Goal: Check status: Check status

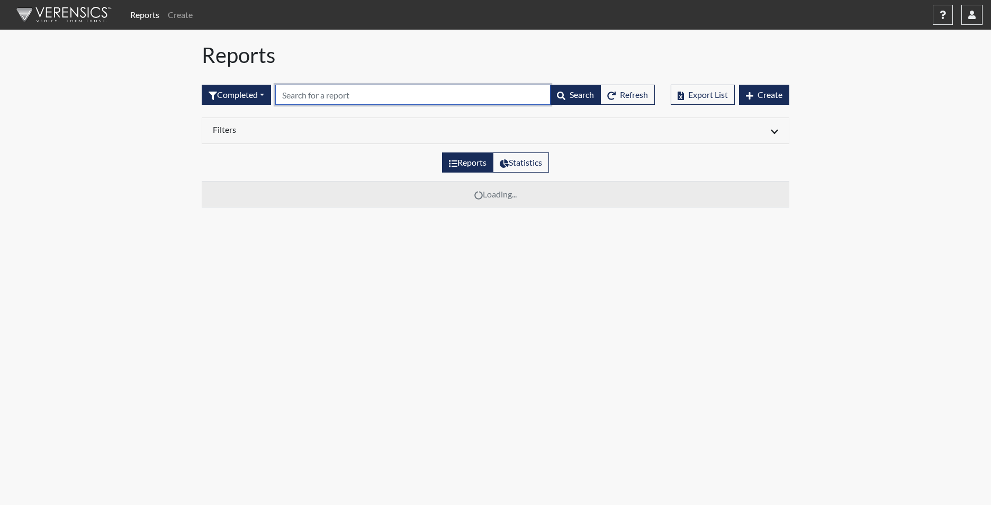
click at [335, 95] on input "text" at bounding box center [412, 95] width 275 height 20
type input "8238"
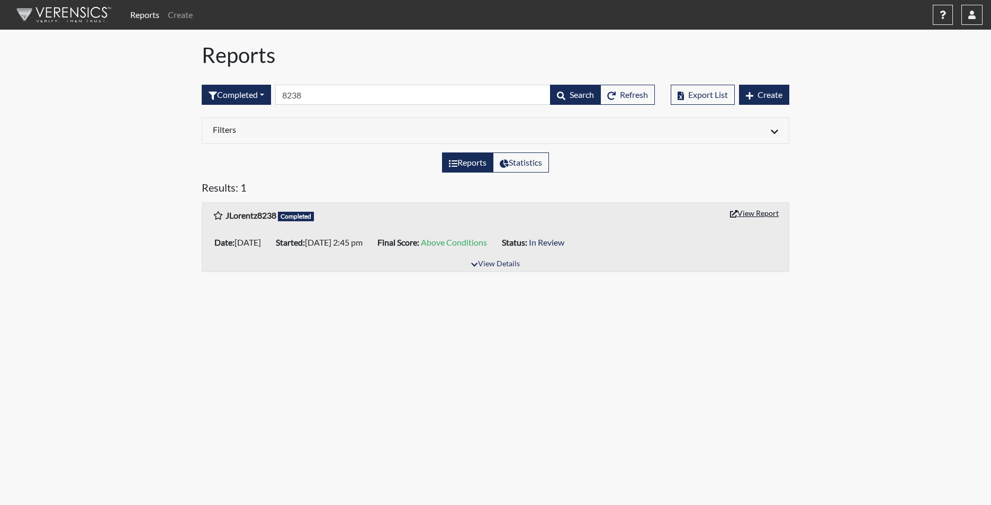
click at [773, 213] on button "View Report" at bounding box center [755, 213] width 58 height 16
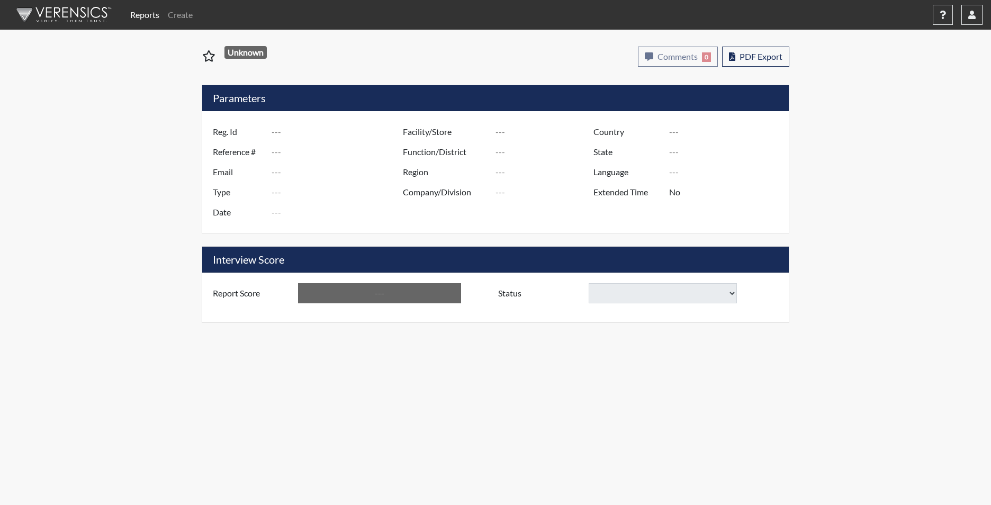
type input "JLorentz8238"
type input "48905"
type input "[EMAIL_ADDRESS][DOMAIN_NAME]"
type input "Corrections Pre-Employment"
type input "[DATE]"
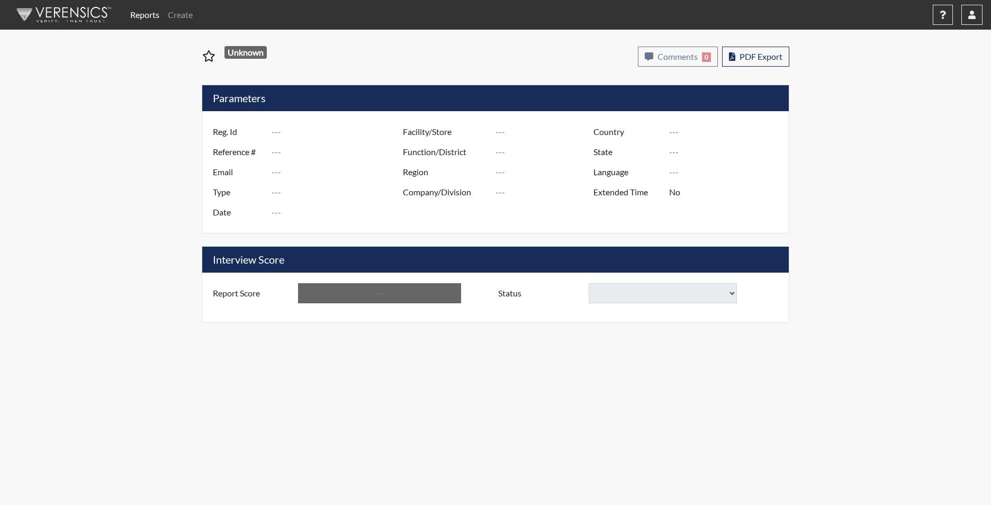
type input "Perry CI"
type input "[GEOGRAPHIC_DATA]"
type input "[US_STATE]"
type input "English"
type input "Yes"
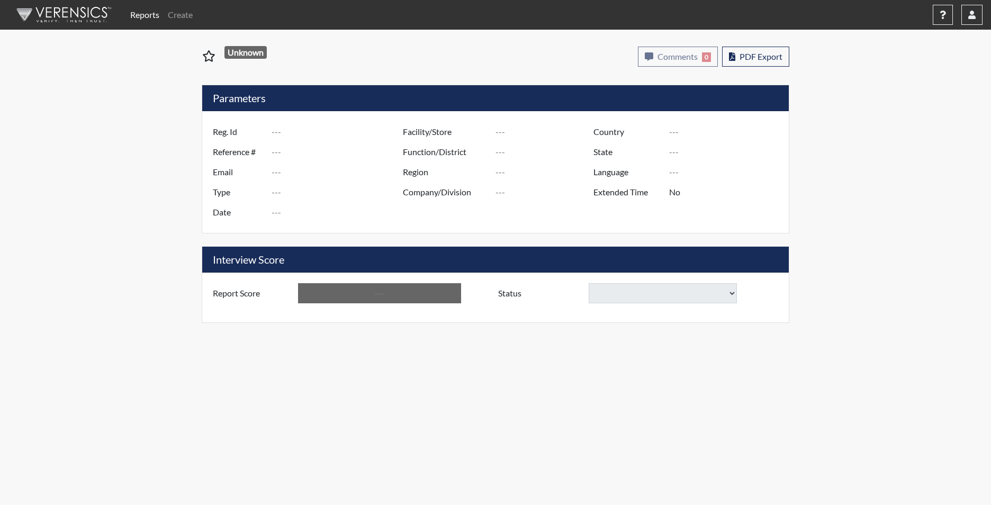
type input "Above Conditions"
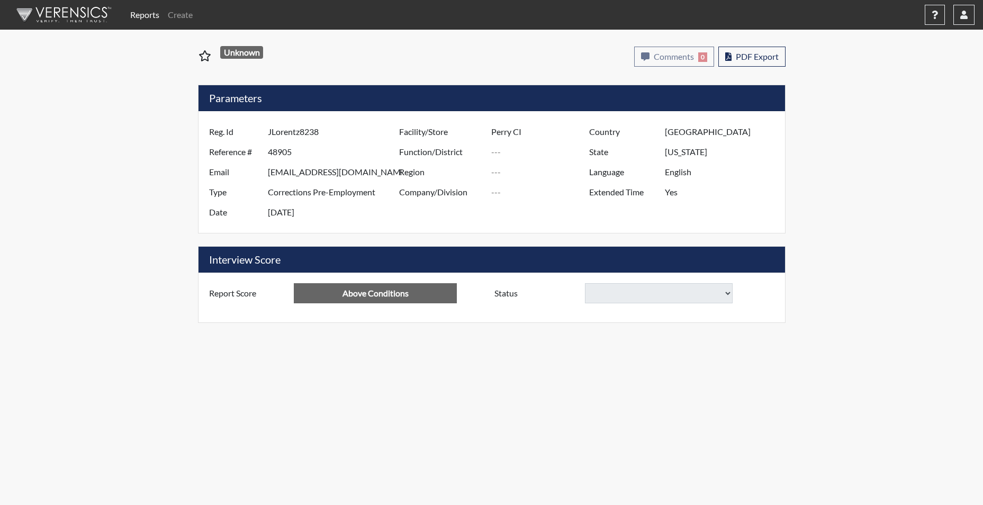
select select
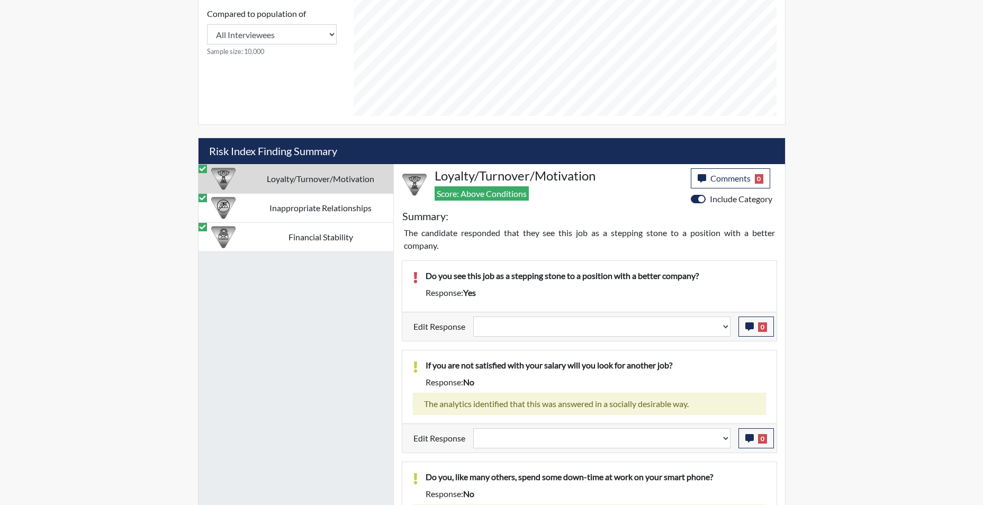
scroll to position [583, 0]
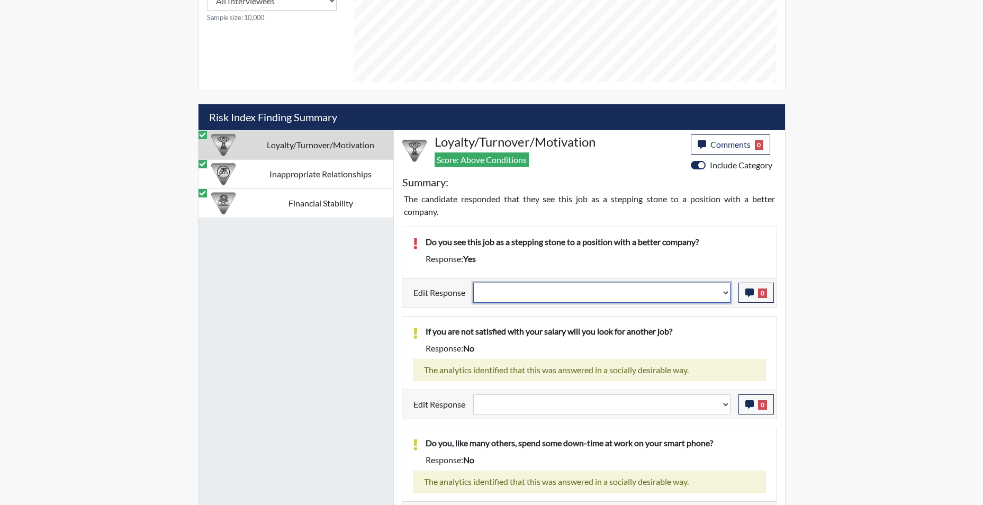
click at [604, 294] on select "Question is not relevant. Results will be updated. Reasonable explanation provi…" at bounding box center [601, 293] width 257 height 20
select select "reasonable-explanation-provided"
click at [473, 283] on select "Question is not relevant. Results will be updated. Reasonable explanation provi…" at bounding box center [601, 293] width 257 height 20
select select
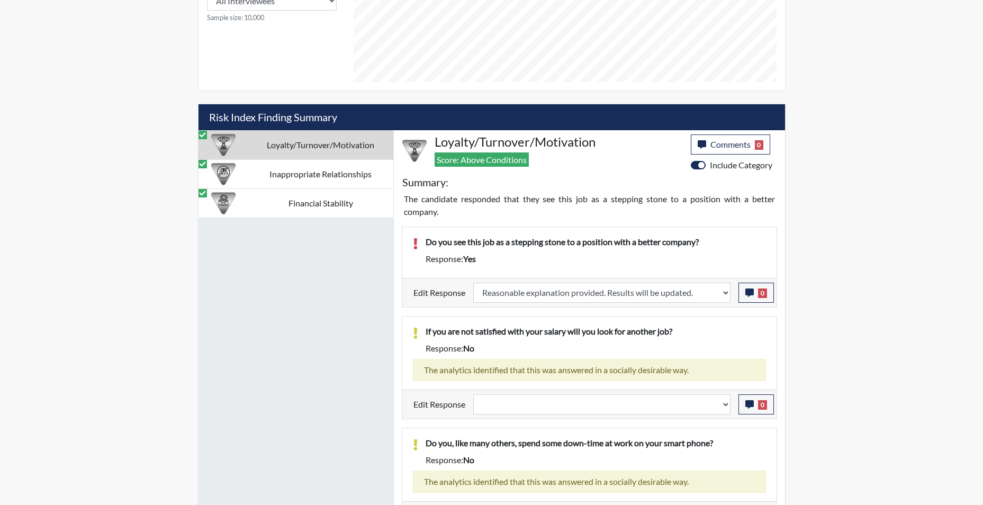
select select
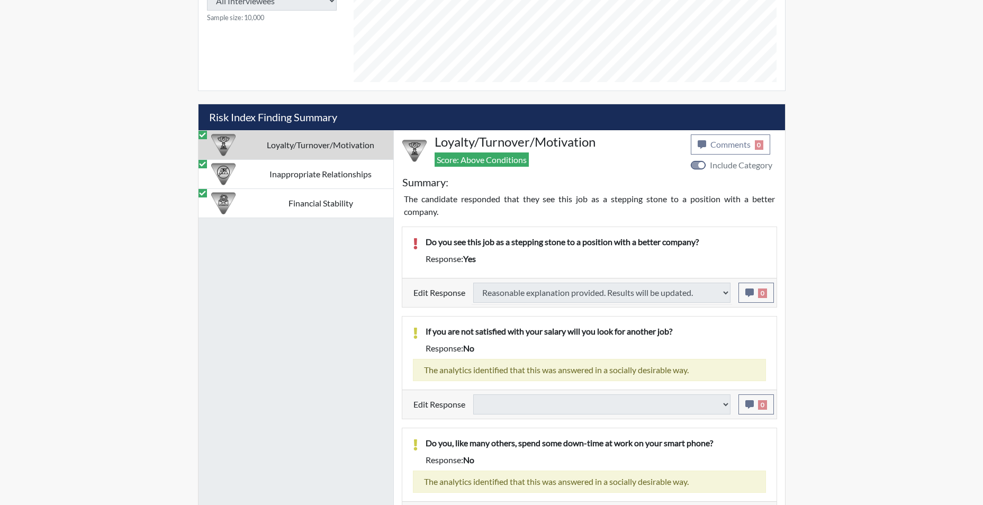
select select
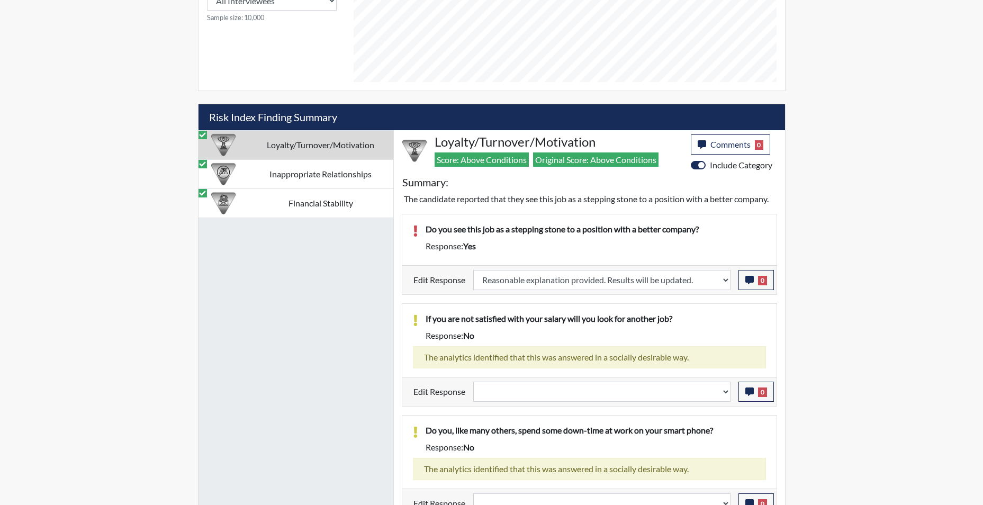
scroll to position [176, 440]
click at [750, 277] on icon "button" at bounding box center [750, 280] width 8 height 8
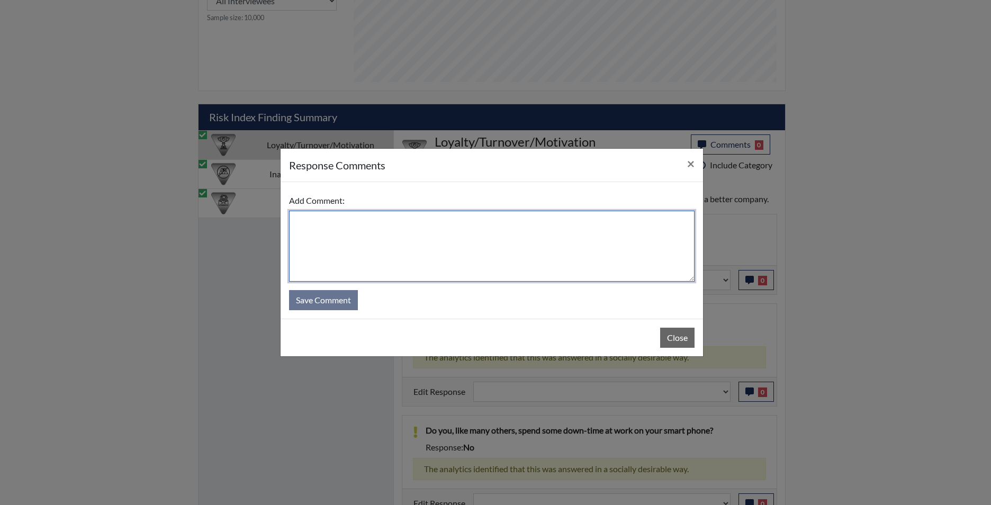
click at [532, 223] on textarea at bounding box center [492, 246] width 406 height 71
type textarea "app states no"
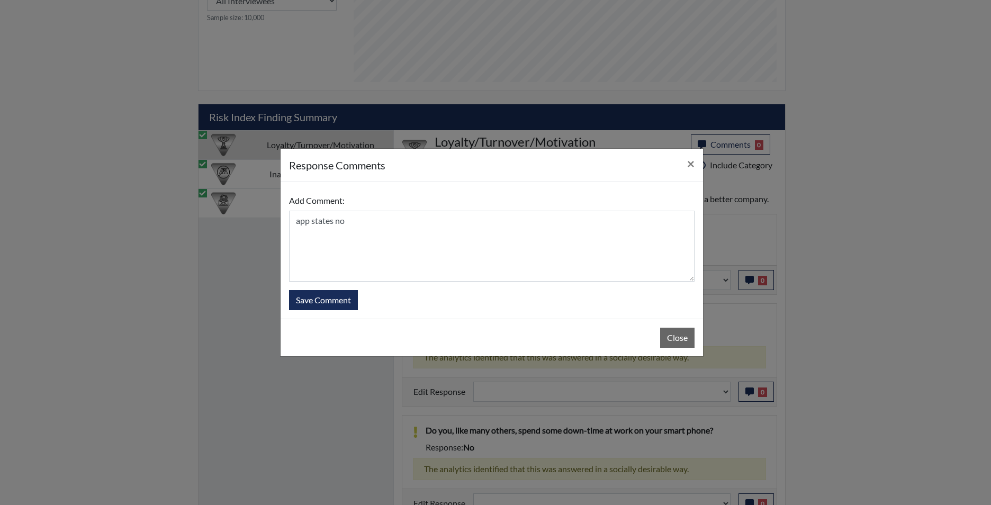
click at [288, 303] on div "Add Comment: app states no Save Comment" at bounding box center [492, 250] width 423 height 137
click at [298, 304] on button "Save Comment" at bounding box center [323, 300] width 69 height 20
select select
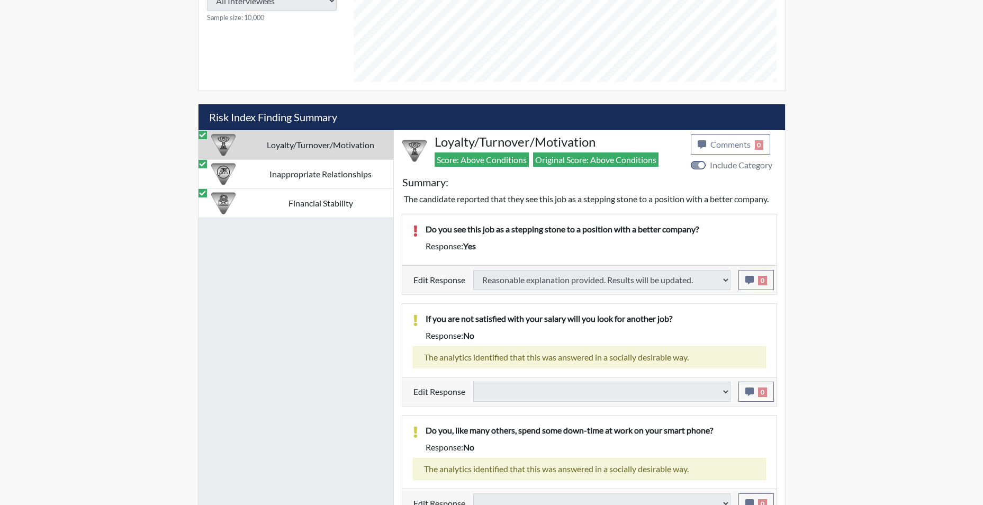
select select
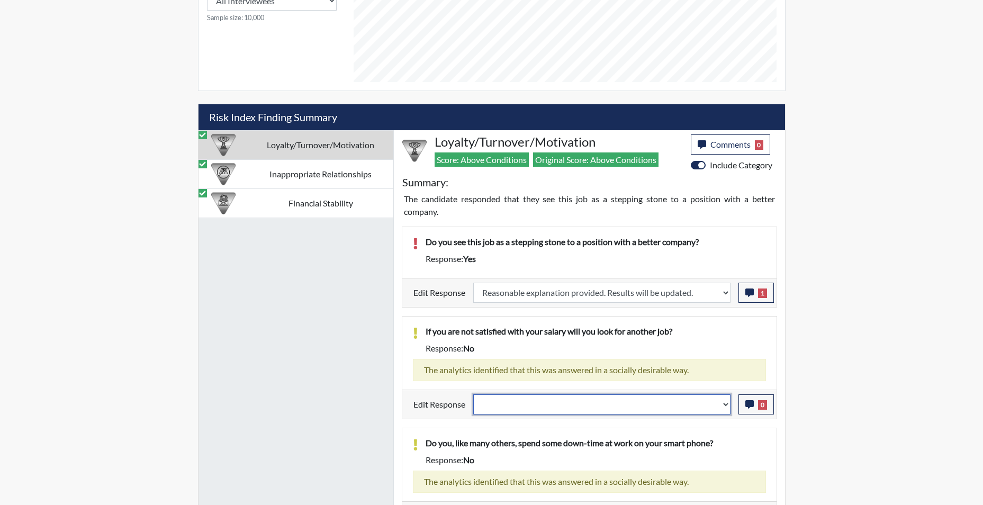
click at [726, 409] on select "Question is not relevant. Results will be updated. Reasonable explanation provi…" at bounding box center [601, 405] width 257 height 20
select select "reasonable-explanation-provided"
click at [473, 395] on select "Question is not relevant. Results will be updated. Reasonable explanation provi…" at bounding box center [601, 405] width 257 height 20
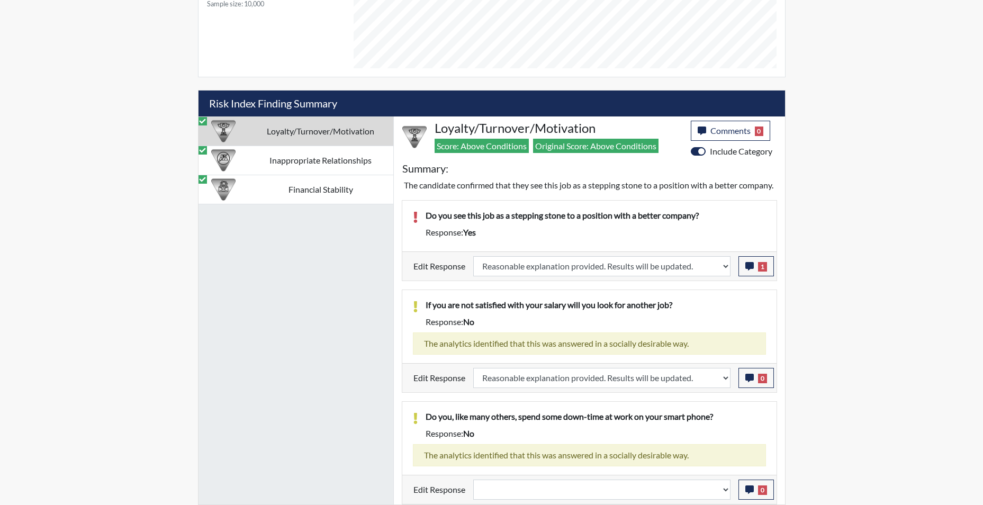
scroll to position [609, 0]
click at [725, 487] on select "Question is not relevant. Results will be updated. Reasonable explanation provi…" at bounding box center [601, 490] width 257 height 20
select select "reasonable-explanation-provided"
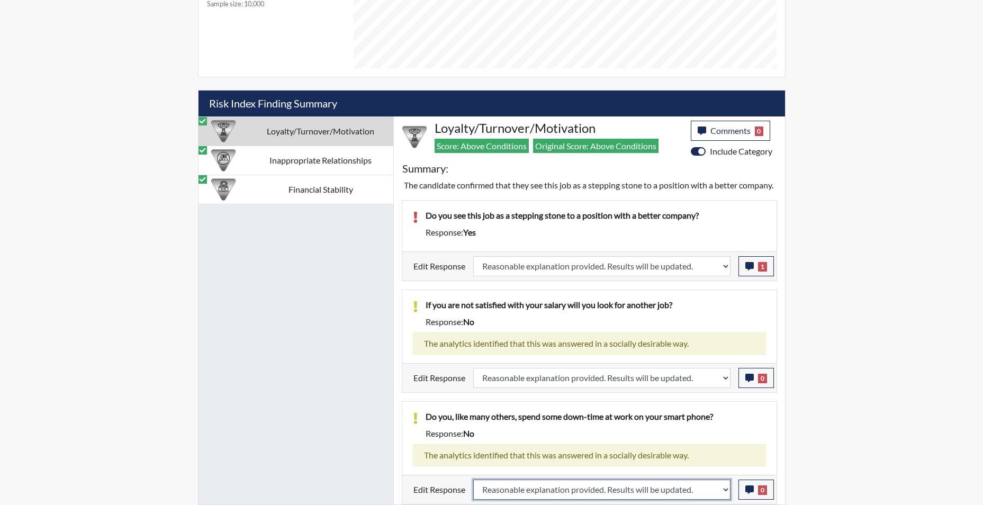
click at [473, 480] on select "Question is not relevant. Results will be updated. Reasonable explanation provi…" at bounding box center [601, 490] width 257 height 20
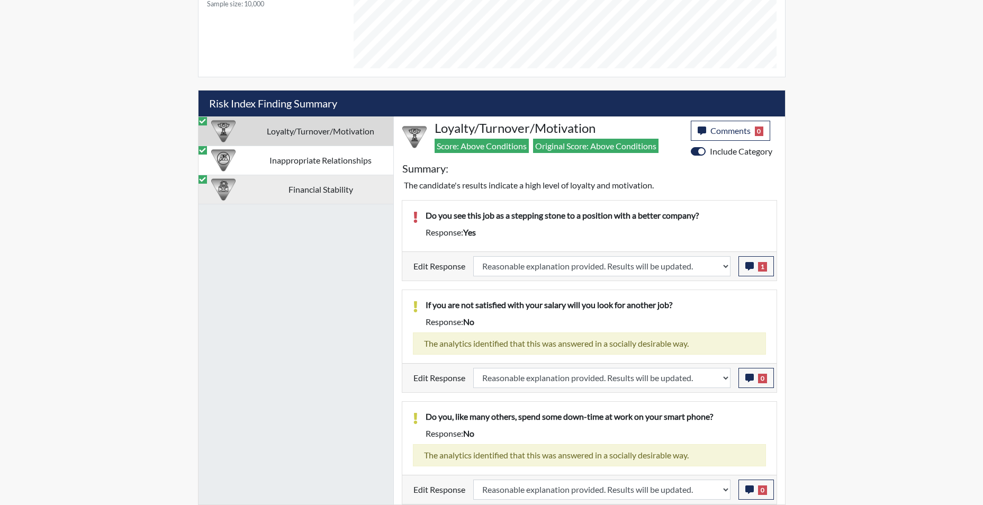
scroll to position [176, 440]
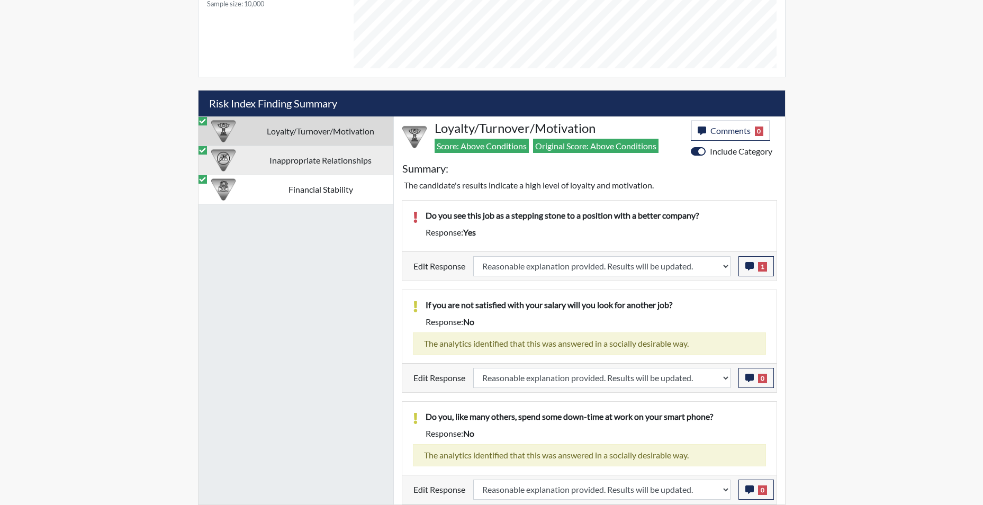
click at [329, 157] on td "Inappropriate Relationships" at bounding box center [320, 160] width 145 height 29
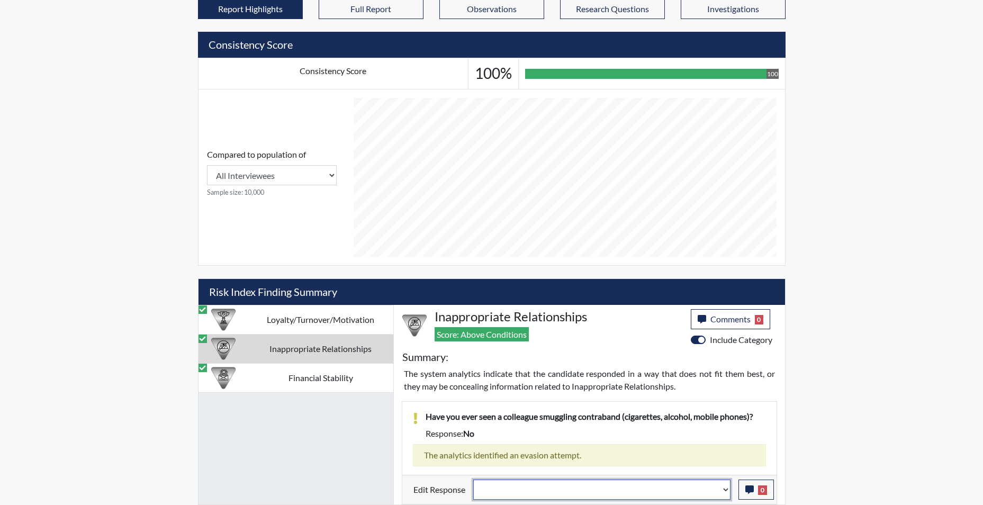
click at [728, 496] on select "Question is not relevant. Results will be updated. Reasonable explanation provi…" at bounding box center [601, 490] width 257 height 20
select select "reasonable-explanation-provided"
click at [473, 480] on select "Question is not relevant. Results will be updated. Reasonable explanation provi…" at bounding box center [601, 490] width 257 height 20
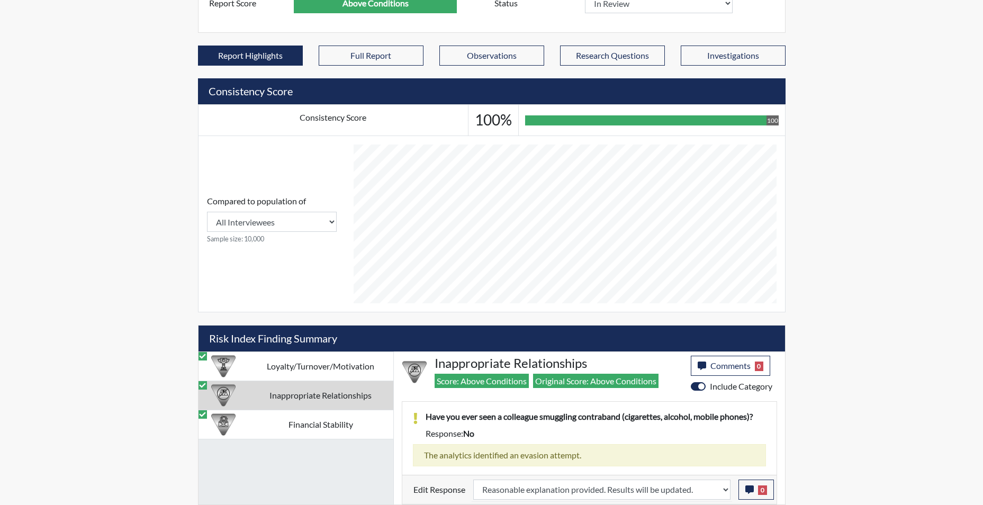
scroll to position [176, 440]
click at [318, 420] on td "Financial Stability" at bounding box center [320, 424] width 145 height 29
select select
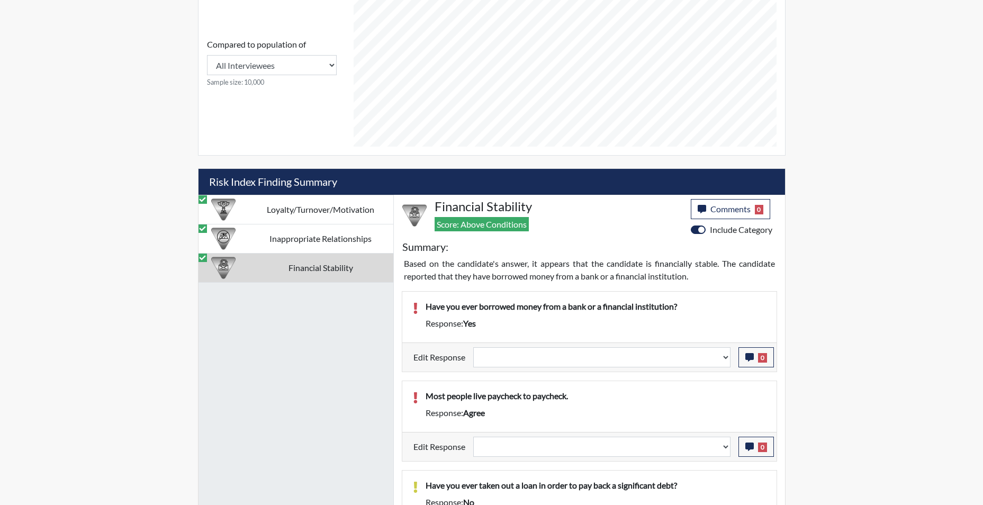
scroll to position [520, 0]
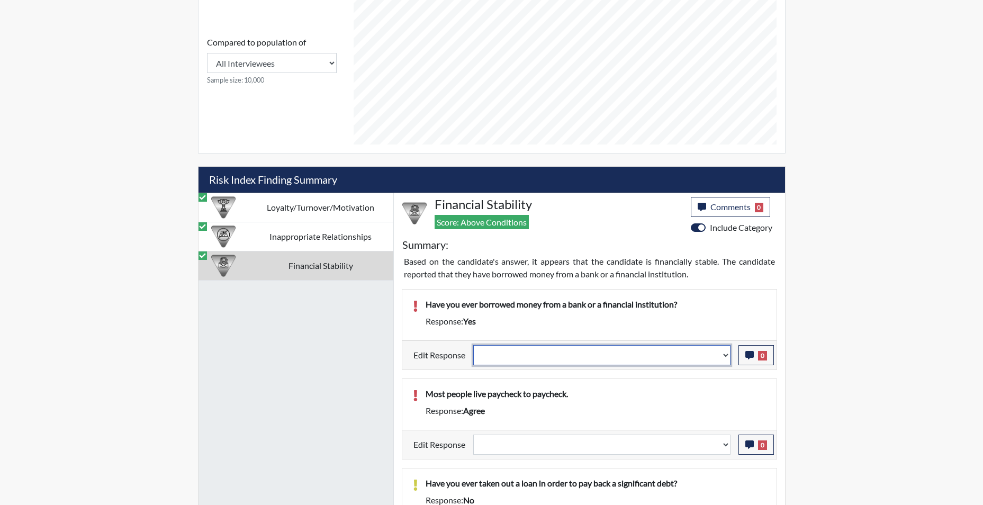
click at [728, 356] on select "Question is not relevant. Results will be updated. Reasonable explanation provi…" at bounding box center [601, 355] width 257 height 20
select select "reasonable-explanation-provided"
click at [473, 345] on select "Question is not relevant. Results will be updated. Reasonable explanation provi…" at bounding box center [601, 355] width 257 height 20
select select
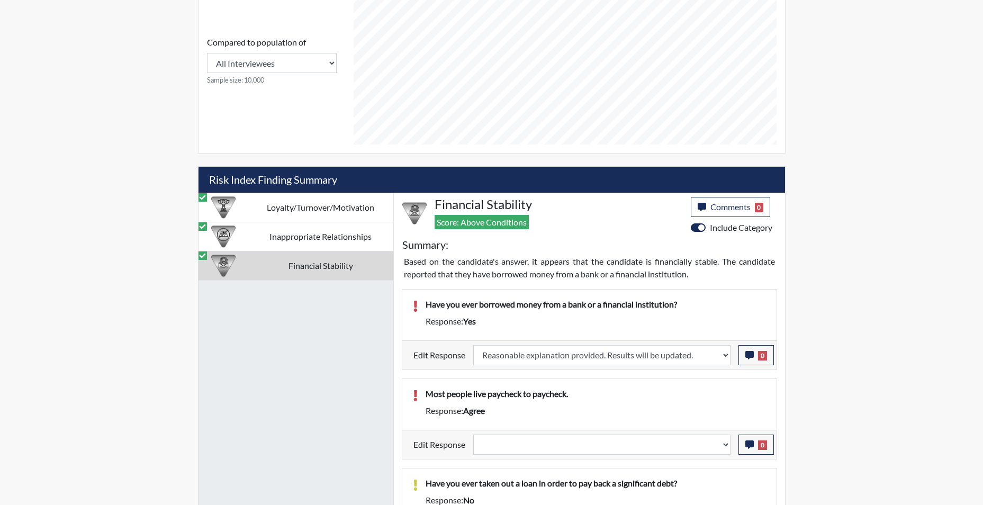
select select
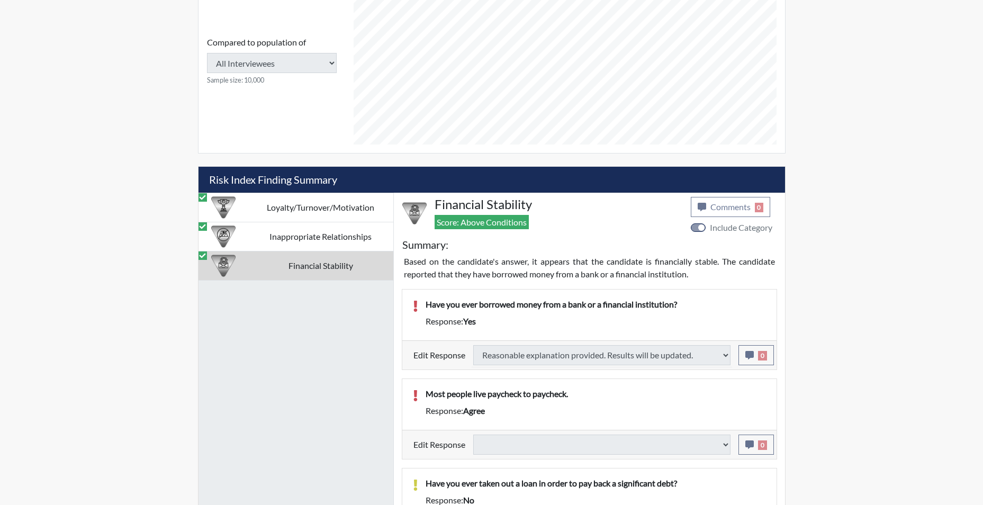
select select
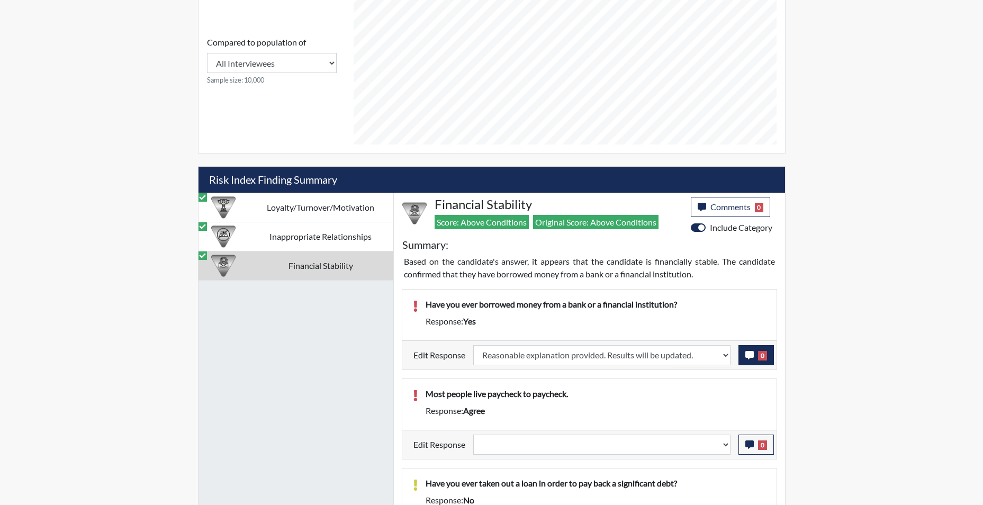
scroll to position [176, 440]
click at [723, 452] on select "Question is not relevant. Results will be updated. Reasonable explanation provi…" at bounding box center [601, 445] width 257 height 20
select select "reasonable-explanation-provided"
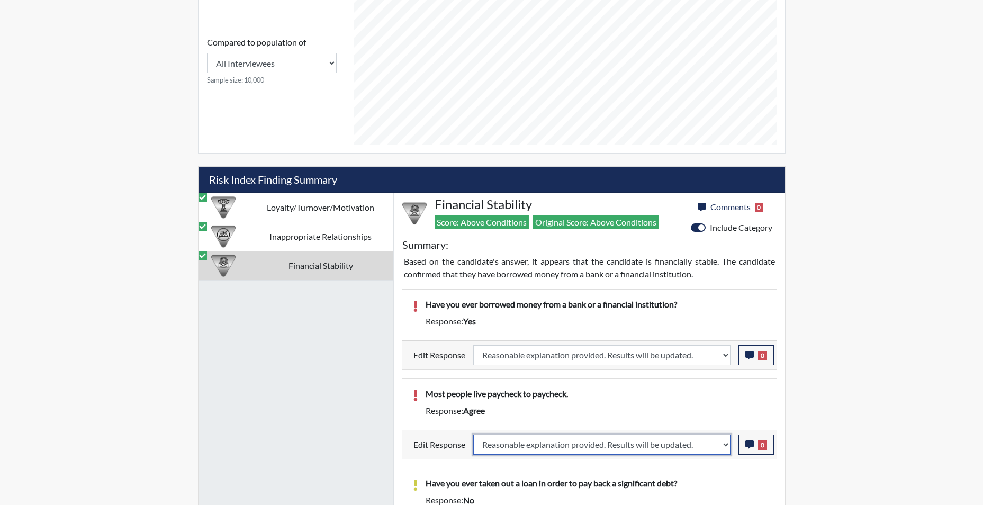
click at [473, 435] on select "Question is not relevant. Results will be updated. Reasonable explanation provi…" at bounding box center [601, 445] width 257 height 20
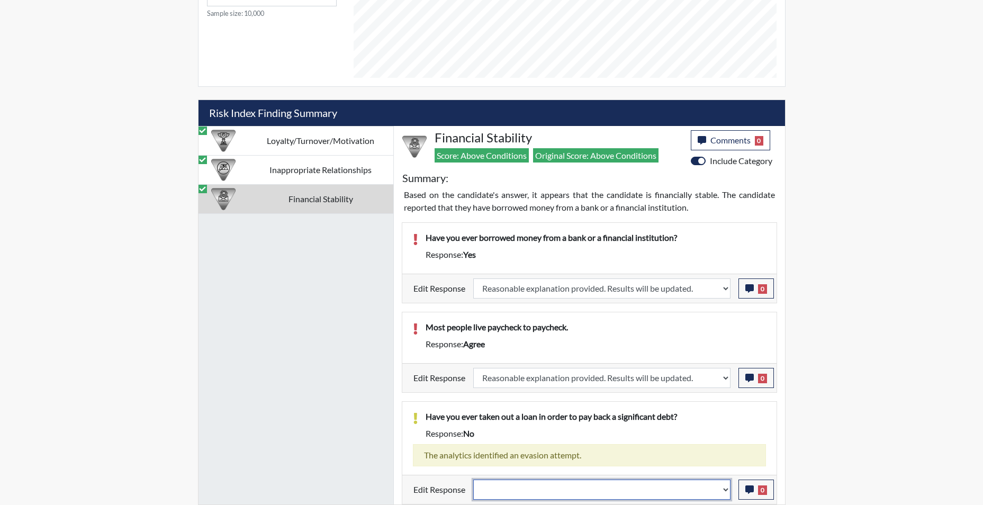
click at [724, 495] on select "Question is not relevant. Results will be updated. Reasonable explanation provi…" at bounding box center [601, 490] width 257 height 20
select select "reasonable-explanation-provided"
click at [473, 480] on select "Question is not relevant. Results will be updated. Reasonable explanation provi…" at bounding box center [601, 490] width 257 height 20
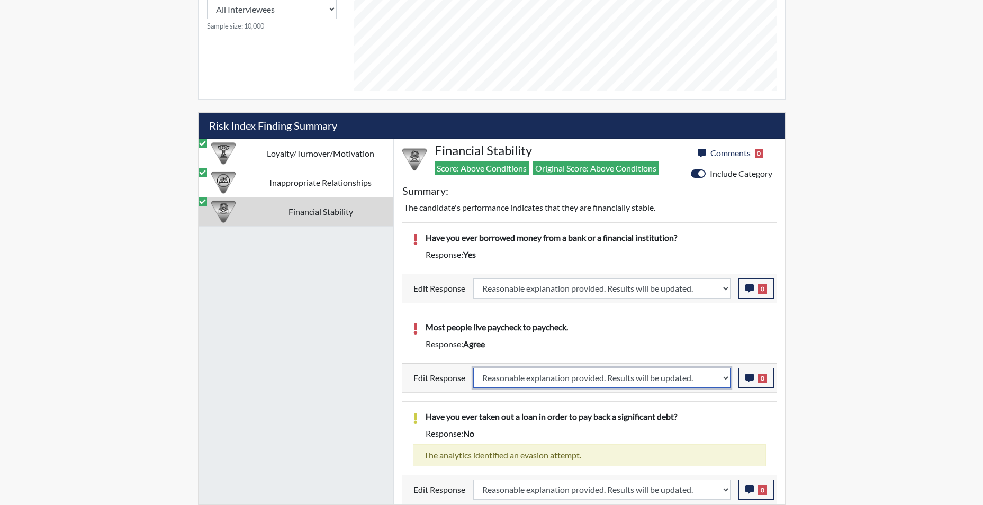
drag, startPoint x: 698, startPoint y: 380, endPoint x: 708, endPoint y: 408, distance: 29.6
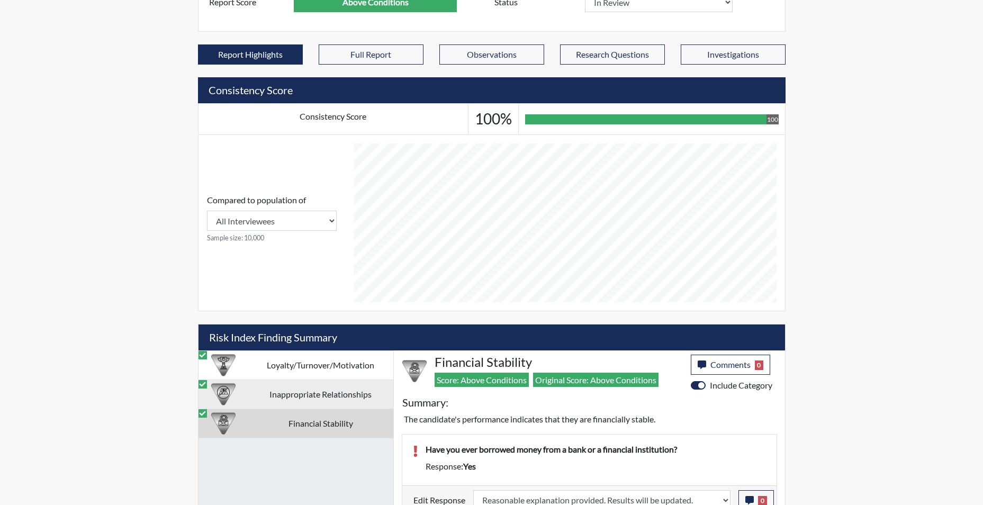
click at [326, 403] on td "Inappropriate Relationships" at bounding box center [320, 394] width 145 height 29
select select "reasonable-explanation-provided"
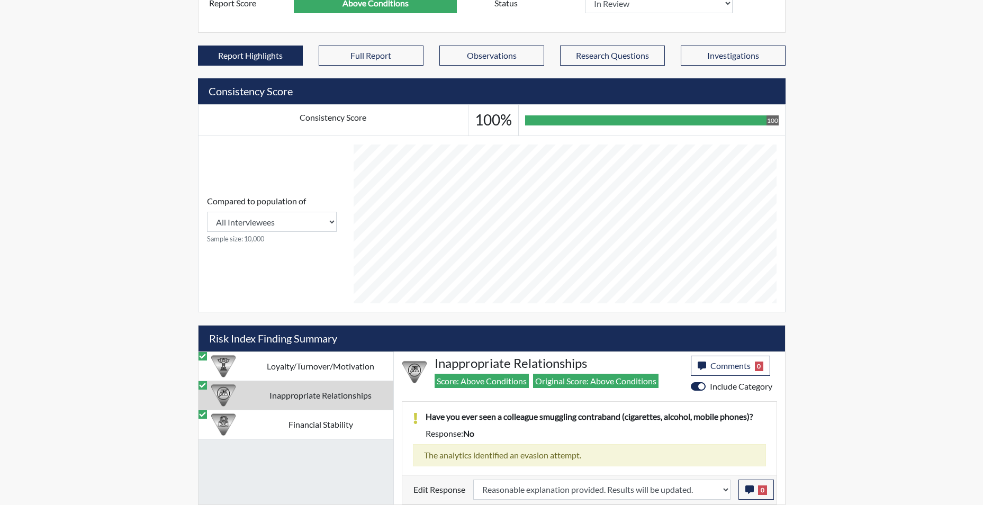
scroll to position [361, 0]
click at [322, 423] on td "Financial Stability" at bounding box center [320, 424] width 145 height 29
select select "reasonable-explanation-provided"
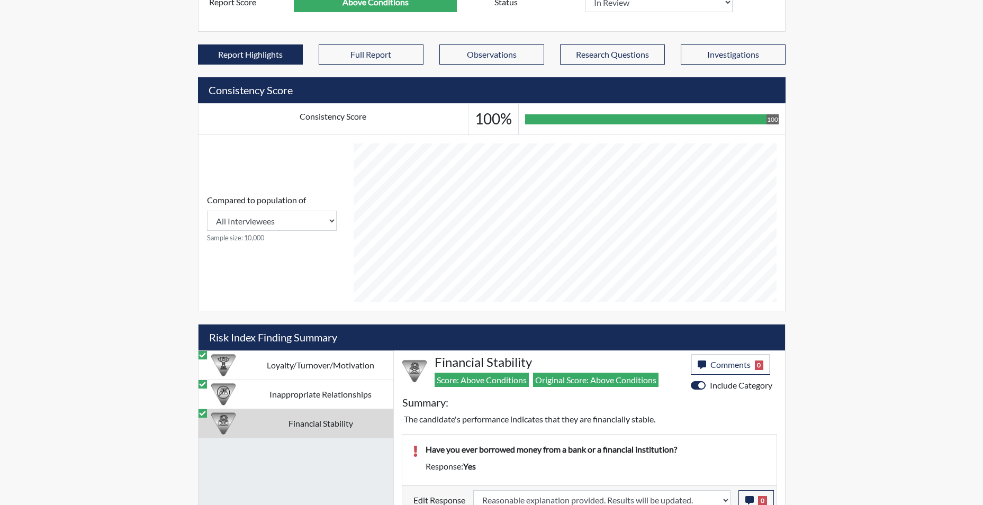
drag, startPoint x: 462, startPoint y: 412, endPoint x: 500, endPoint y: 426, distance: 40.7
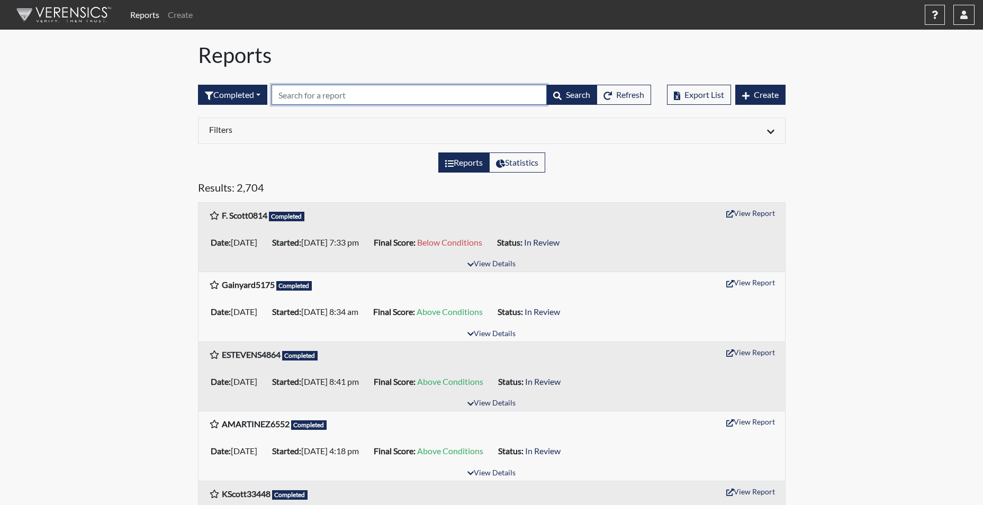
click at [289, 97] on input "text" at bounding box center [409, 95] width 275 height 20
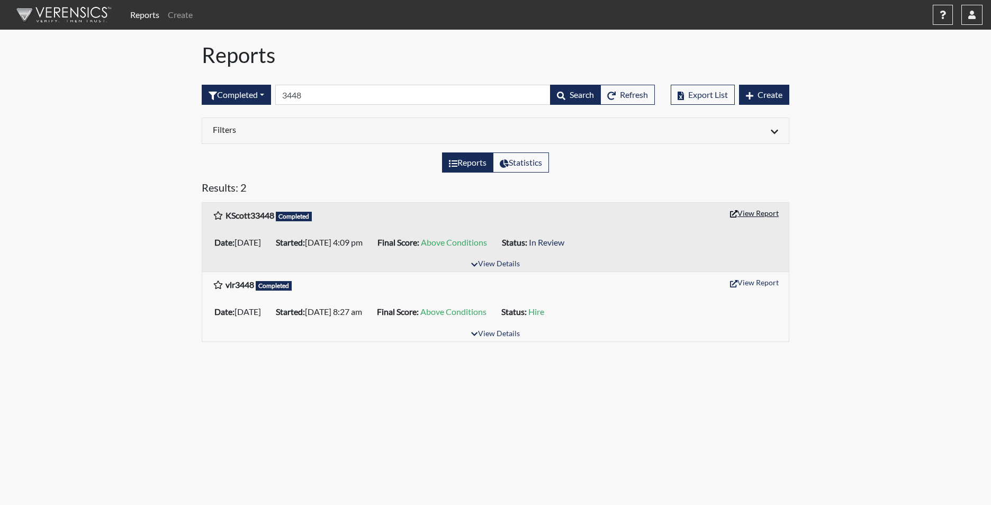
click at [758, 212] on button "View Report" at bounding box center [755, 213] width 58 height 16
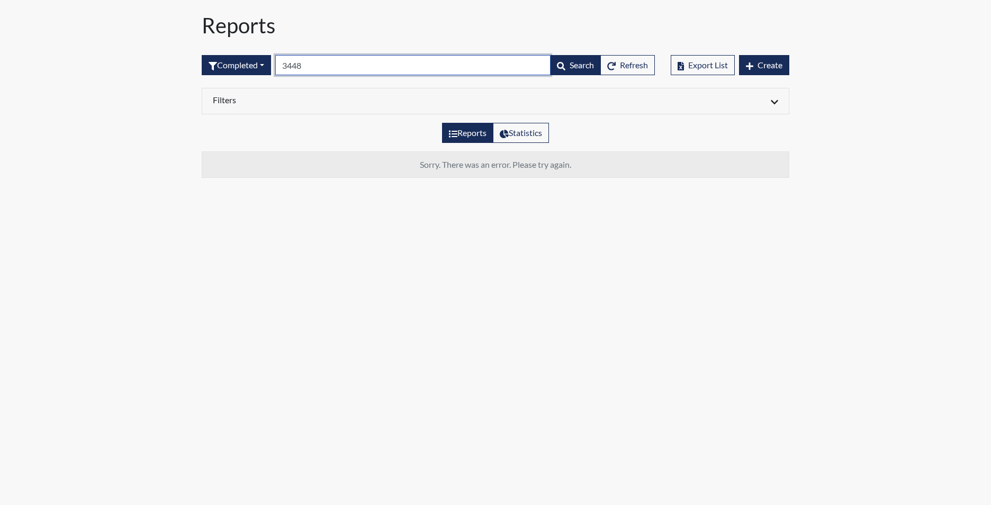
drag, startPoint x: 353, startPoint y: 71, endPoint x: 196, endPoint y: 48, distance: 158.5
click at [199, 49] on div "Completed All Created Sent by email In Progress Declined Completed 3448 Search …" at bounding box center [428, 65] width 469 height 46
type input "3448"
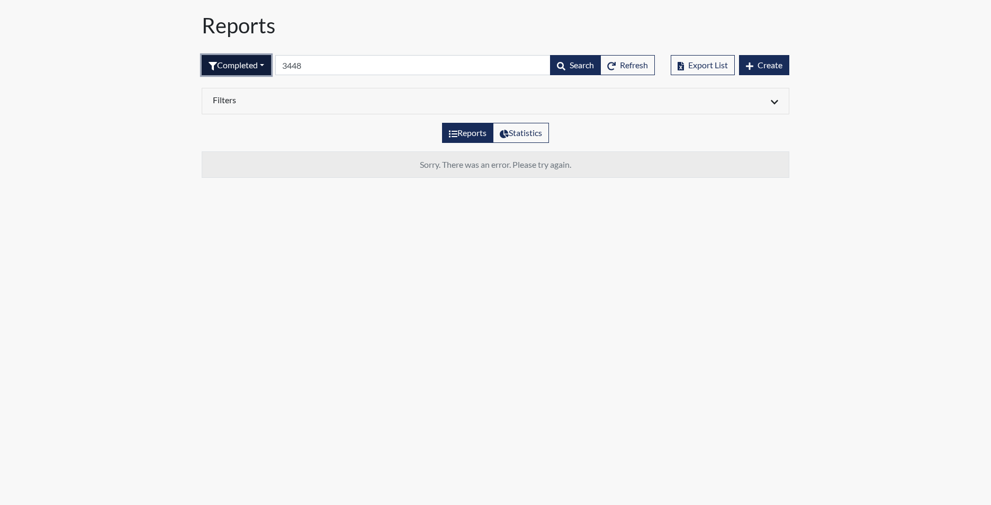
click at [227, 71] on button "Completed" at bounding box center [236, 65] width 69 height 20
click at [234, 125] on button "Sent by email" at bounding box center [244, 123] width 84 height 17
click at [235, 58] on button "Sent by email" at bounding box center [240, 65] width 77 height 20
click at [228, 176] on button "Completed" at bounding box center [244, 174] width 84 height 17
click at [230, 179] on div "Sorry. There was an error. Please try again." at bounding box center [496, 168] width 588 height 35
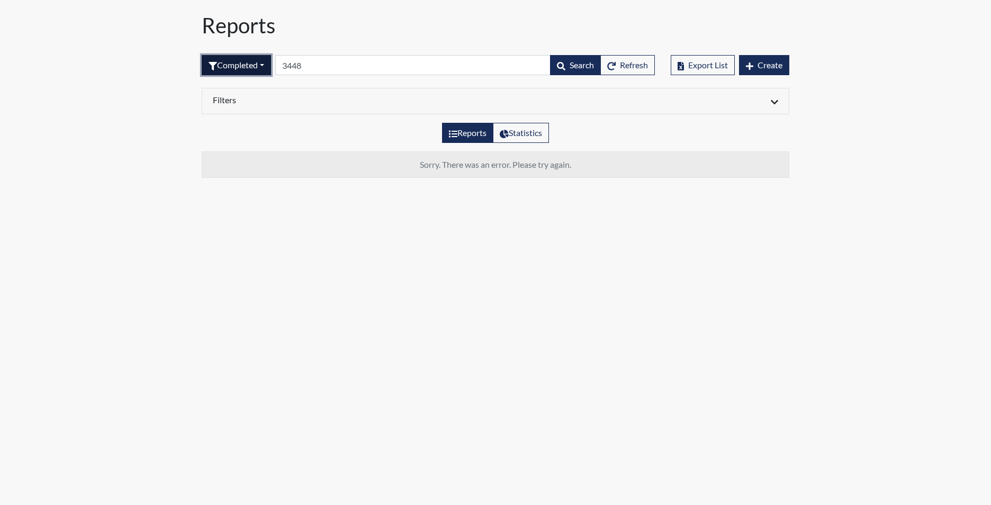
click at [238, 64] on button "Completed" at bounding box center [236, 65] width 69 height 20
click at [239, 125] on button "Sent by email" at bounding box center [244, 123] width 84 height 17
click at [270, 60] on button "Sent by email" at bounding box center [240, 65] width 77 height 20
click at [238, 172] on button "Completed" at bounding box center [244, 174] width 84 height 17
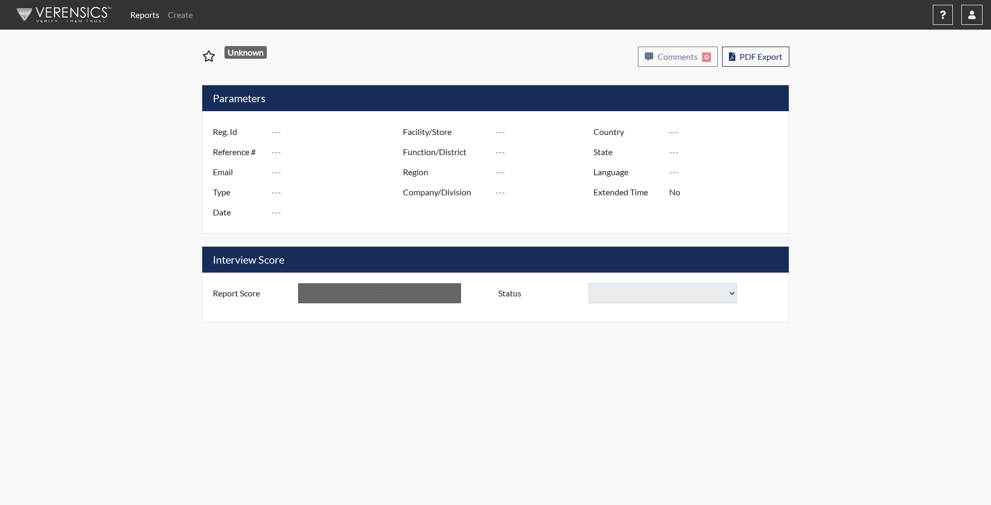
type input "KScott33448"
type input "48927"
type input "kebras012@yahoo.com"
type input "Corrections Pre-Employment"
type input "[DATE]"
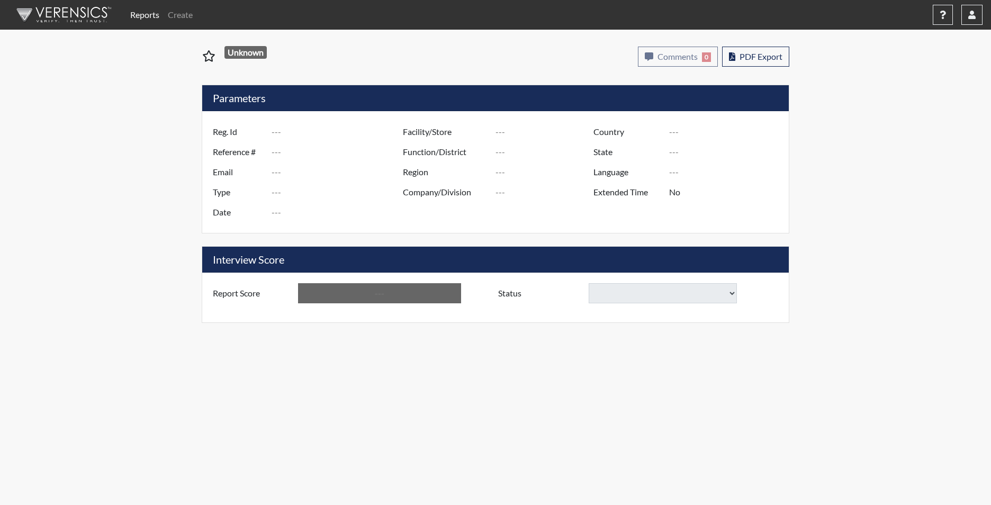
type input "Palmer Pre-Release"
type input "[GEOGRAPHIC_DATA]"
type input "[US_STATE]"
type input "English"
type input "Yes"
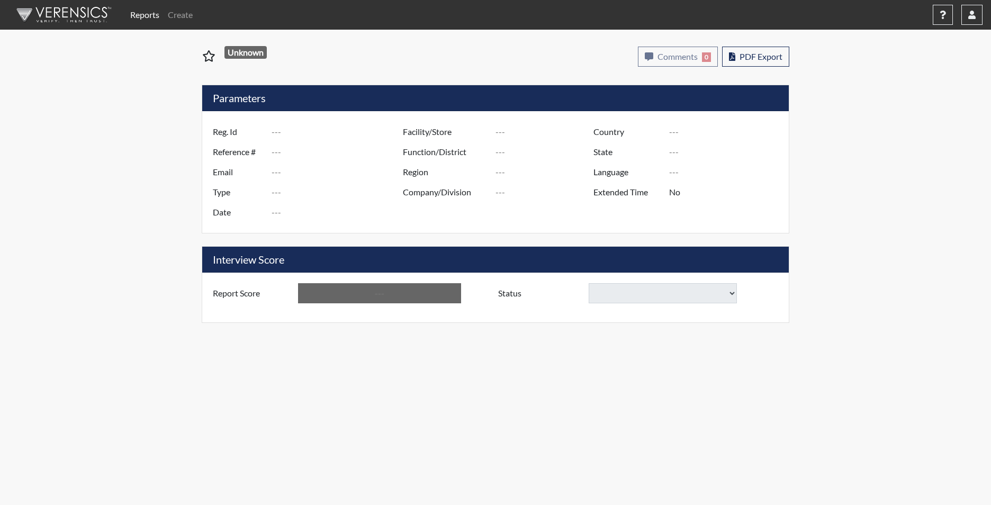
type input "Above Conditions"
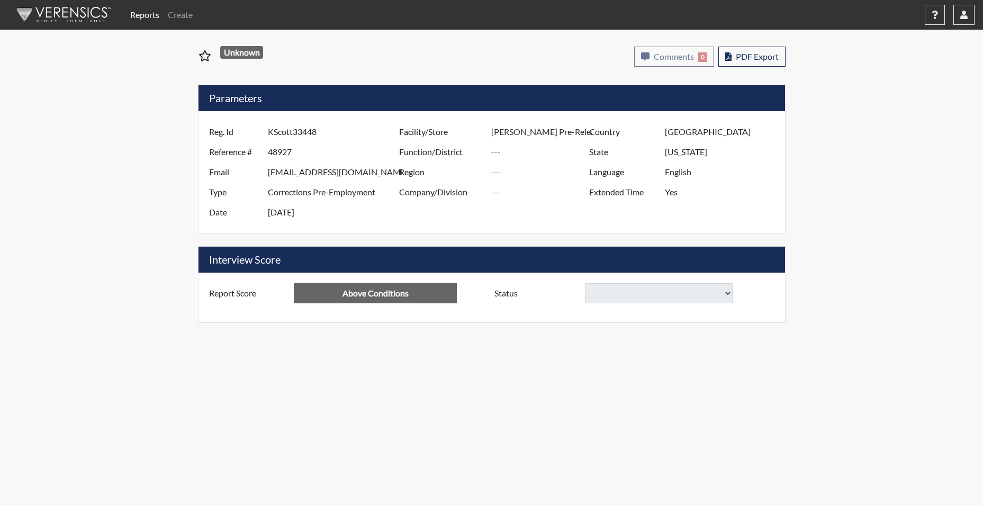
select select
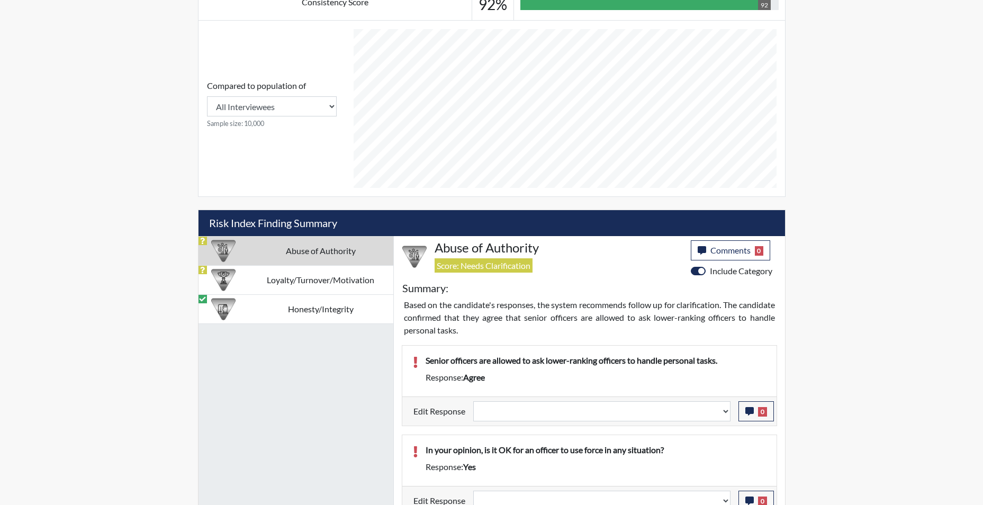
scroll to position [488, 0]
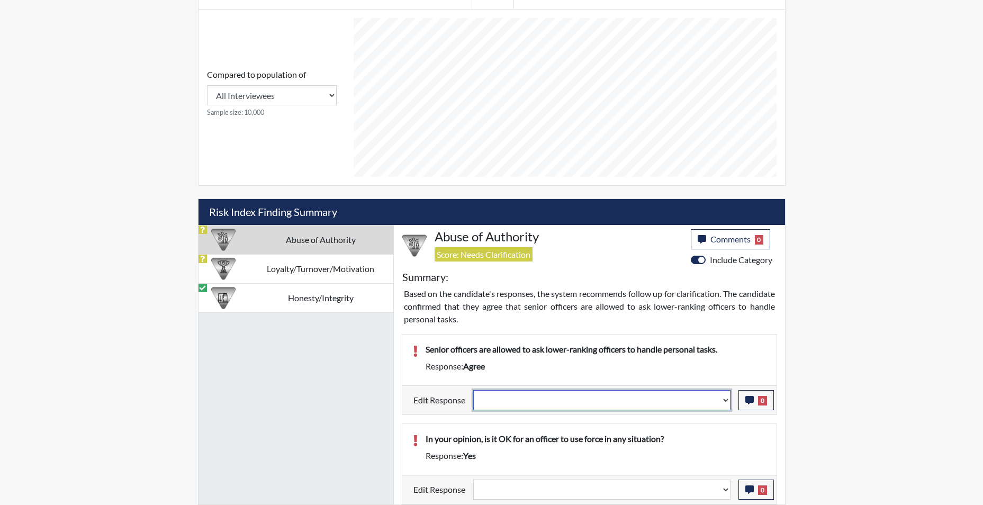
click at [723, 402] on select "Question is not relevant. Results will be updated. Reasonable explanation provi…" at bounding box center [601, 400] width 257 height 20
select select "reasonable-explanation-provided"
click at [473, 390] on select "Question is not relevant. Results will be updated. Reasonable explanation provi…" at bounding box center [601, 400] width 257 height 20
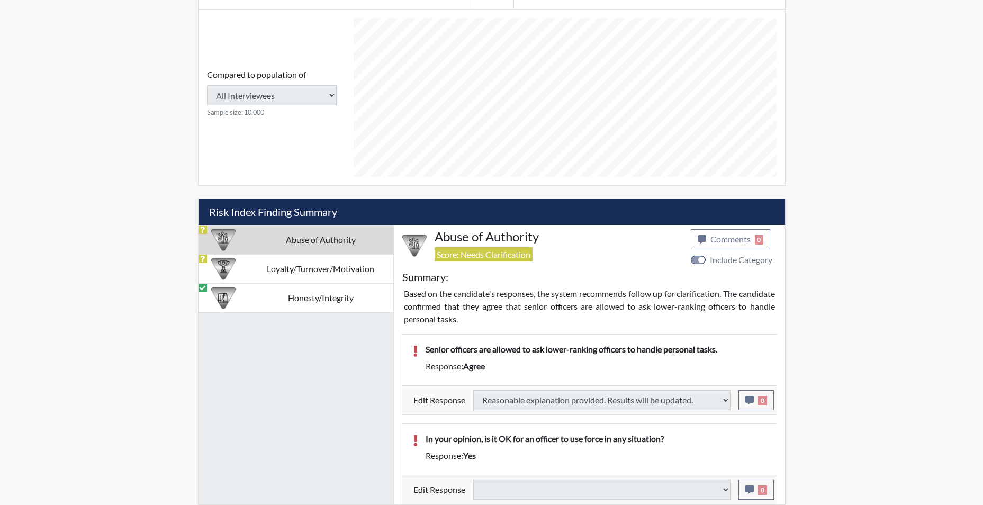
select select
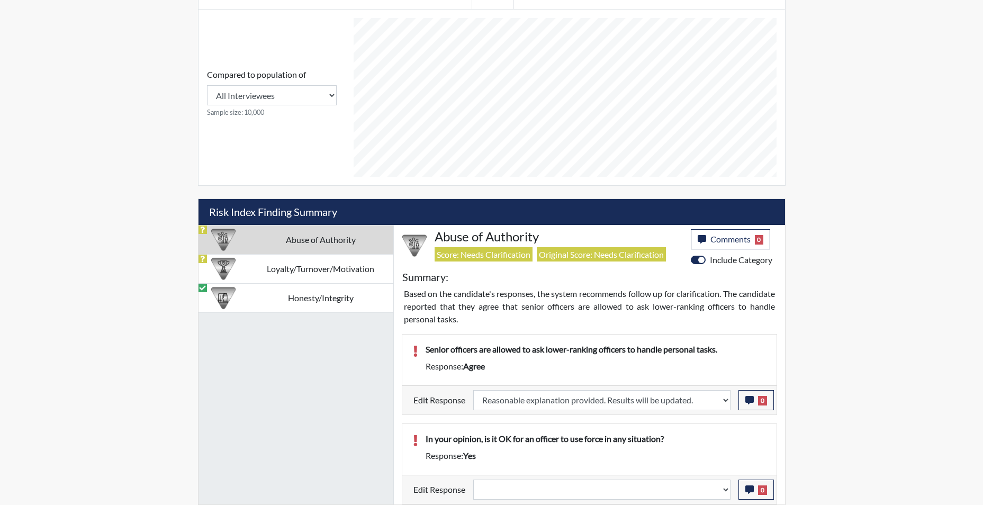
scroll to position [176, 440]
click at [749, 397] on icon "button" at bounding box center [750, 400] width 8 height 8
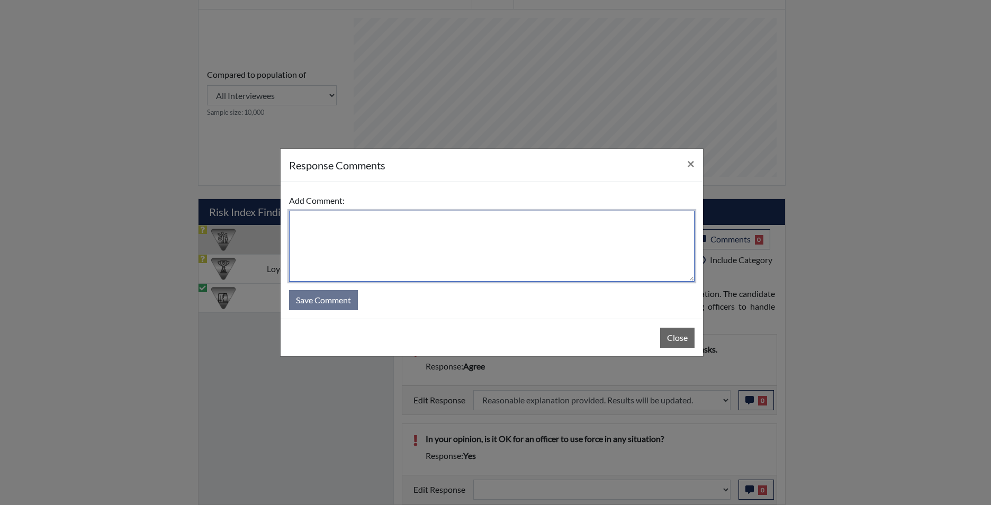
click at [545, 234] on textarea at bounding box center [492, 246] width 406 height 71
type textarea "app states disagree"
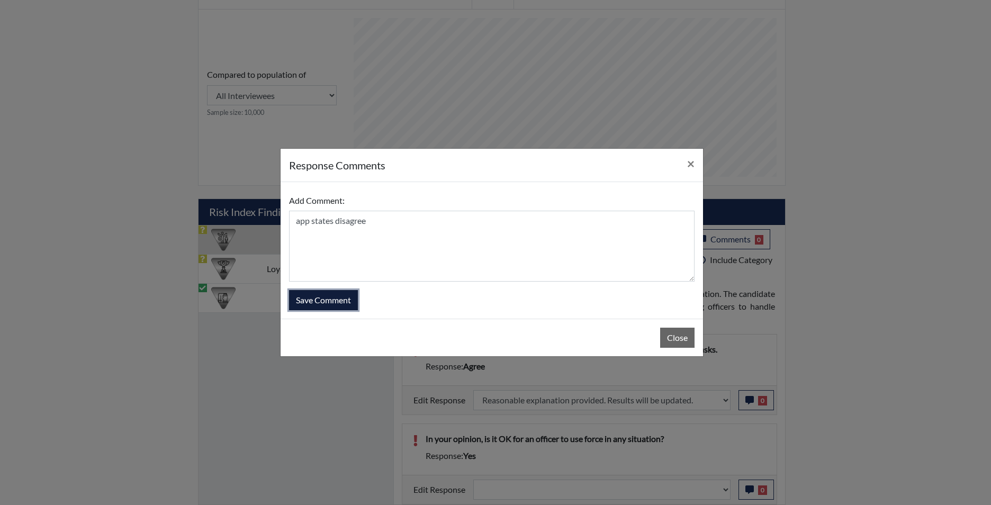
click at [344, 303] on button "Save Comment" at bounding box center [323, 300] width 69 height 20
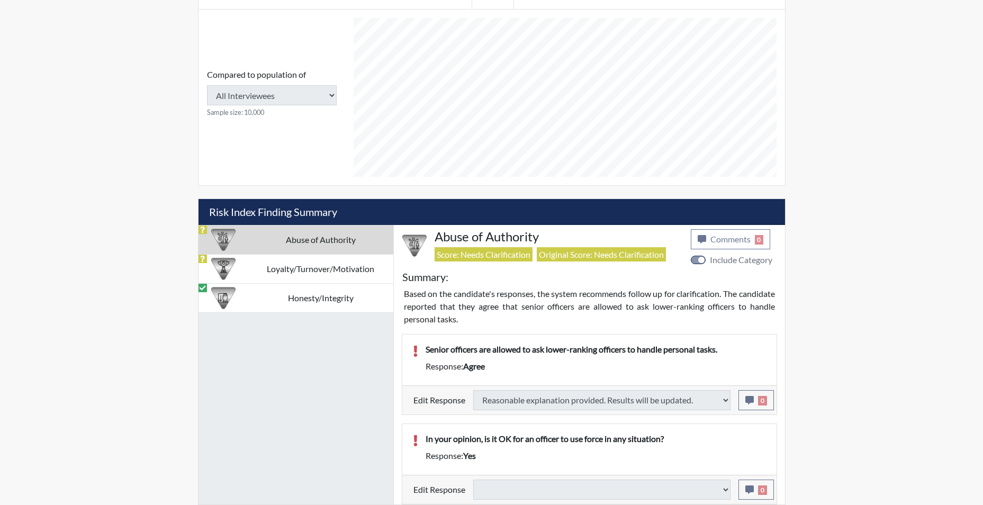
select select
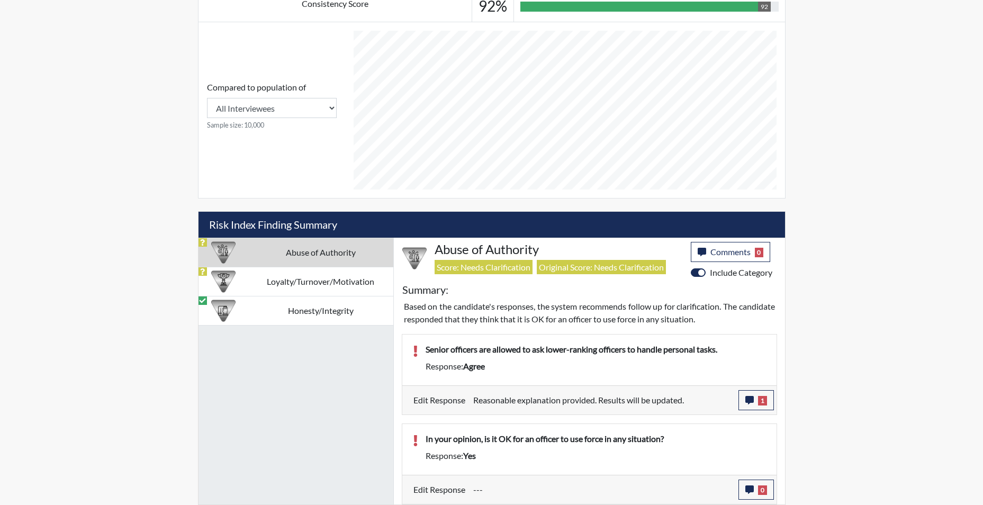
scroll to position [445, 0]
click at [746, 496] on button "0" at bounding box center [756, 490] width 35 height 20
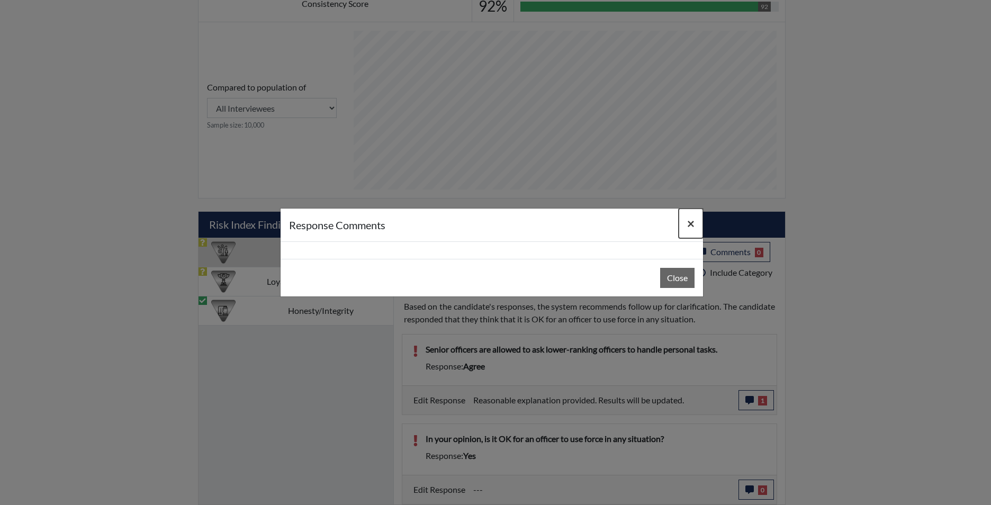
click at [686, 223] on button "×" at bounding box center [691, 224] width 24 height 30
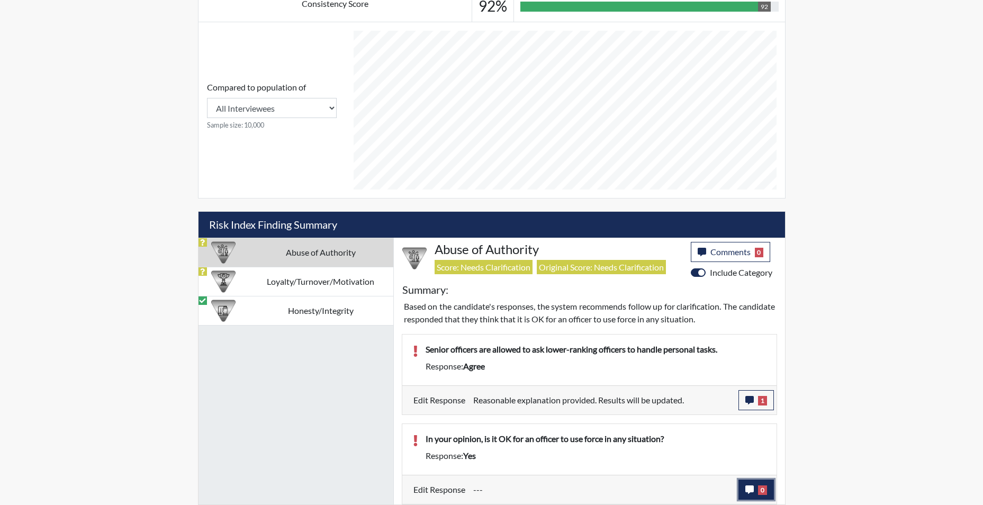
click at [745, 487] on button "0" at bounding box center [756, 490] width 35 height 20
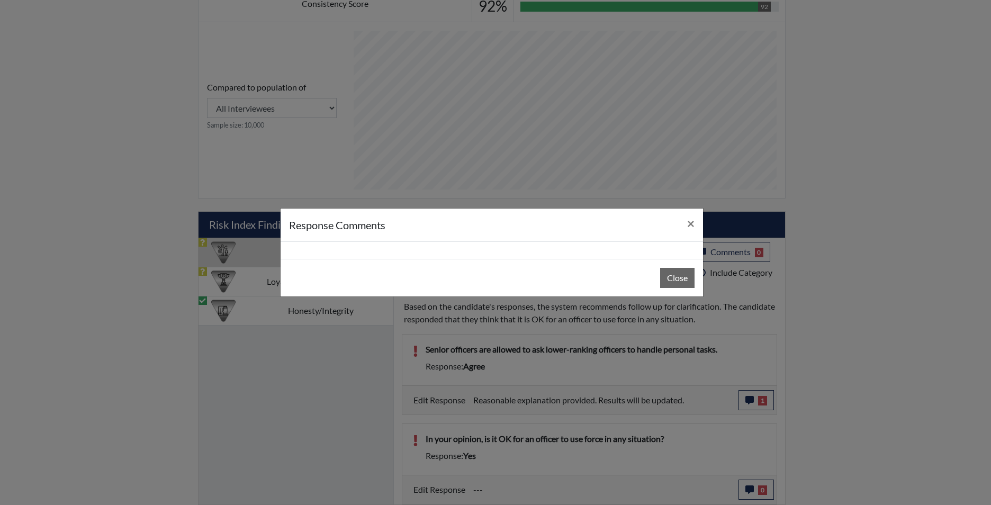
click at [436, 248] on div at bounding box center [492, 250] width 423 height 17
click at [668, 284] on button "Close" at bounding box center [677, 278] width 34 height 20
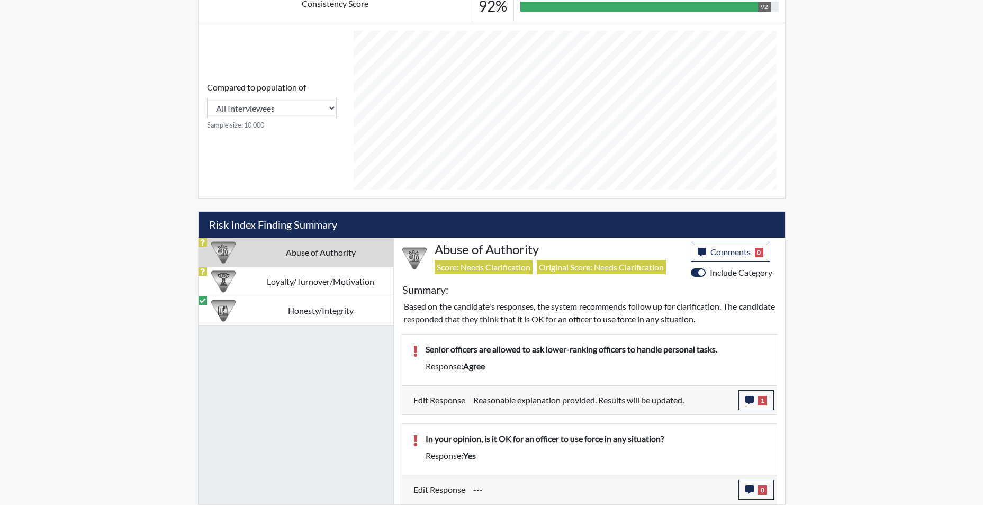
click at [440, 447] on div "In your opinion, is it OK for an officer to use force in any situation?" at bounding box center [596, 441] width 356 height 17
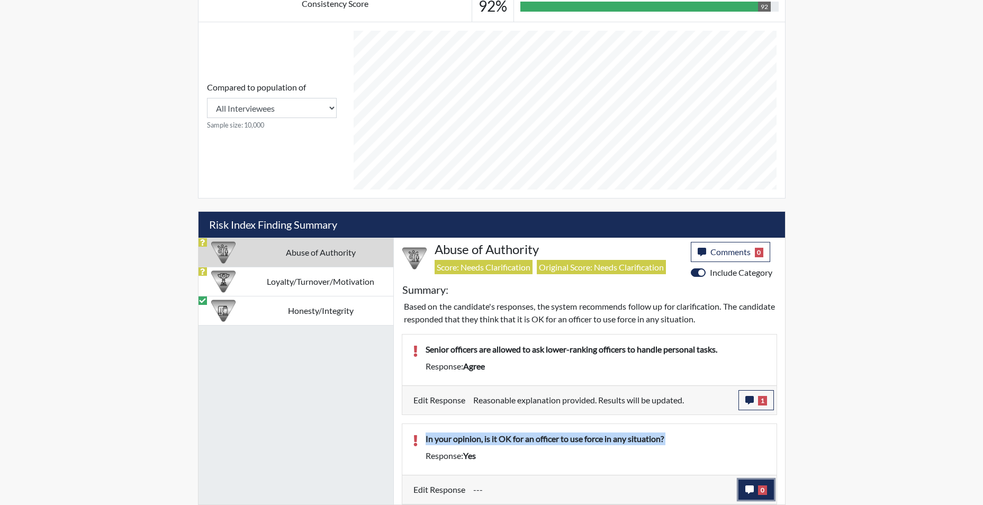
click at [742, 491] on button "0" at bounding box center [756, 490] width 35 height 20
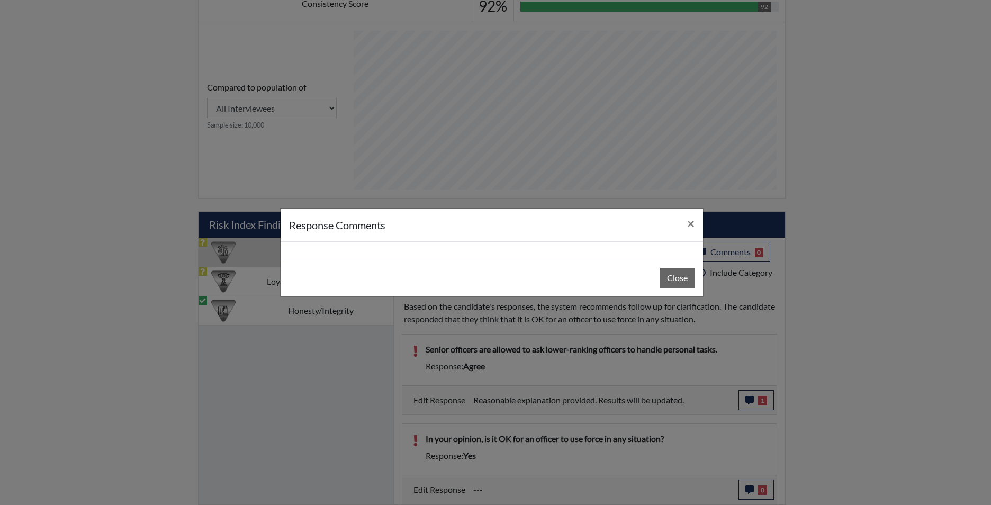
click at [433, 244] on div at bounding box center [492, 250] width 423 height 17
click at [424, 273] on div "Close" at bounding box center [492, 278] width 423 height 38
click at [418, 274] on div "Close" at bounding box center [492, 278] width 423 height 38
click at [415, 274] on div "Close" at bounding box center [492, 278] width 423 height 38
click at [415, 276] on div "Close" at bounding box center [492, 278] width 423 height 38
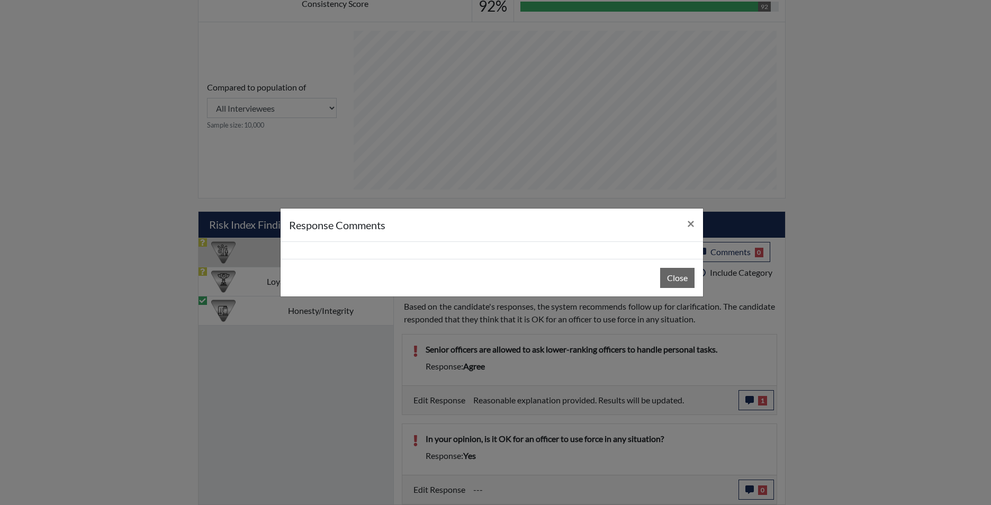
click at [415, 276] on div "Close" at bounding box center [492, 278] width 423 height 38
click at [415, 275] on div "Close" at bounding box center [492, 278] width 423 height 38
click at [518, 251] on div at bounding box center [492, 250] width 423 height 17
click at [523, 244] on div at bounding box center [492, 250] width 423 height 17
click at [691, 223] on span "×" at bounding box center [690, 223] width 7 height 15
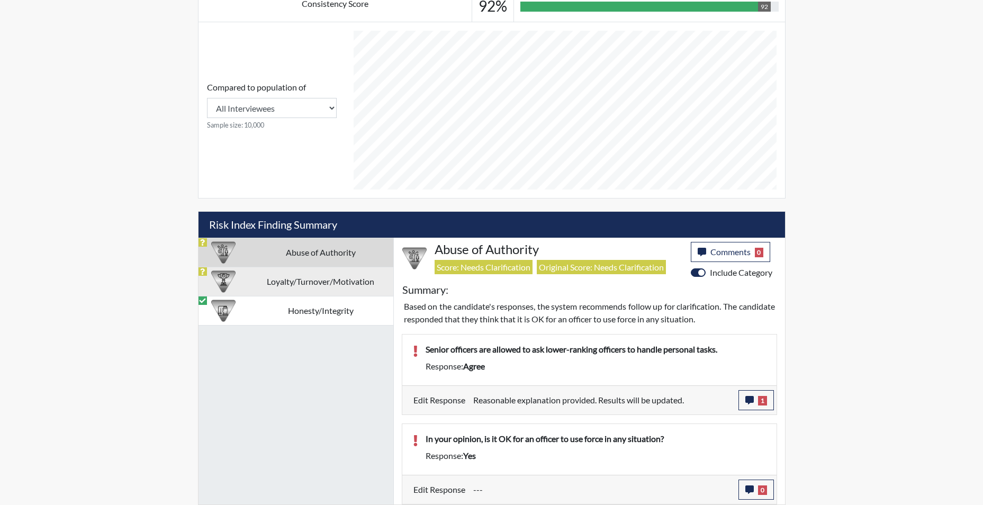
click at [345, 285] on td "Loyalty/Turnover/Motivation" at bounding box center [320, 281] width 145 height 29
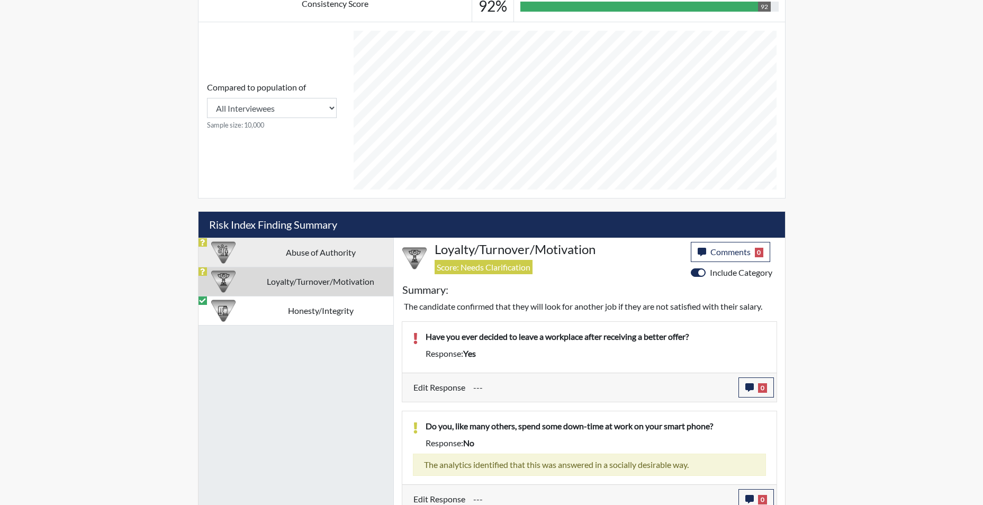
click at [350, 253] on td "Abuse of Authority" at bounding box center [320, 252] width 145 height 29
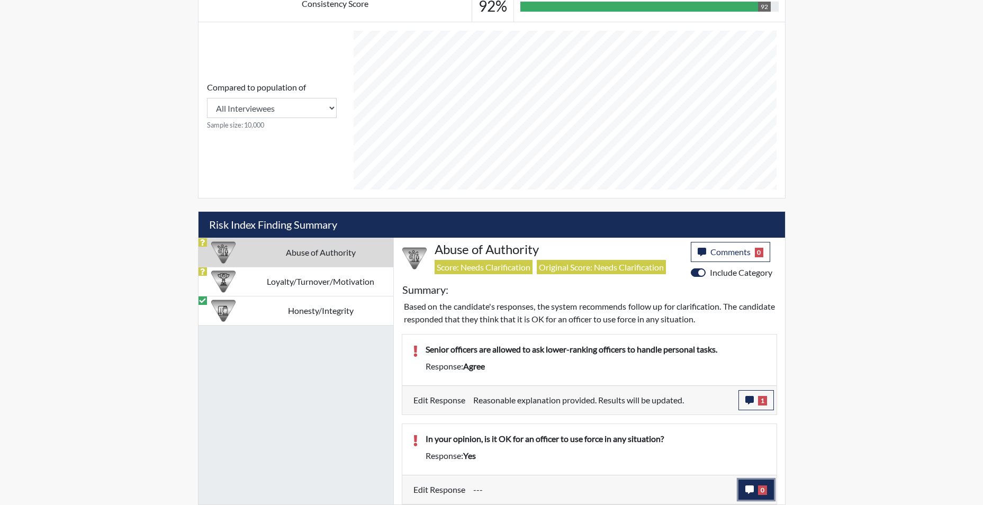
click at [748, 492] on icon "button" at bounding box center [750, 490] width 8 height 8
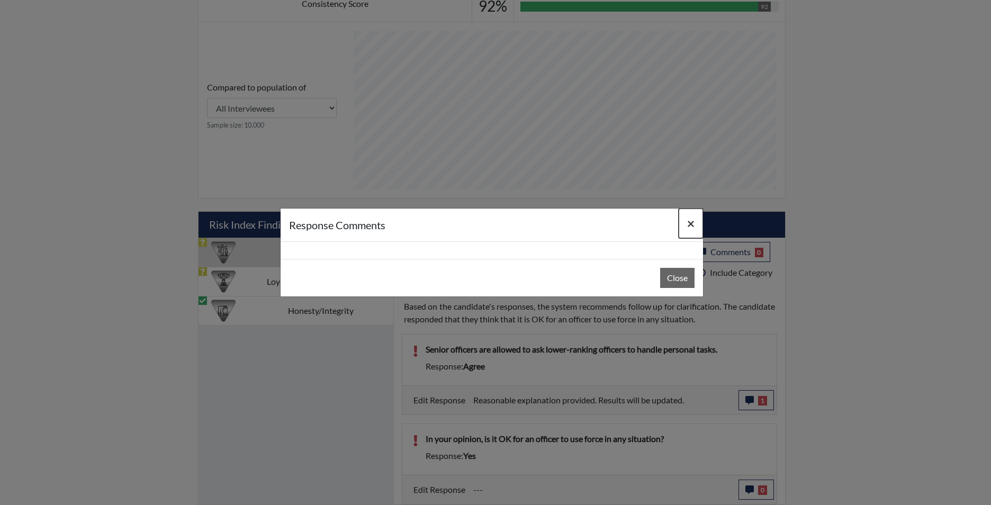
click at [690, 213] on button "×" at bounding box center [691, 224] width 24 height 30
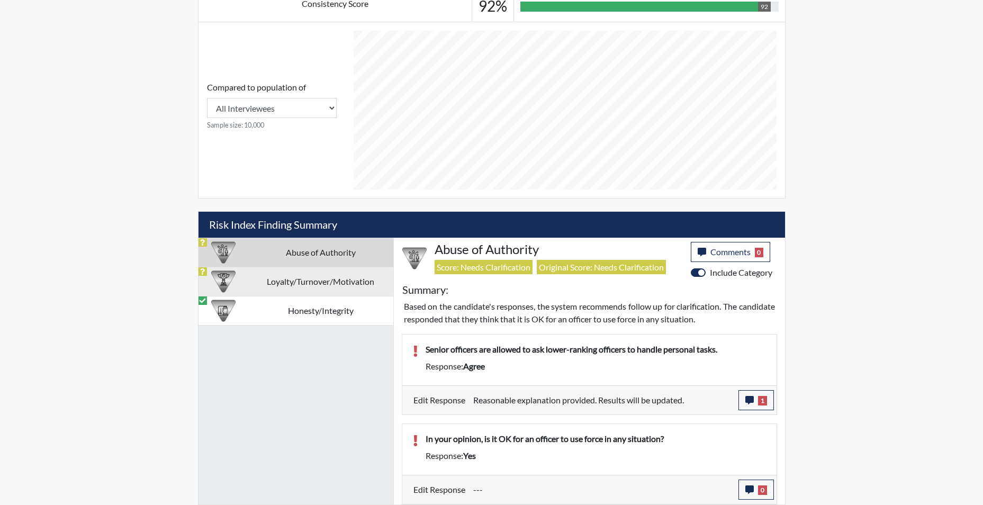
click at [277, 291] on td "Loyalty/Turnover/Motivation" at bounding box center [320, 281] width 145 height 29
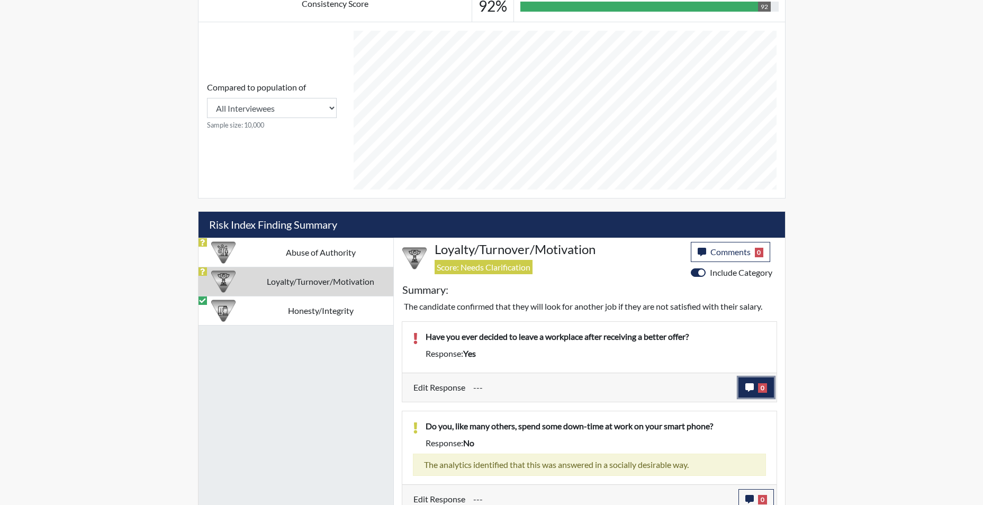
click at [746, 393] on button "0" at bounding box center [756, 388] width 35 height 20
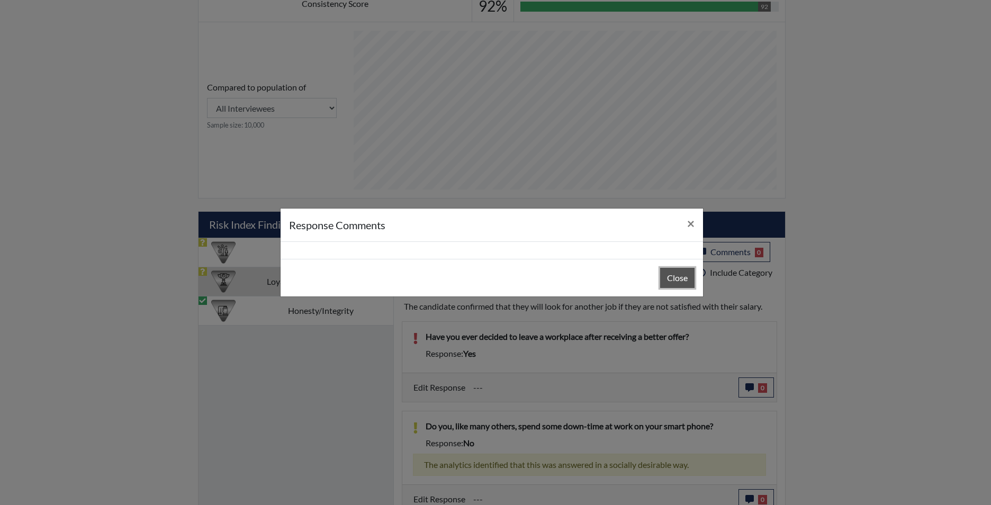
click at [684, 285] on button "Close" at bounding box center [677, 278] width 34 height 20
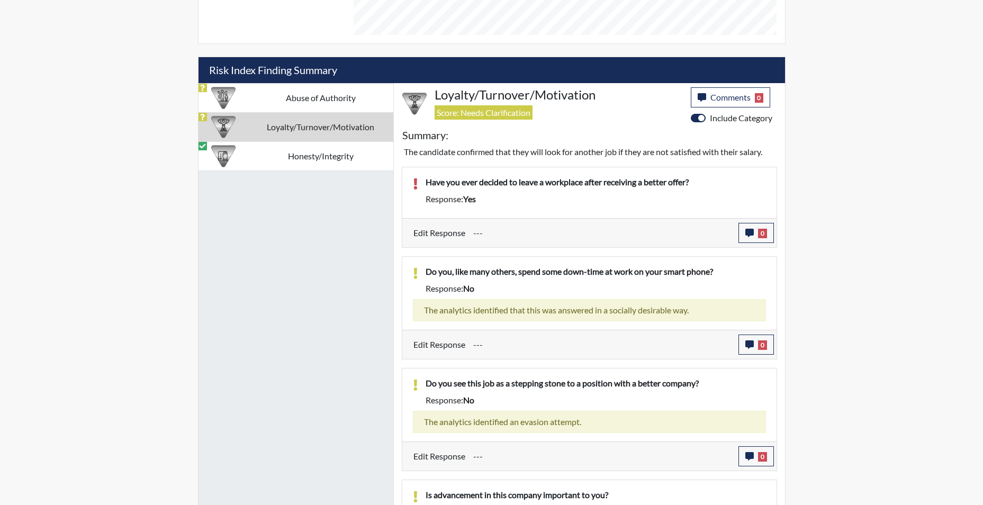
scroll to position [657, 0]
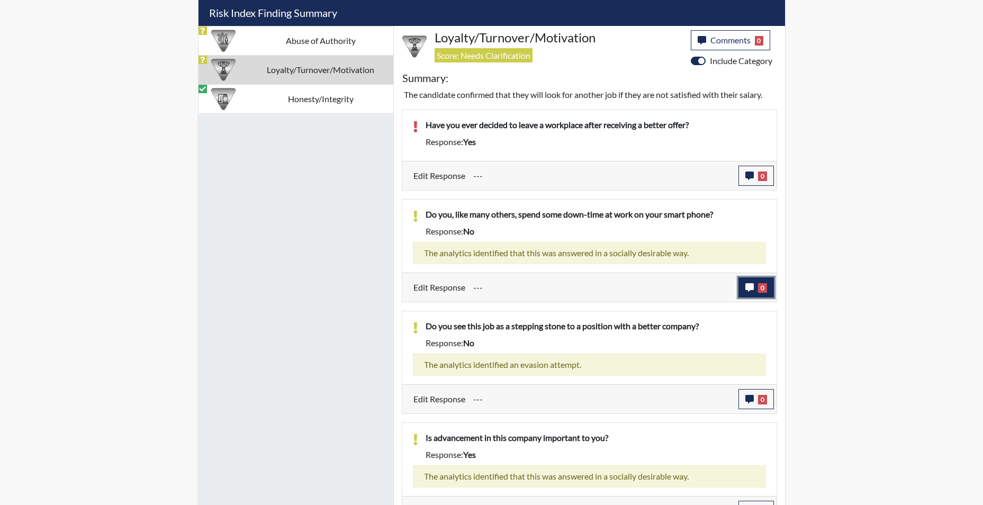
click at [746, 289] on icon "button" at bounding box center [750, 287] width 8 height 8
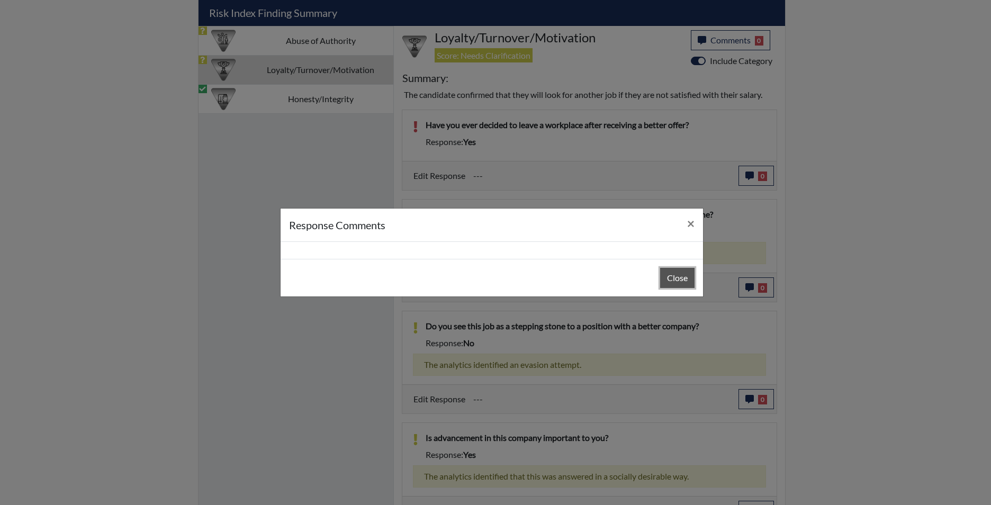
click at [693, 275] on button "Close" at bounding box center [677, 278] width 34 height 20
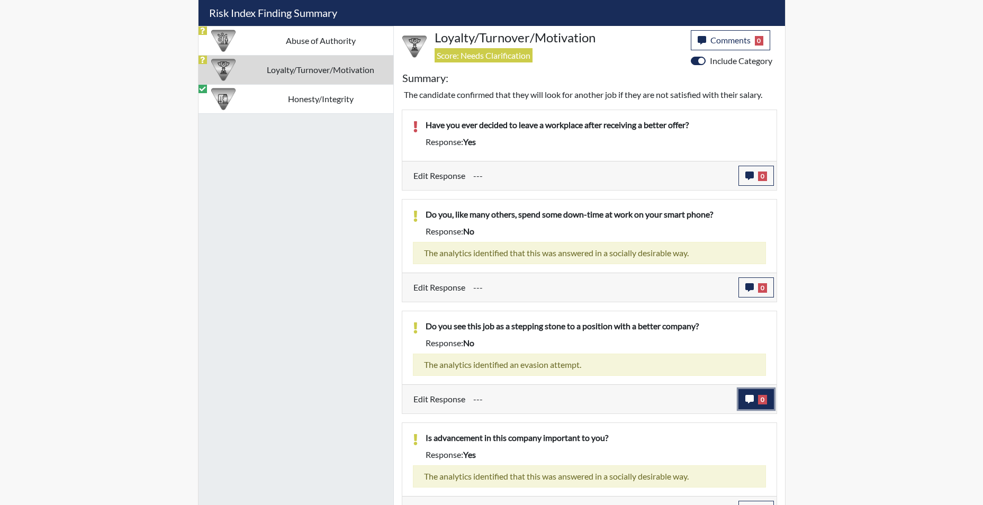
click at [748, 402] on icon "button" at bounding box center [750, 399] width 8 height 8
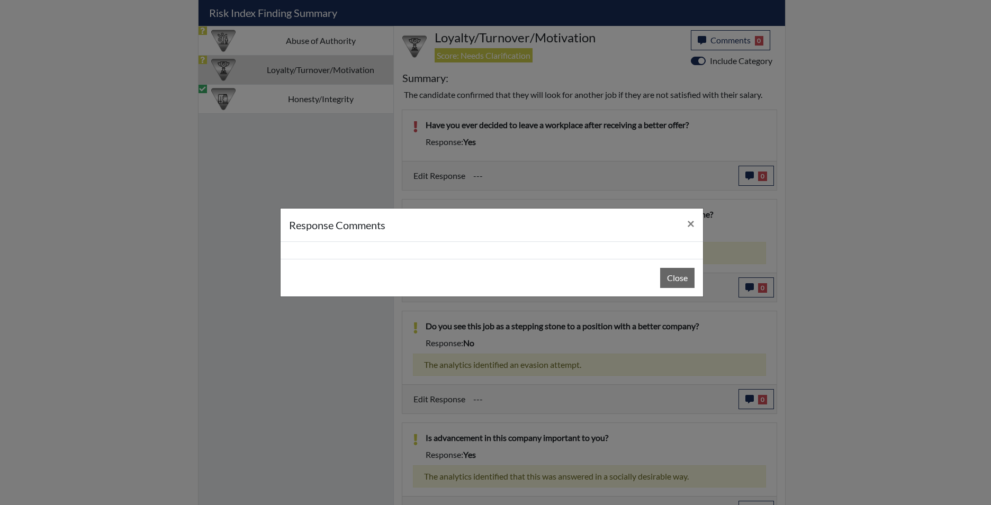
click at [623, 369] on div "response Comments × Close" at bounding box center [495, 252] width 991 height 505
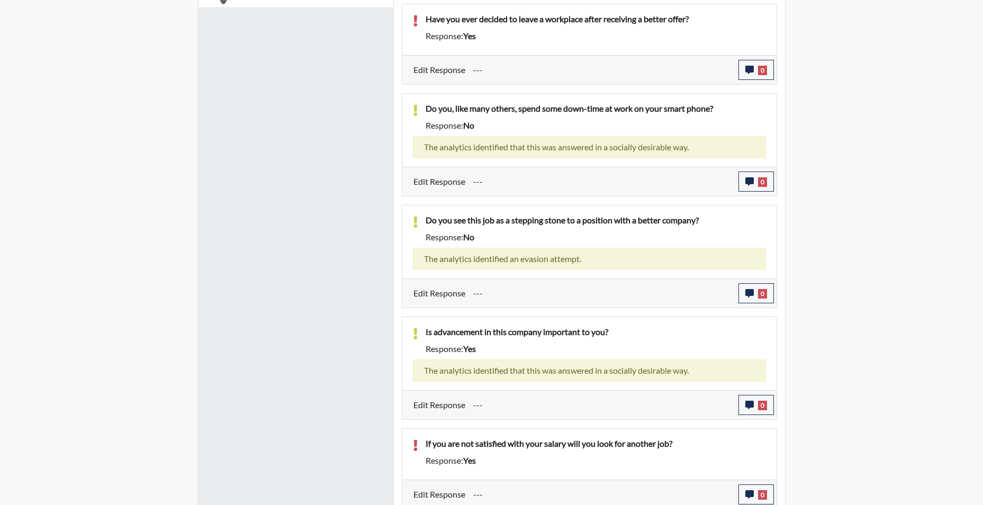
scroll to position [768, 0]
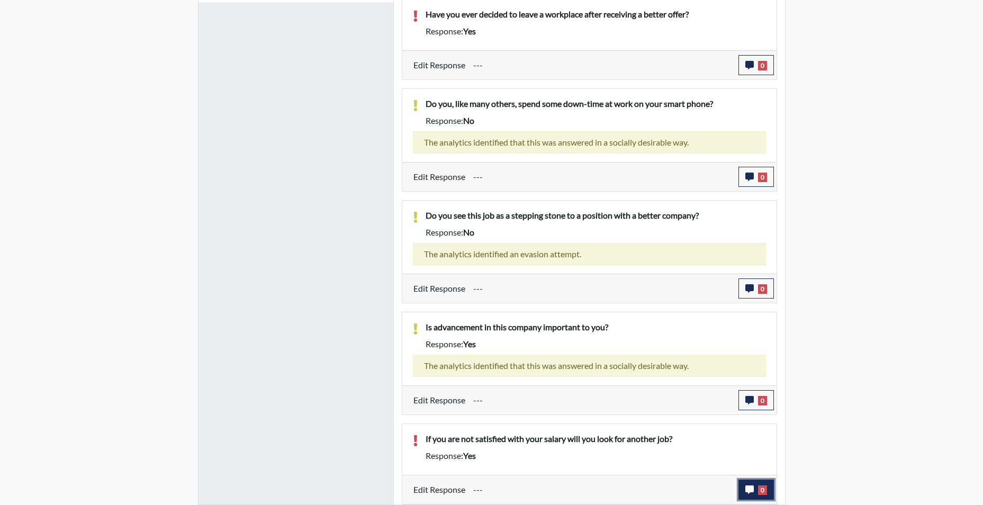
click at [749, 496] on button "0" at bounding box center [756, 490] width 35 height 20
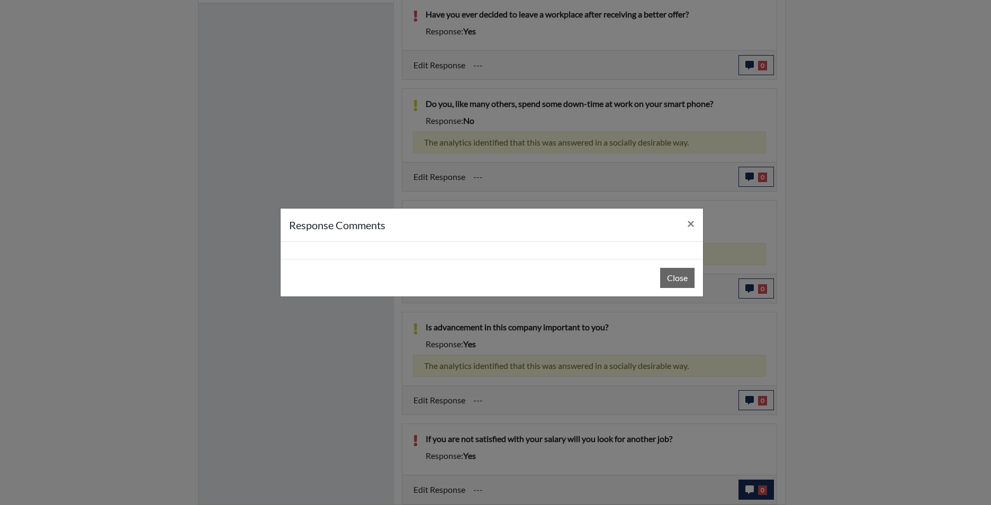
click at [749, 496] on div "response Comments × Close" at bounding box center [495, 252] width 991 height 505
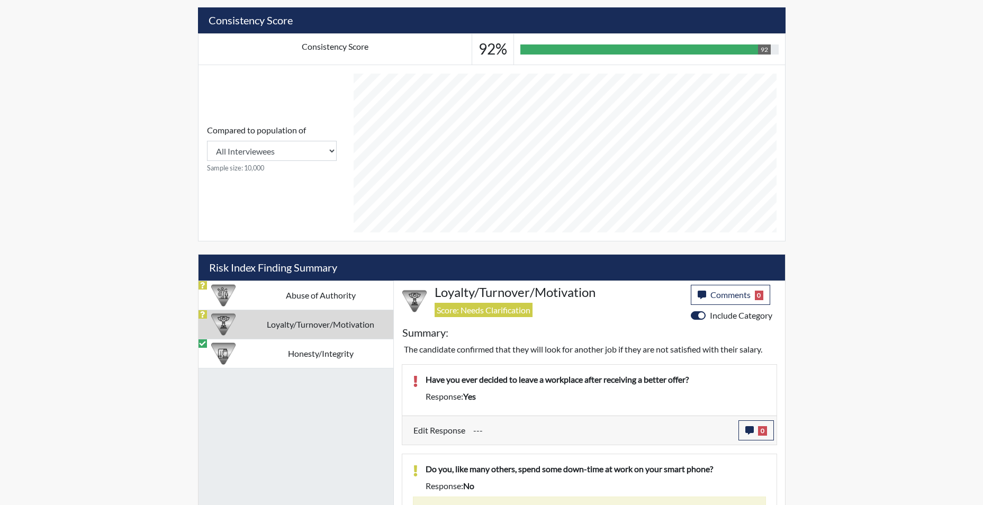
scroll to position [397, 0]
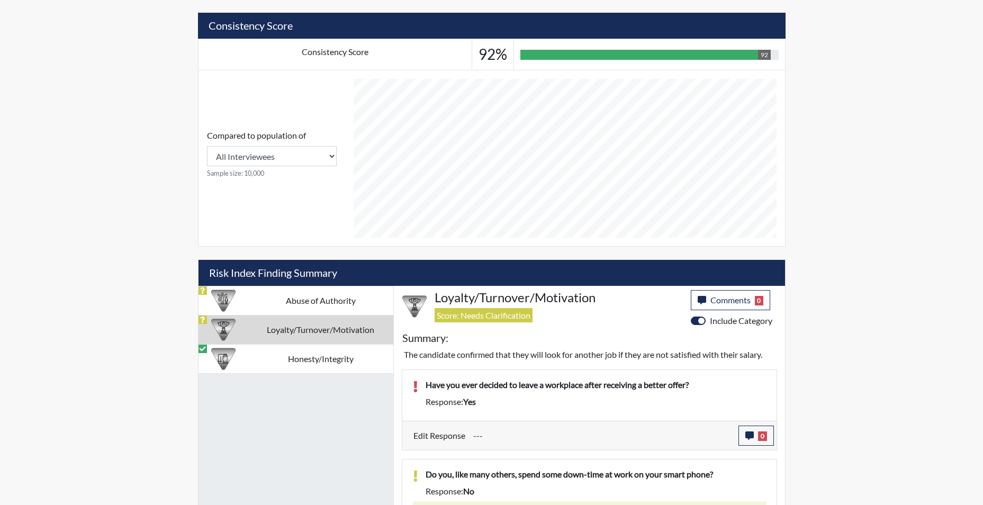
click at [337, 328] on td "Loyalty/Turnover/Motivation" at bounding box center [320, 329] width 145 height 29
click at [341, 308] on td "Abuse of Authority" at bounding box center [320, 300] width 145 height 29
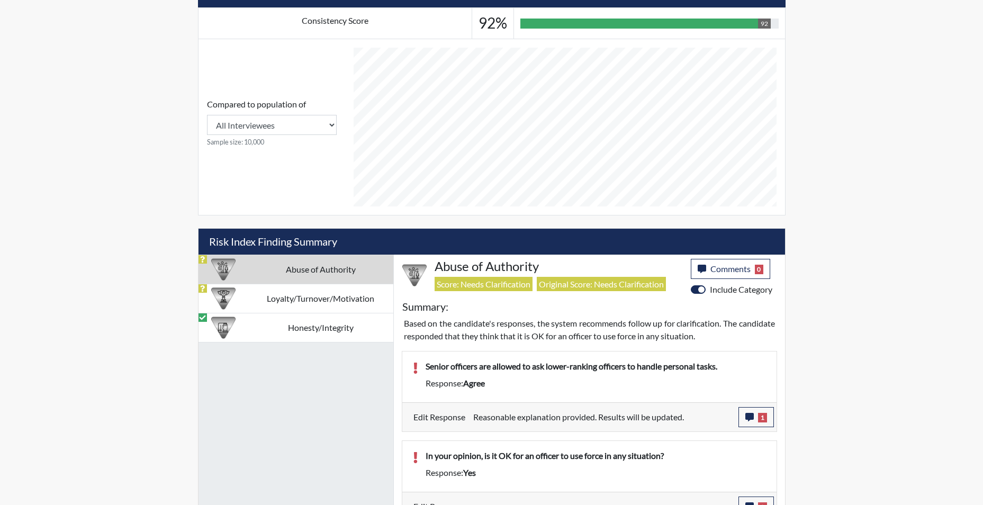
scroll to position [445, 0]
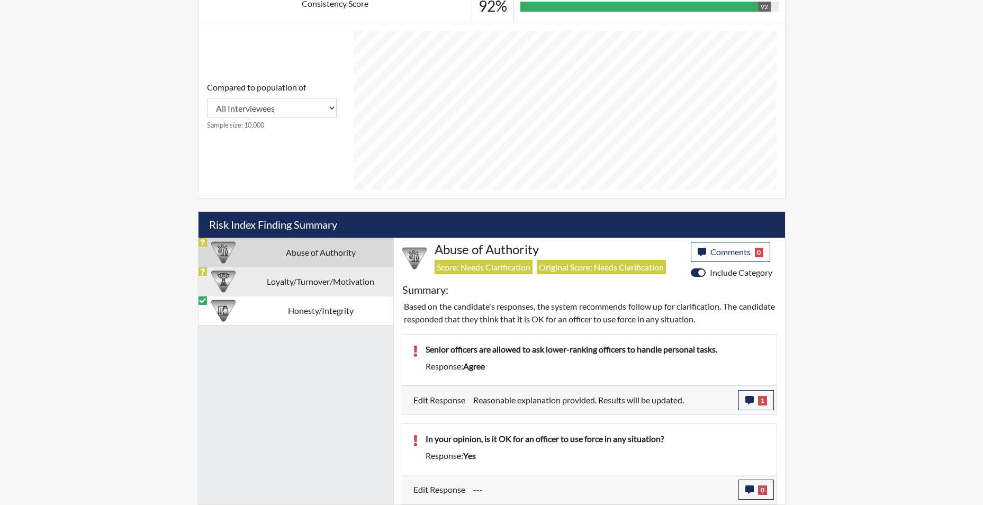
click at [300, 280] on td "Loyalty/Turnover/Motivation" at bounding box center [320, 281] width 145 height 29
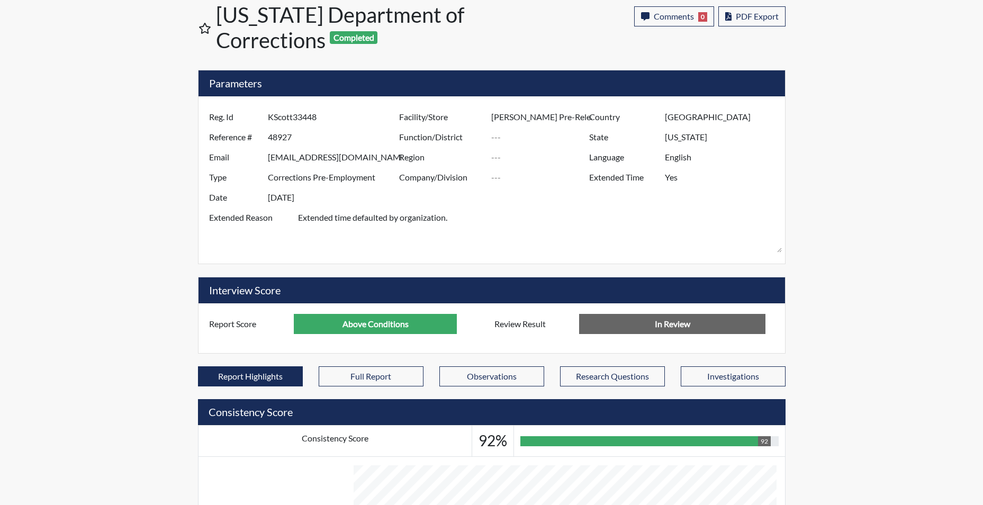
scroll to position [0, 0]
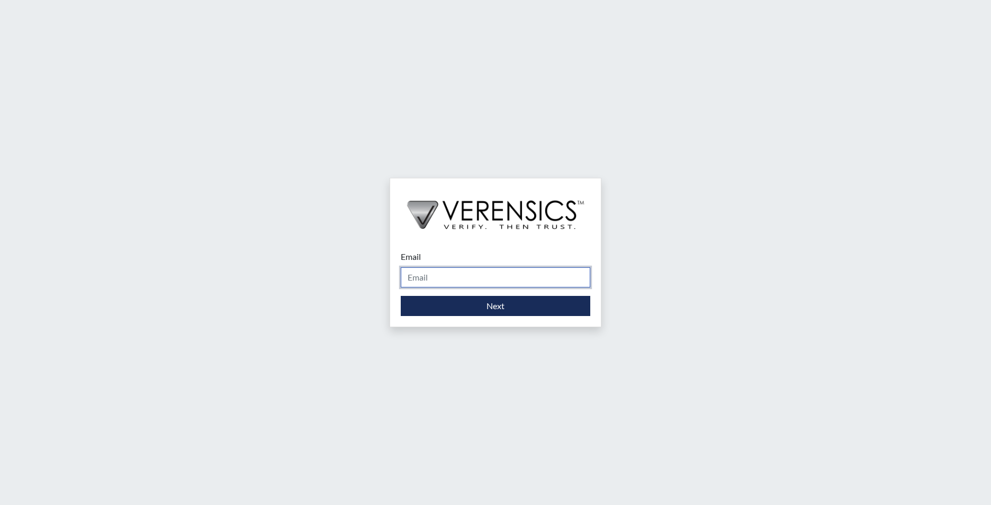
click at [445, 275] on input "Email" at bounding box center [496, 277] width 190 height 20
type input "[EMAIL_ADDRESS][PERSON_NAME][DOMAIN_NAME]"
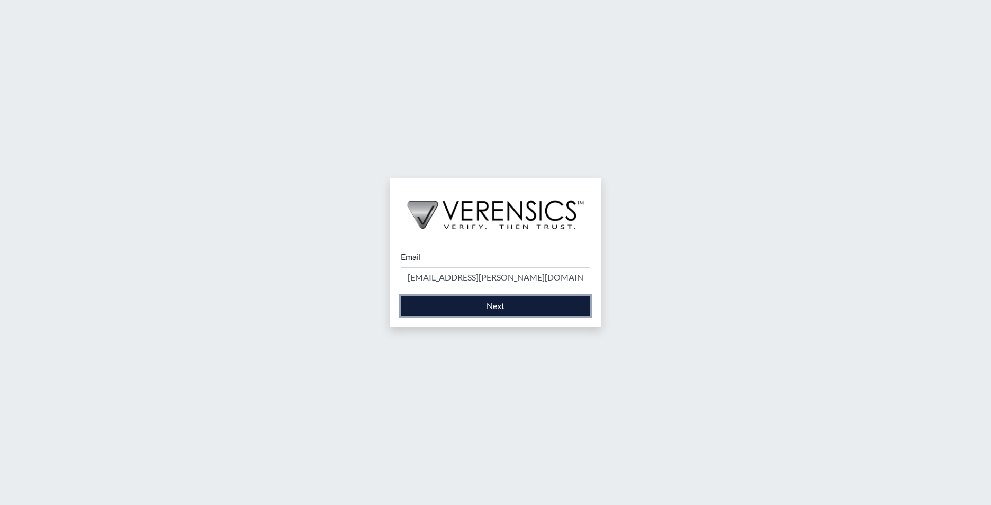
click at [458, 312] on button "Next" at bounding box center [496, 306] width 190 height 20
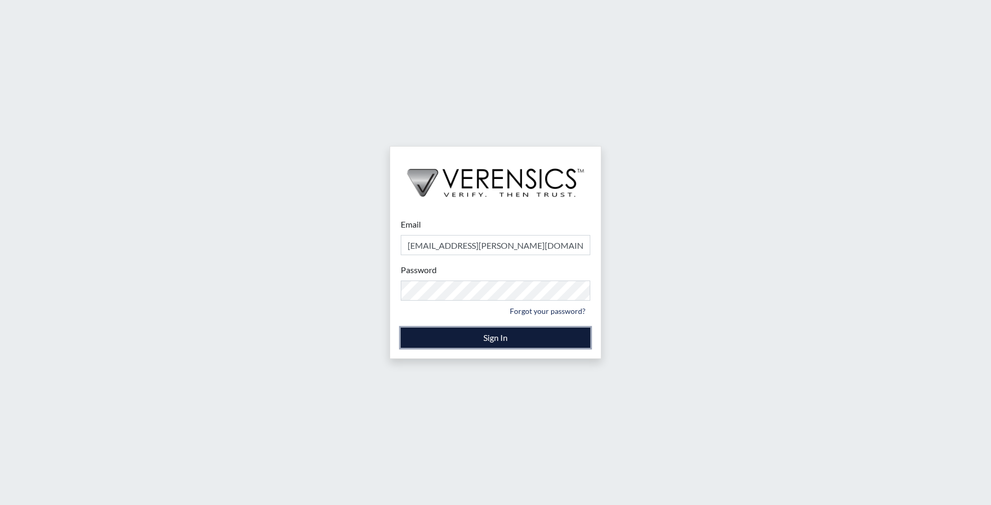
click at [460, 342] on button "Sign In" at bounding box center [496, 338] width 190 height 20
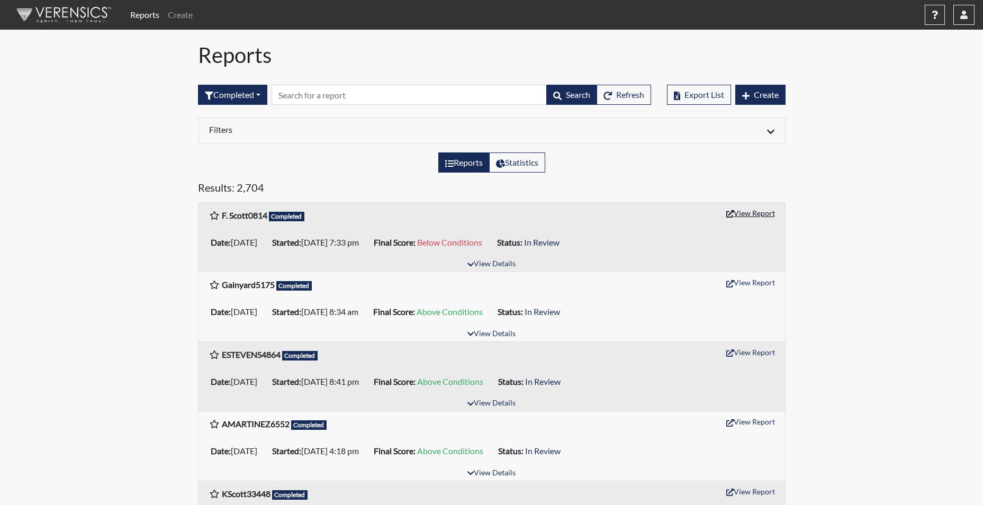
click at [765, 214] on button "View Report" at bounding box center [751, 213] width 58 height 16
click at [312, 96] on input "text" at bounding box center [409, 95] width 275 height 20
click at [330, 102] on input "text" at bounding box center [409, 95] width 275 height 20
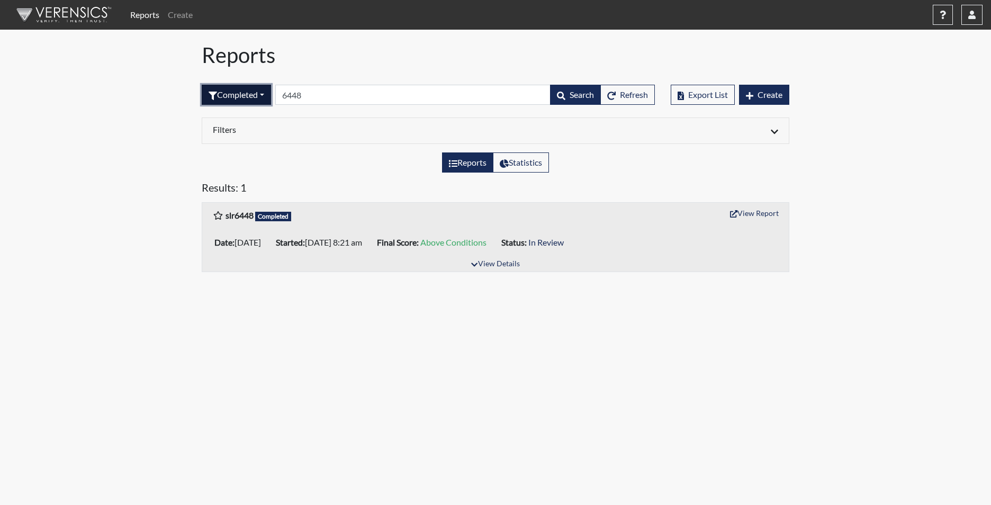
click at [238, 99] on button "Completed" at bounding box center [236, 95] width 69 height 20
click at [236, 204] on button "Completed" at bounding box center [244, 203] width 84 height 17
click at [239, 99] on button "Completed" at bounding box center [236, 95] width 69 height 20
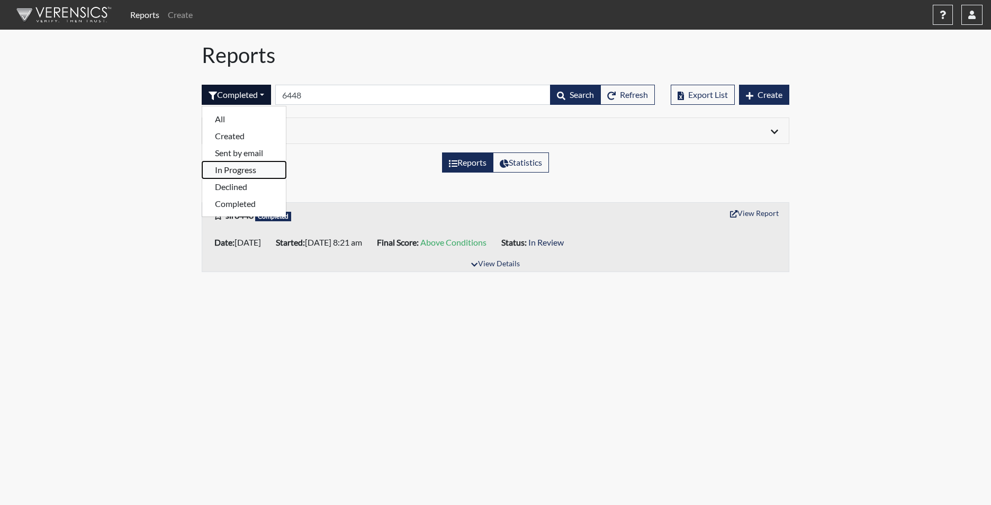
click at [236, 174] on button "In Progress" at bounding box center [244, 170] width 84 height 17
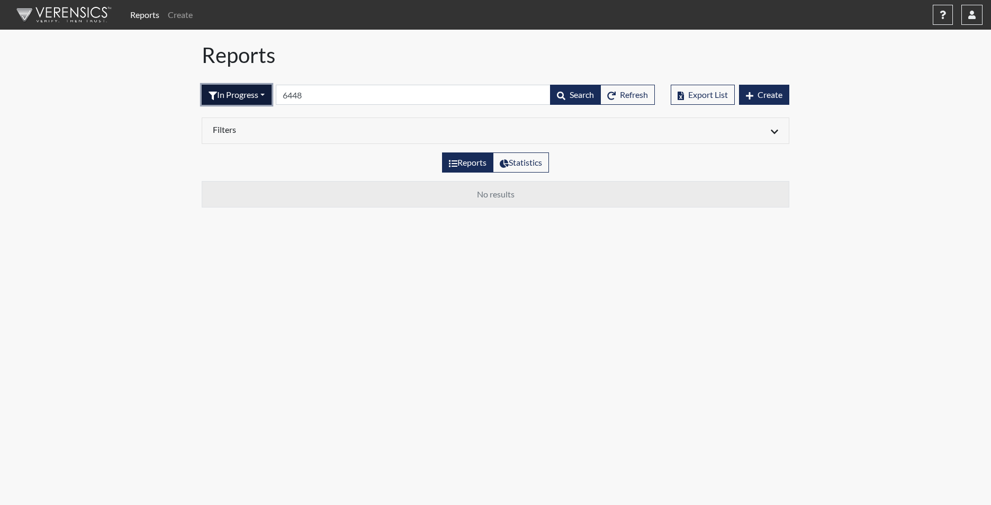
click at [234, 97] on button "In Progress" at bounding box center [237, 95] width 70 height 20
click at [249, 208] on button "Completed" at bounding box center [244, 203] width 84 height 17
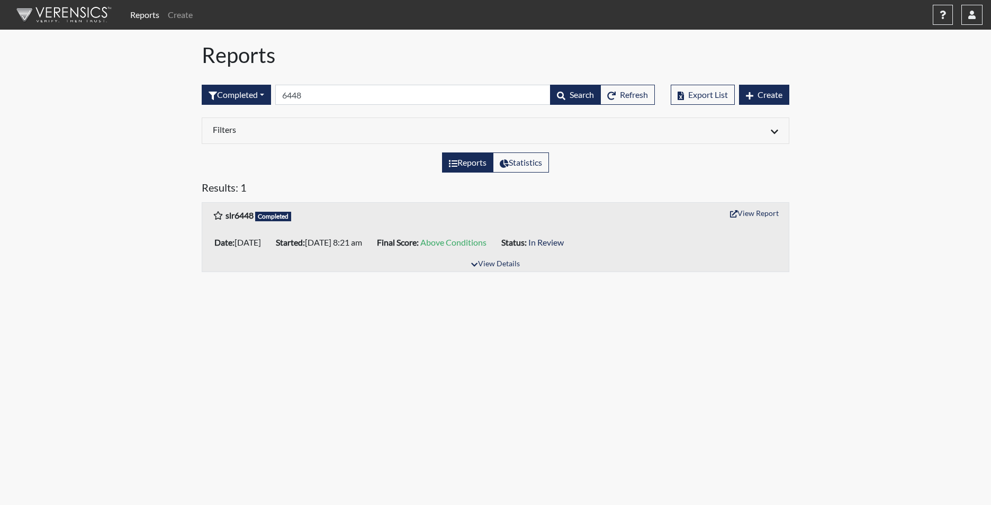
click at [321, 82] on div "Completed All Created Sent by email In Progress Declined Completed 6448 Search …" at bounding box center [428, 95] width 453 height 46
drag, startPoint x: 318, startPoint y: 91, endPoint x: 252, endPoint y: 89, distance: 66.2
click at [252, 89] on form "Completed All Created Sent by email In Progress Declined Completed 6448 Search …" at bounding box center [428, 95] width 453 height 20
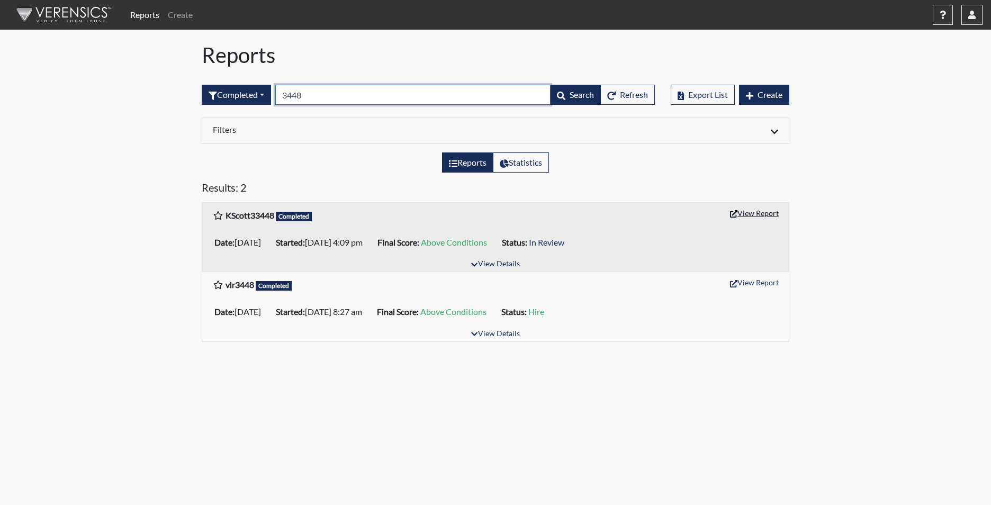
type input "3448"
click at [752, 215] on button "View Report" at bounding box center [755, 213] width 58 height 16
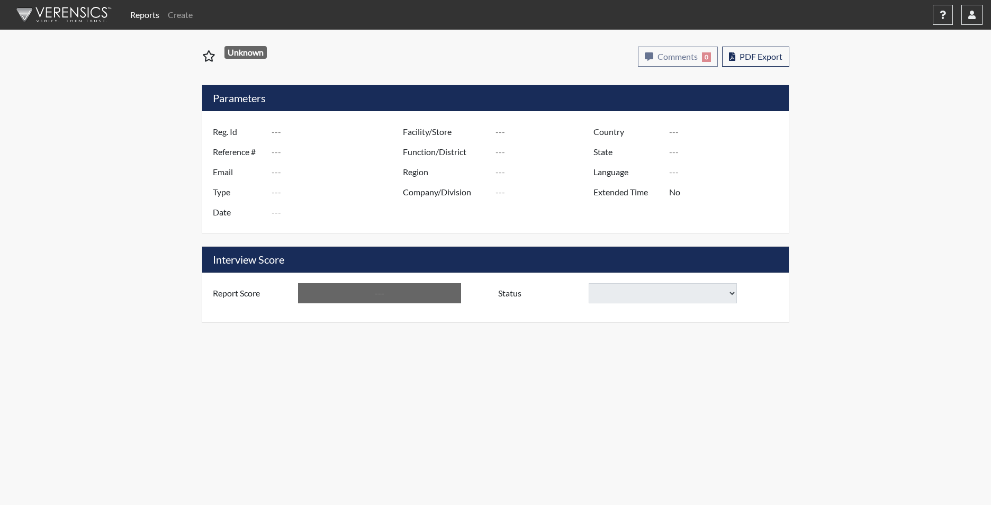
type input "F. Scott0814"
type input "48907"
type input "[EMAIL_ADDRESS][DOMAIN_NAME]"
type input "Corrections Pre-Employment"
type input "[DATE]"
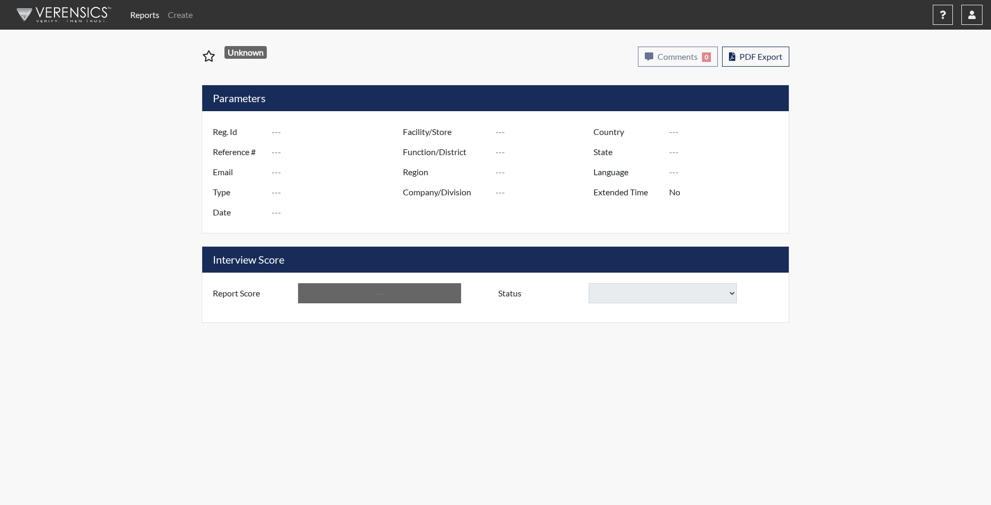
type input "[PERSON_NAME]"
type input "[GEOGRAPHIC_DATA]"
type input "[US_STATE]"
type input "English"
type input "Yes"
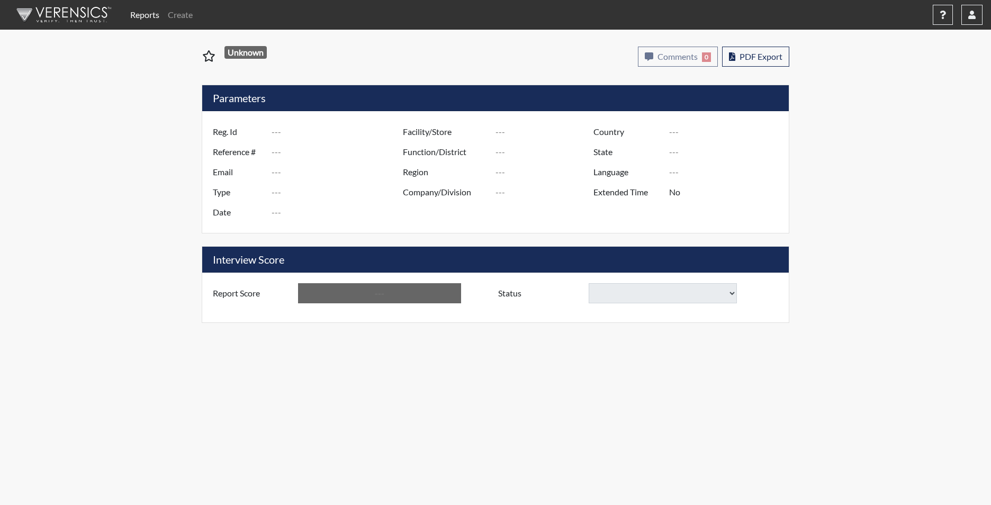
type input "Below Conditions"
select select
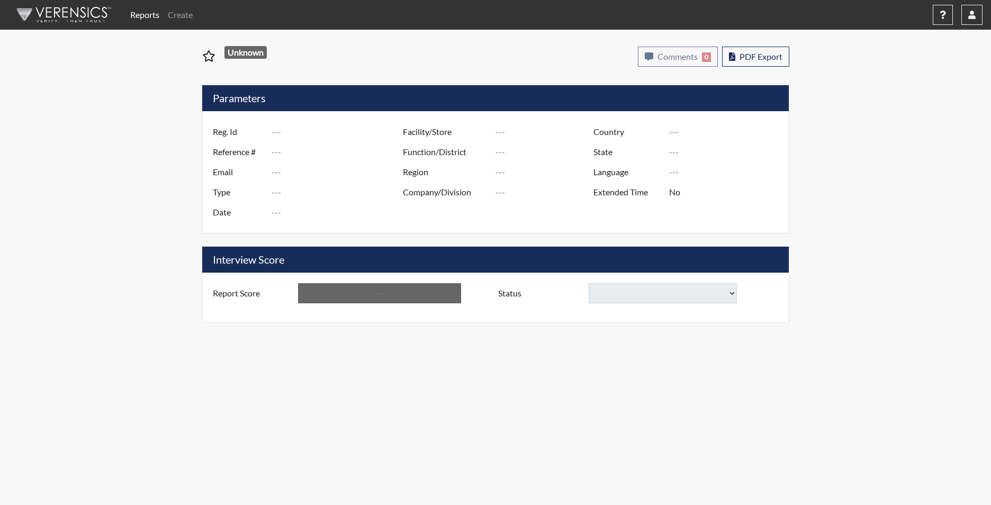
select select
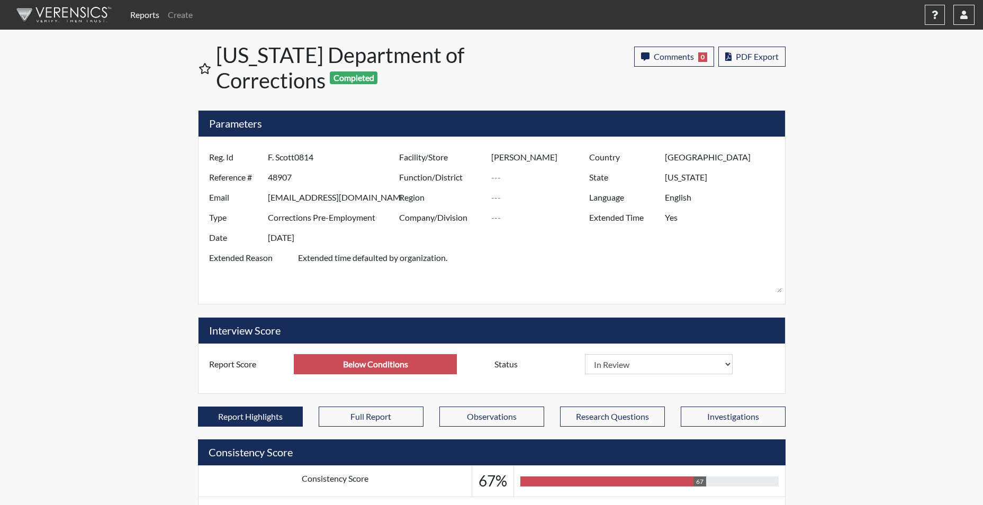
scroll to position [176, 440]
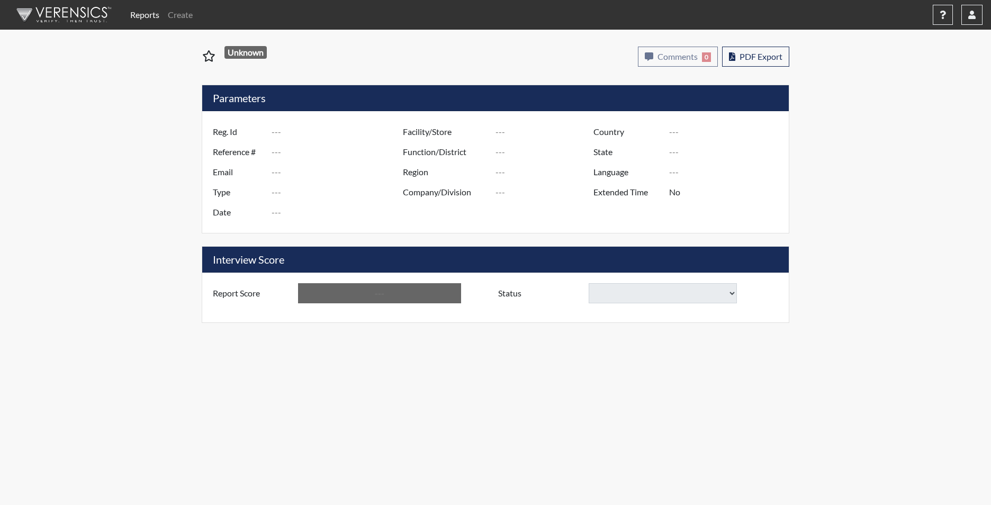
type input "KScott33448"
type input "48927"
type input "[EMAIL_ADDRESS][DOMAIN_NAME]"
type input "Corrections Pre-Employment"
type input "[DATE]"
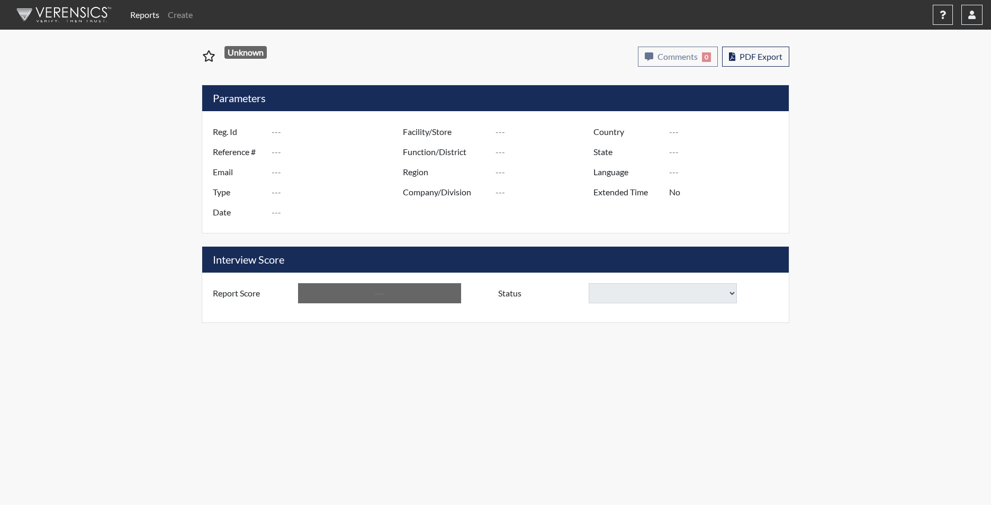
type input "[PERSON_NAME] Pre-Release"
type input "[GEOGRAPHIC_DATA]"
type input "[US_STATE]"
type input "English"
type input "Yes"
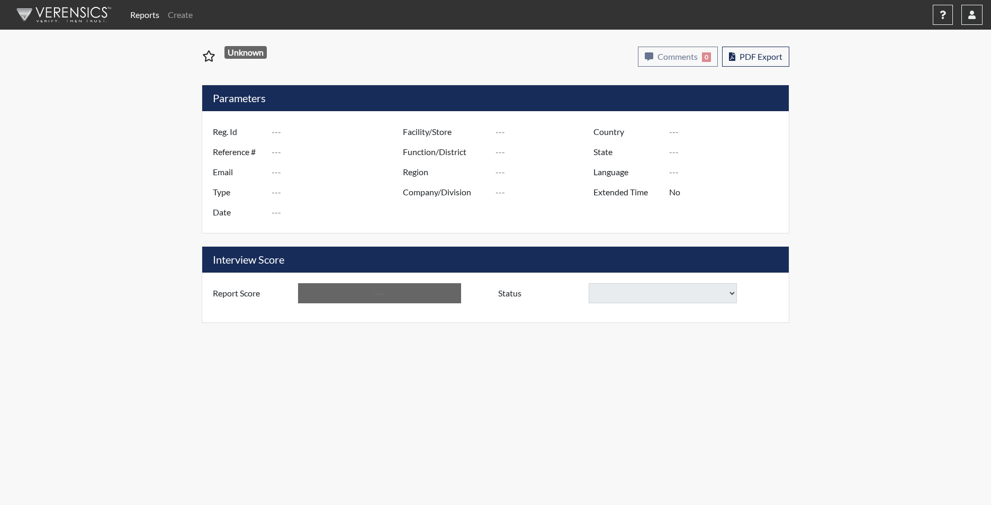
type input "Above Conditions"
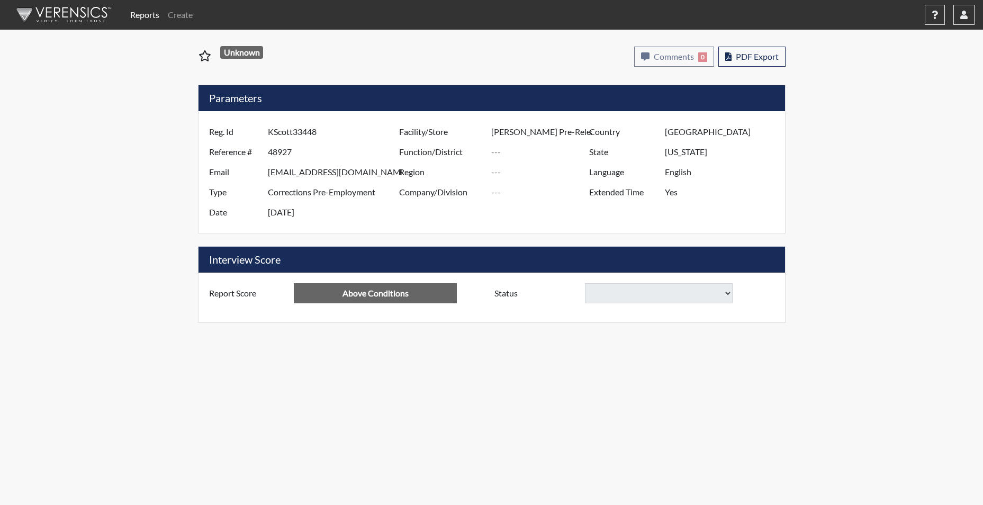
select select "reasonable-explanation-provided"
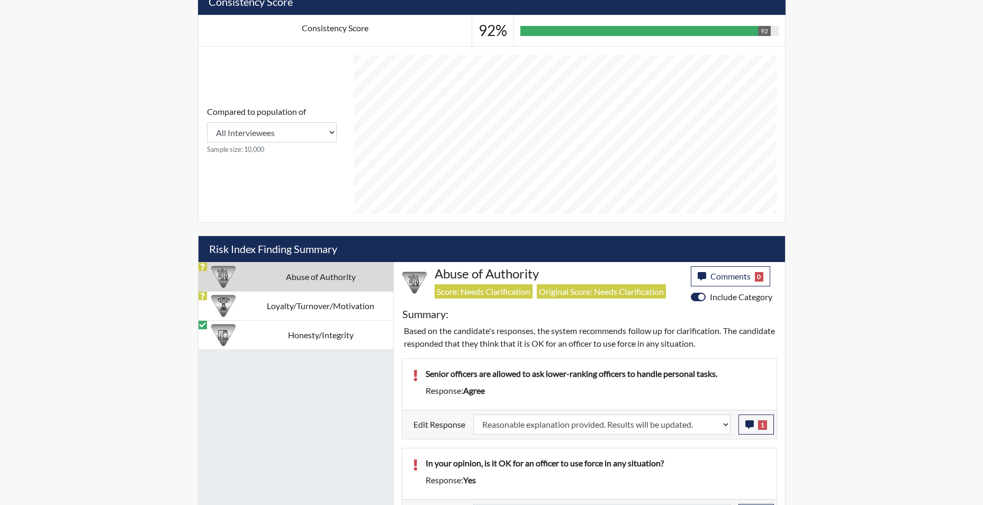
scroll to position [475, 0]
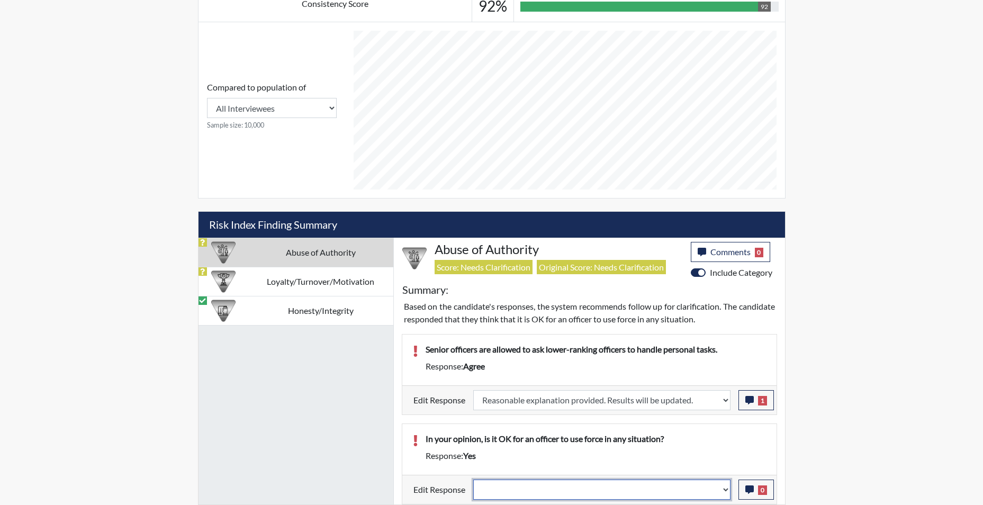
click at [597, 493] on select "Question is not relevant. Results will be updated. Reasonable explanation provi…" at bounding box center [601, 490] width 257 height 20
select select "reasonable-explanation-provided"
click at [473, 480] on select "Question is not relevant. Results will be updated. Reasonable explanation provi…" at bounding box center [601, 490] width 257 height 20
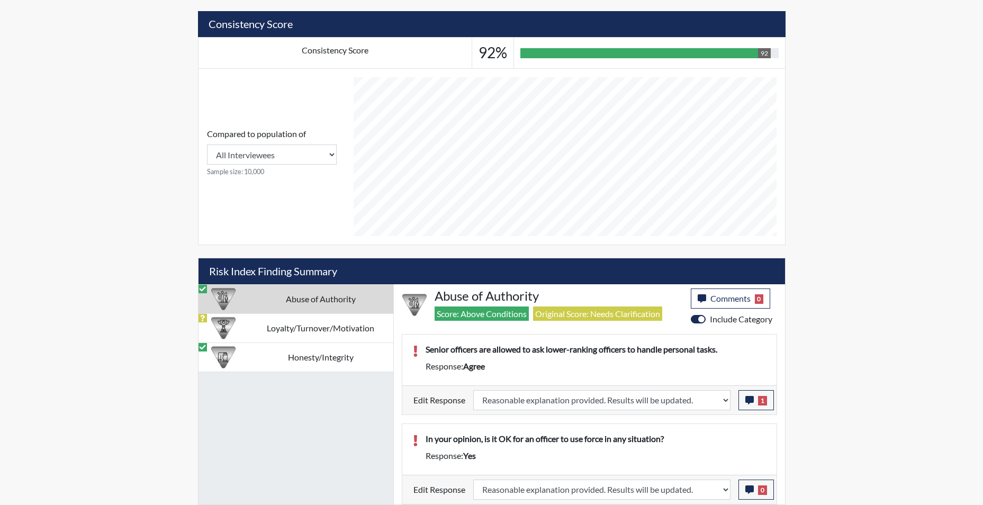
scroll to position [176, 440]
click at [747, 495] on button "0" at bounding box center [756, 490] width 35 height 20
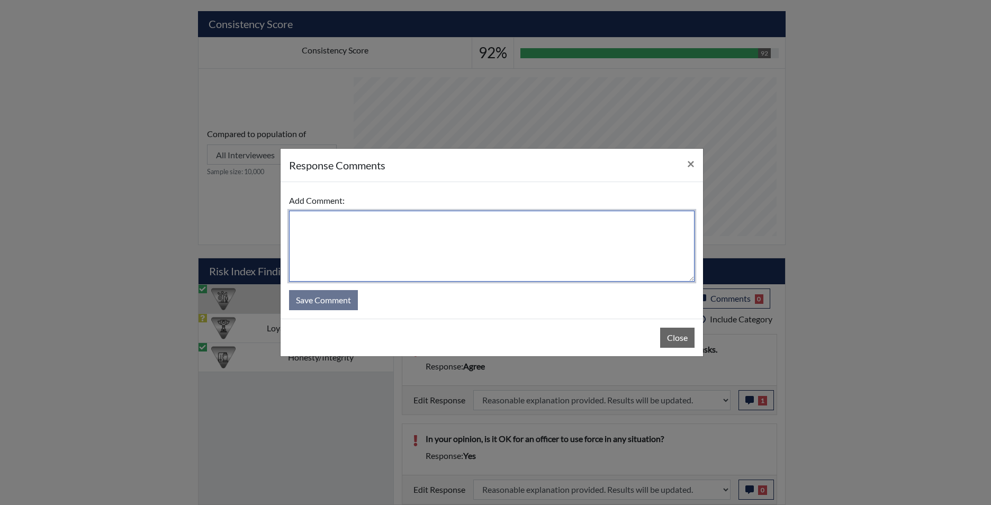
click at [438, 214] on textarea at bounding box center [492, 246] width 406 height 71
type textarea "app states no"
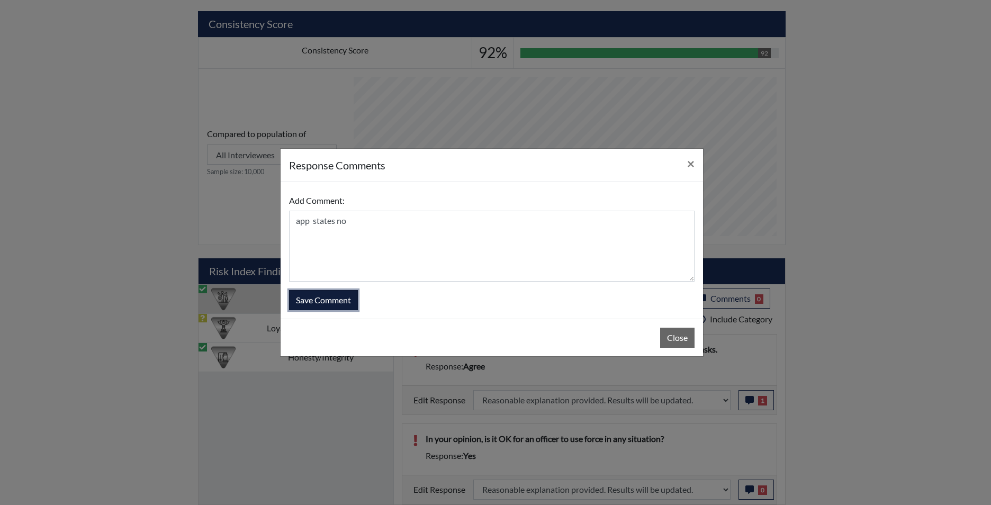
click at [309, 303] on button "Save Comment" at bounding box center [323, 300] width 69 height 20
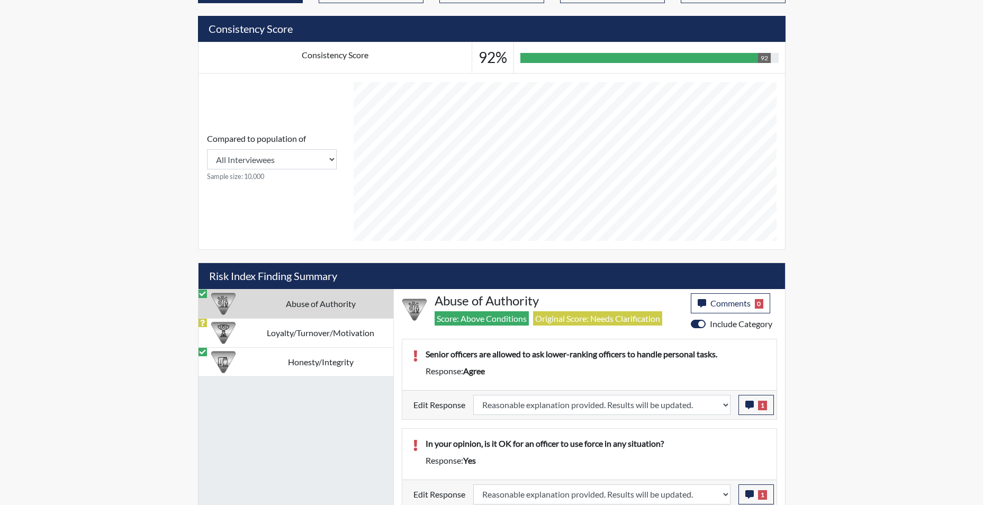
scroll to position [428, 0]
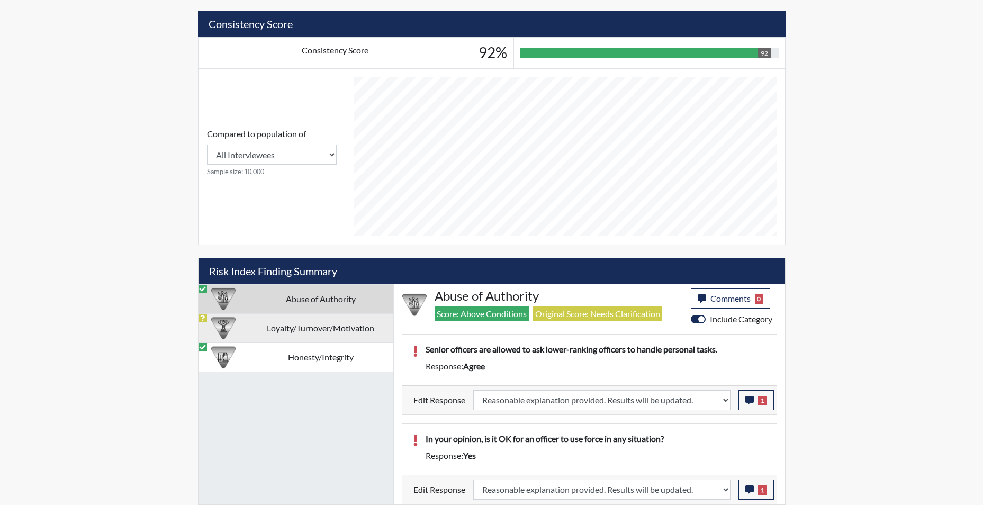
drag, startPoint x: 314, startPoint y: 328, endPoint x: 310, endPoint y: 323, distance: 6.0
click at [314, 327] on td "Loyalty/Turnover/Motivation" at bounding box center [320, 328] width 145 height 29
select select
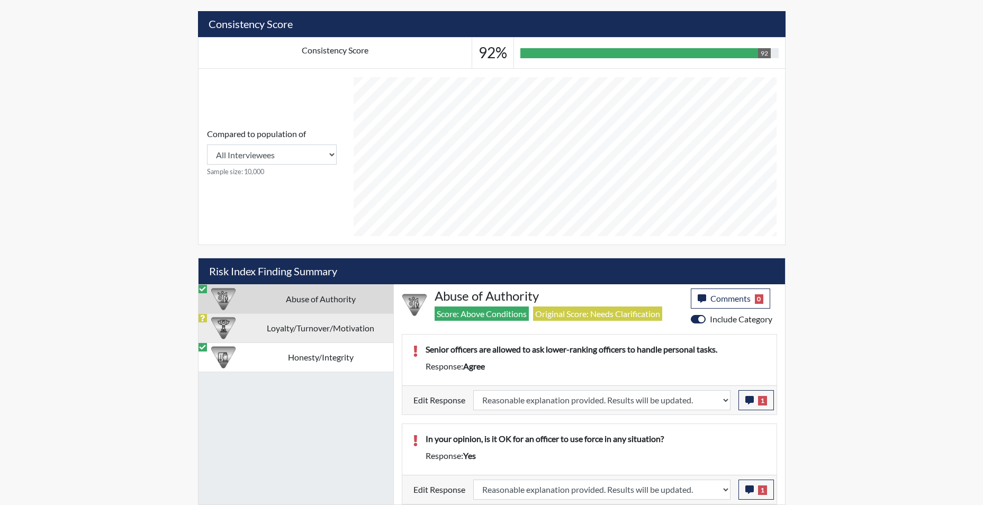
select select
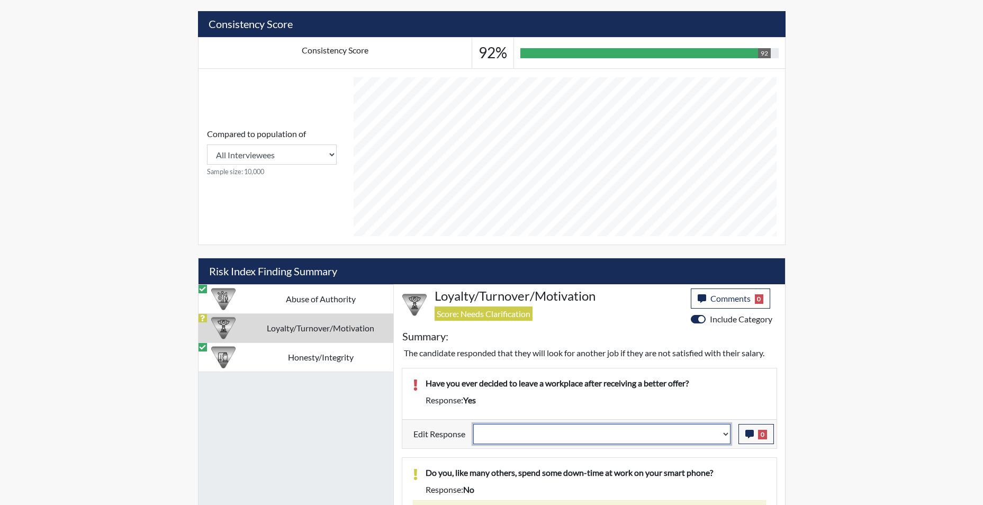
click at [728, 437] on select "Question is not relevant. Results will be updated. Reasonable explanation provi…" at bounding box center [601, 434] width 257 height 20
select select "reasonable-explanation-provided"
click at [473, 424] on select "Question is not relevant. Results will be updated. Reasonable explanation provi…" at bounding box center [601, 434] width 257 height 20
select select
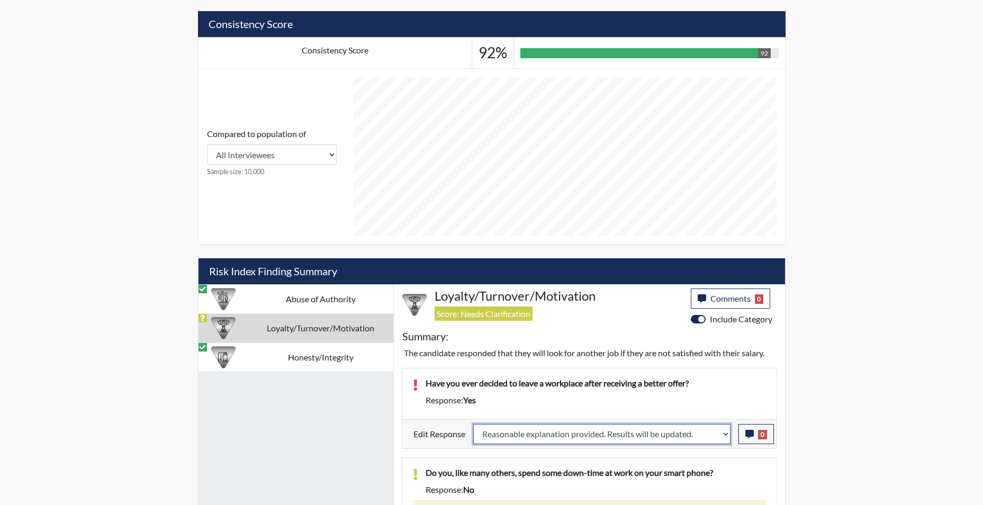
select select
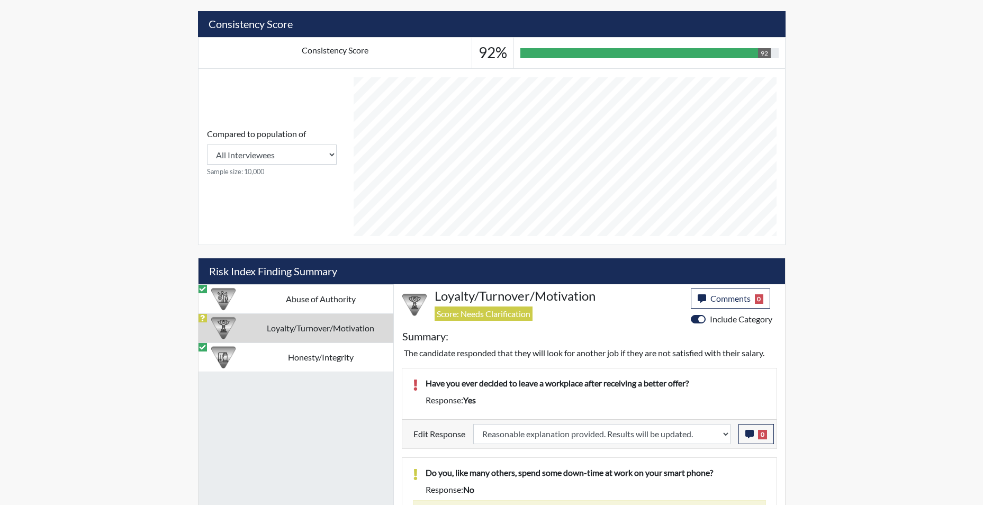
select select
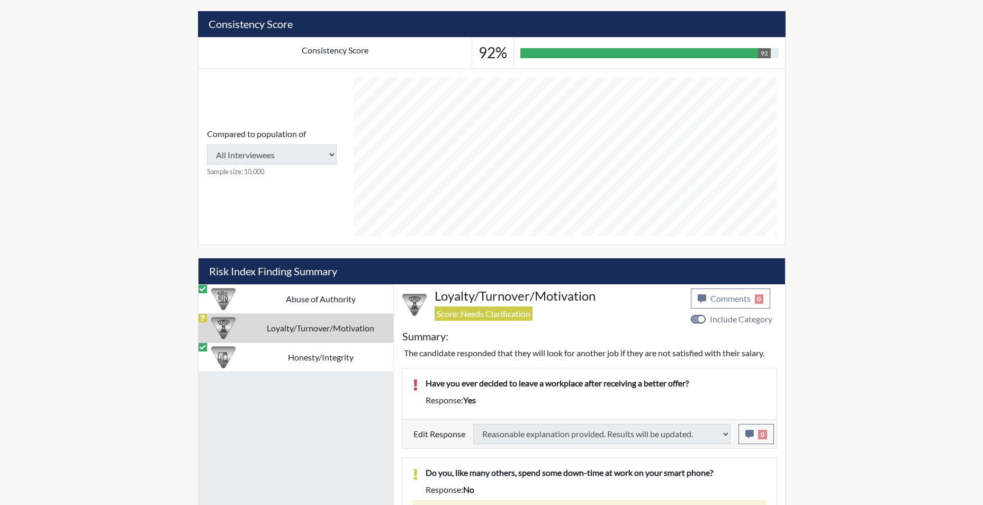
scroll to position [587, 0]
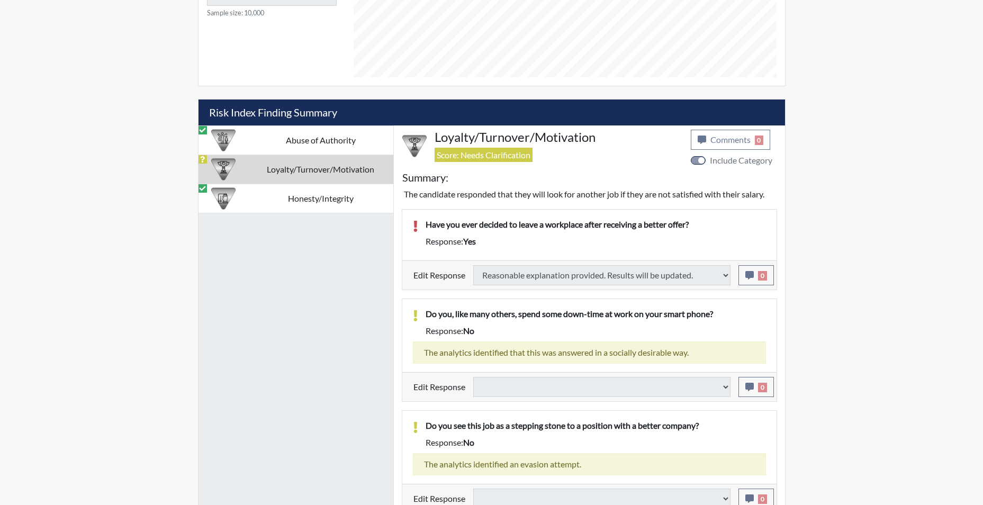
select select
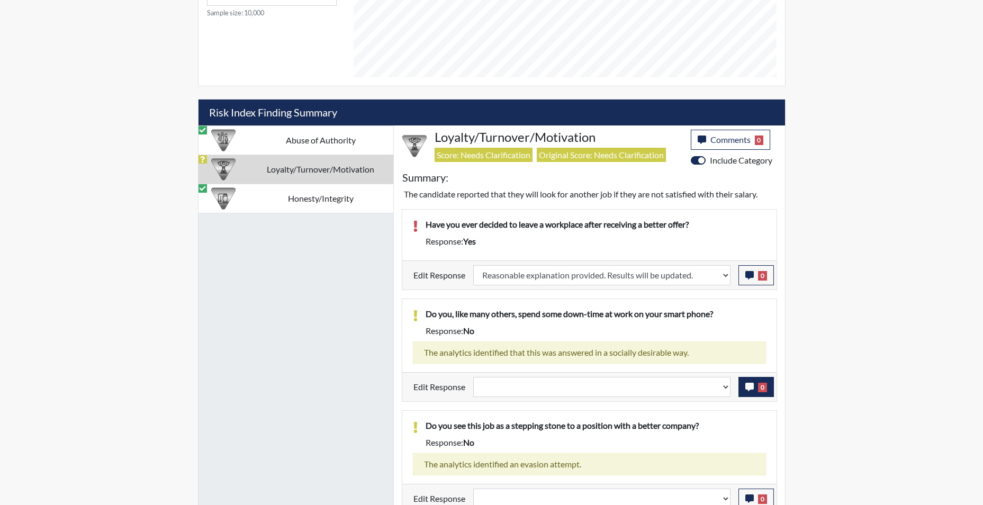
scroll to position [176, 440]
click at [726, 392] on select "Question is not relevant. Results will be updated. Reasonable explanation provi…" at bounding box center [601, 387] width 257 height 20
select select "reasonable-explanation-provided"
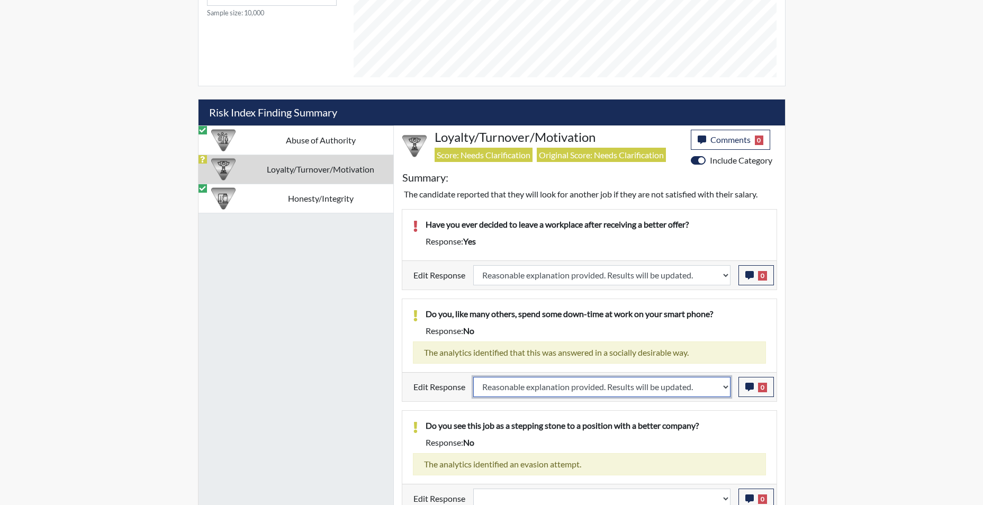
click at [473, 377] on select "Question is not relevant. Results will be updated. Reasonable explanation provi…" at bounding box center [601, 387] width 257 height 20
select select
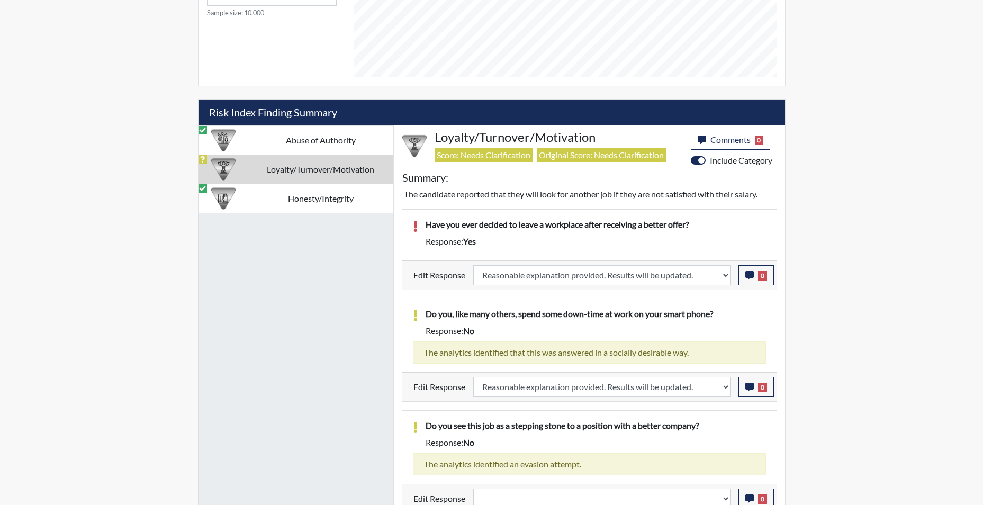
select select
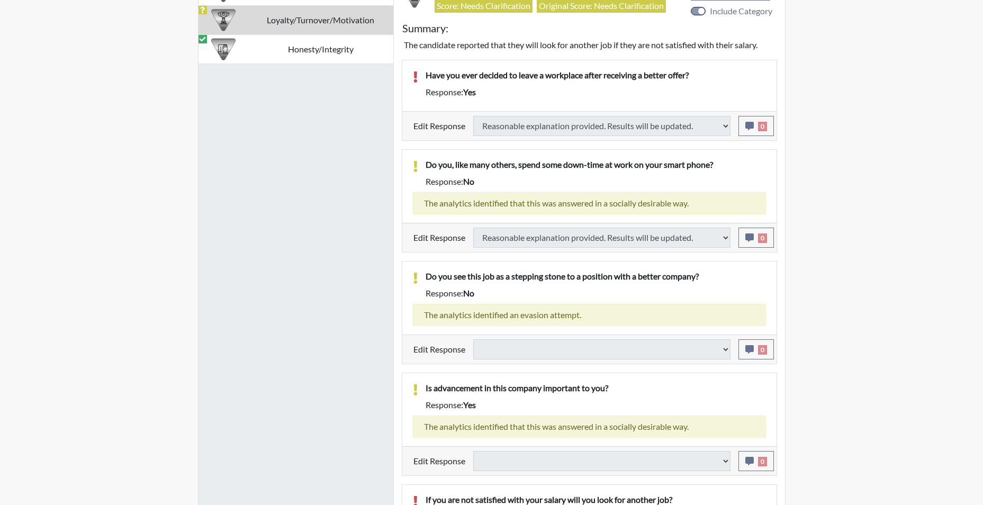
scroll to position [746, 0]
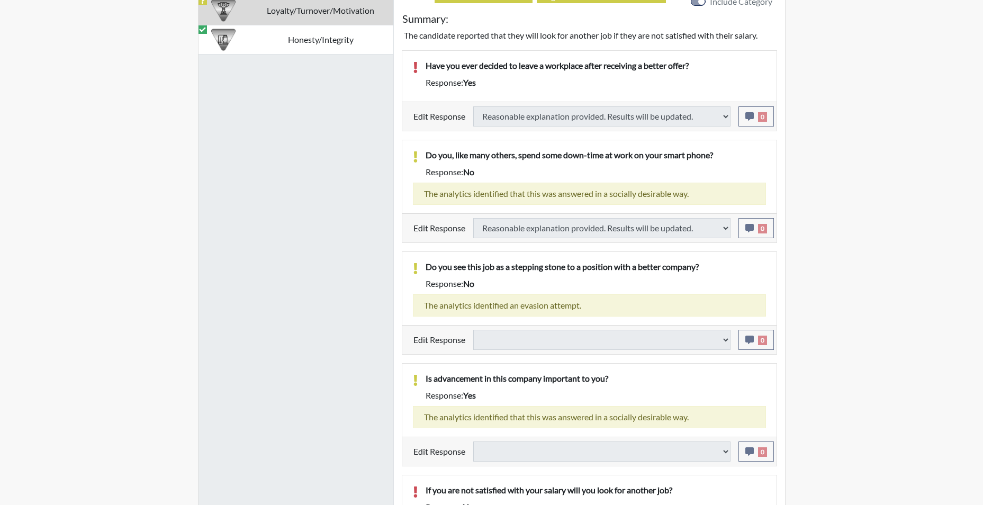
select select
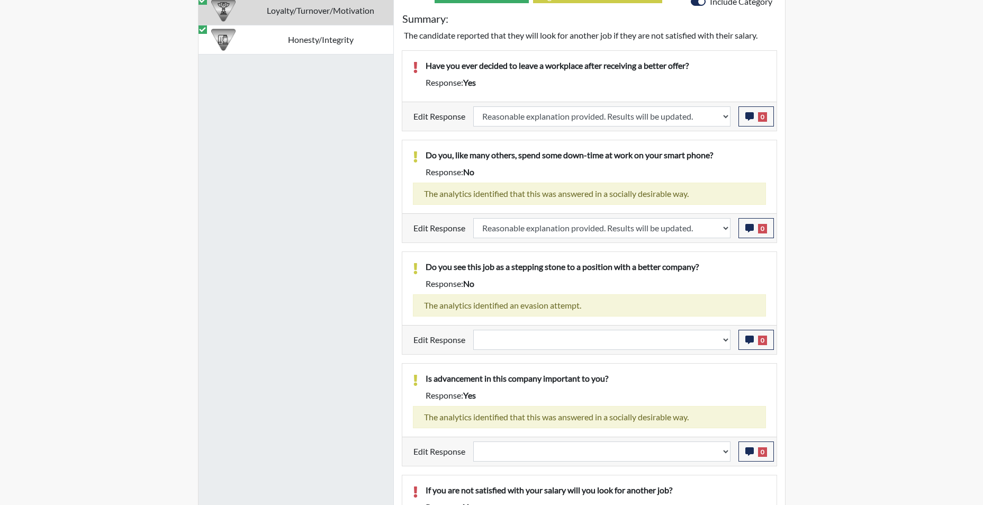
scroll to position [176, 440]
click at [724, 340] on select "Question is not relevant. Results will be updated. Reasonable explanation provi…" at bounding box center [601, 340] width 257 height 20
select select "reasonable-explanation-provided"
click at [473, 330] on select "Question is not relevant. Results will be updated. Reasonable explanation provi…" at bounding box center [601, 340] width 257 height 20
select select
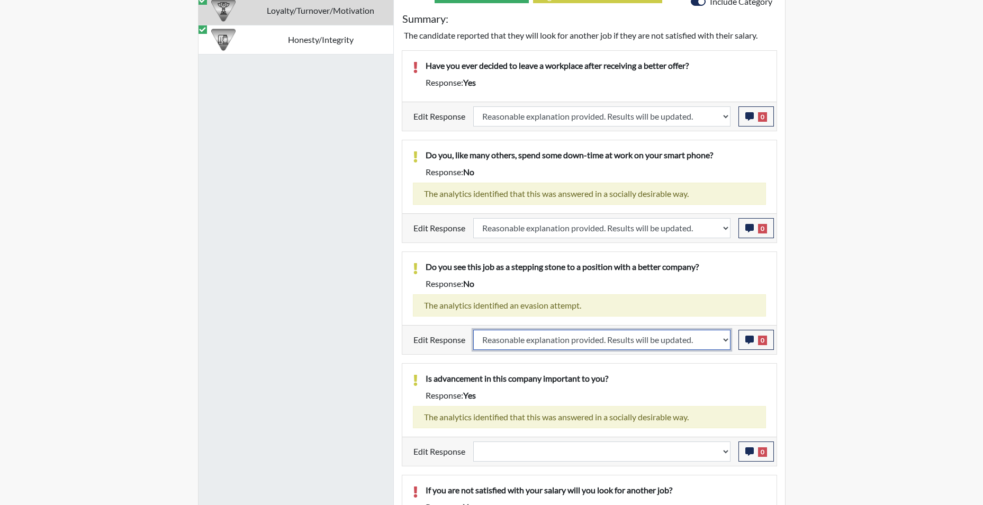
select select
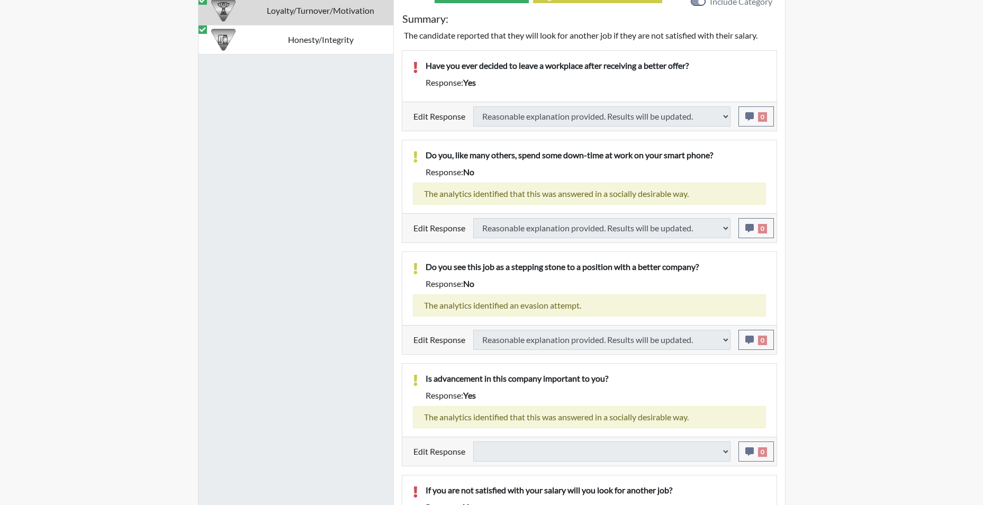
select select
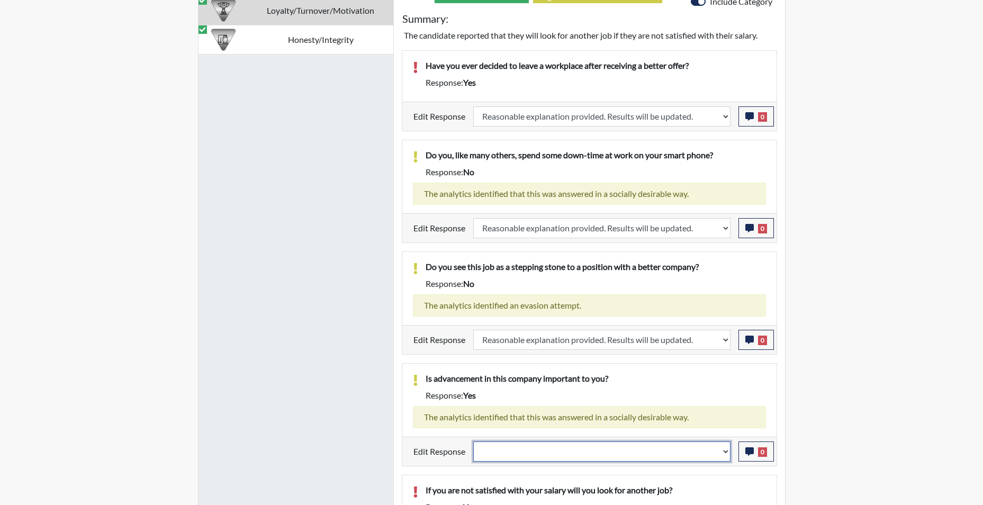
click at [724, 454] on select "Question is not relevant. Results will be updated. Reasonable explanation provi…" at bounding box center [601, 452] width 257 height 20
select select "reasonable-explanation-provided"
click at [473, 442] on select "Question is not relevant. Results will be updated. Reasonable explanation provi…" at bounding box center [601, 452] width 257 height 20
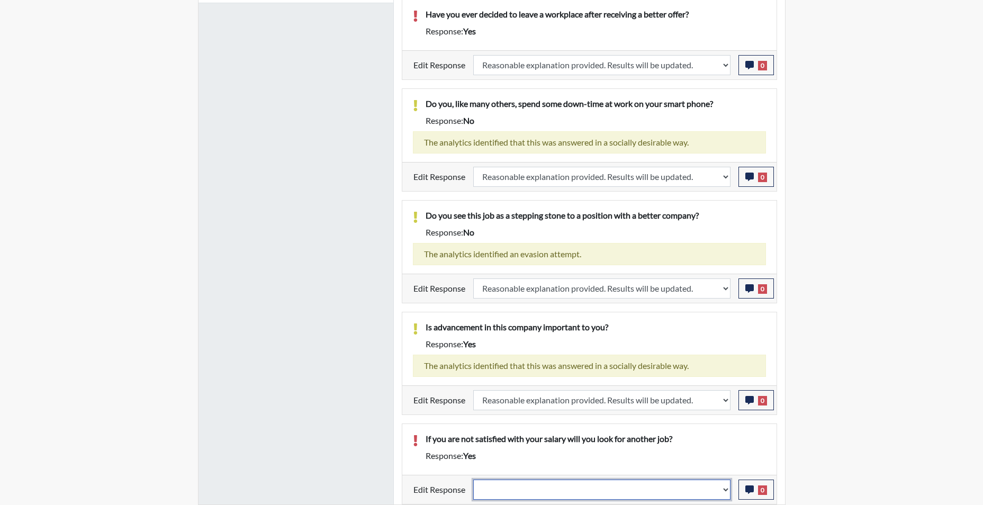
click at [728, 493] on select "Question is not relevant. Results will be updated. Reasonable explanation provi…" at bounding box center [601, 490] width 257 height 20
select select "reasonable-explanation-provided"
click at [473, 480] on select "Question is not relevant. Results will be updated. Reasonable explanation provi…" at bounding box center [601, 490] width 257 height 20
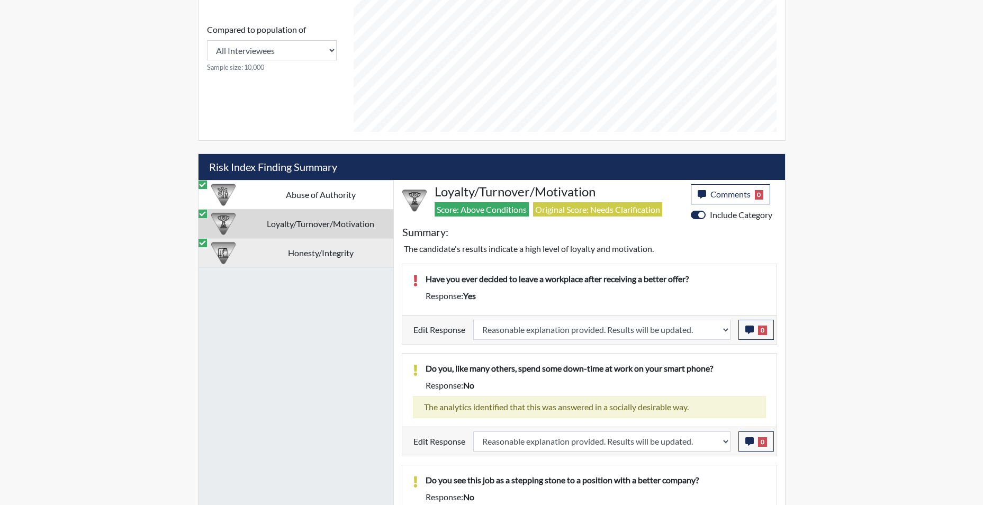
click at [310, 254] on td "Honesty/Integrity" at bounding box center [320, 252] width 145 height 29
select select
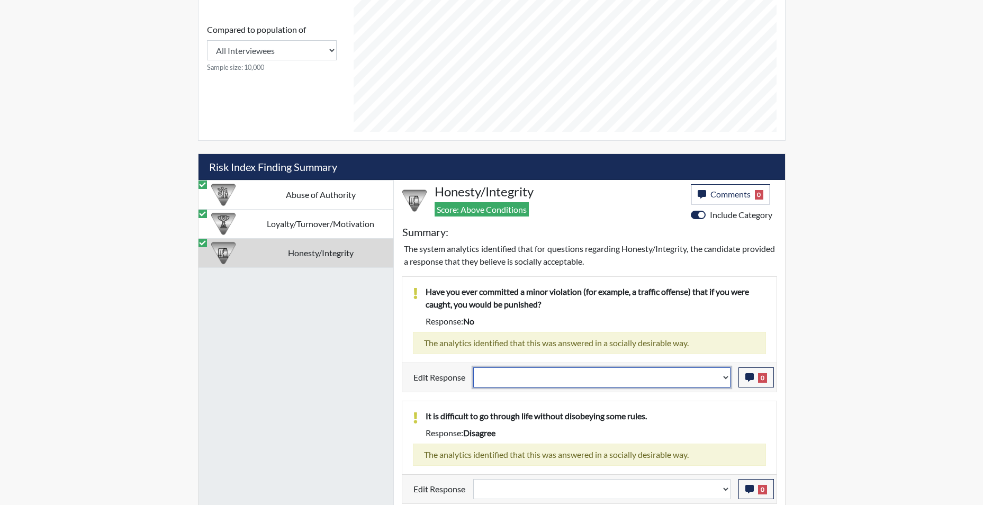
click at [724, 380] on select "Question is not relevant. Results will be updated. Reasonable explanation provi…" at bounding box center [601, 378] width 257 height 20
select select "reasonable-explanation-provided"
click at [473, 368] on select "Question is not relevant. Results will be updated. Reasonable explanation provi…" at bounding box center [601, 378] width 257 height 20
select select
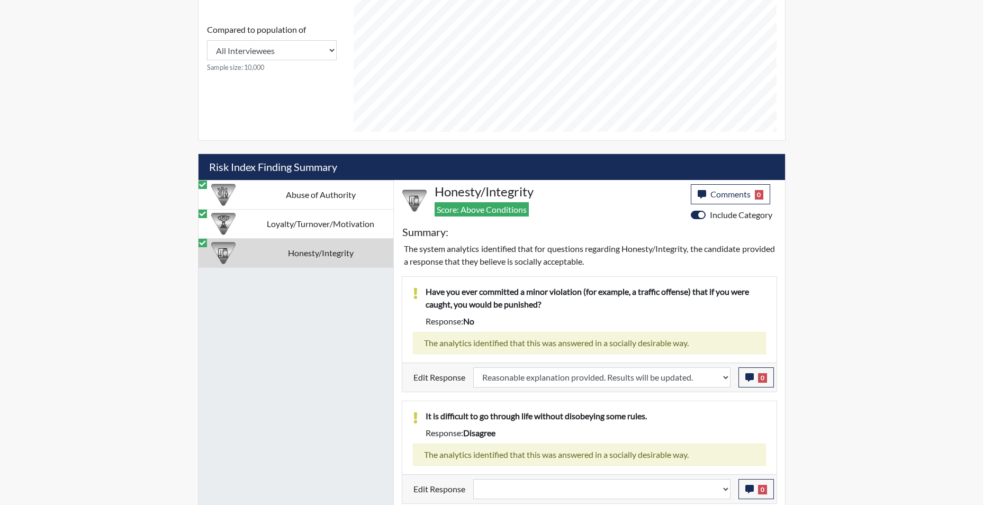
select select
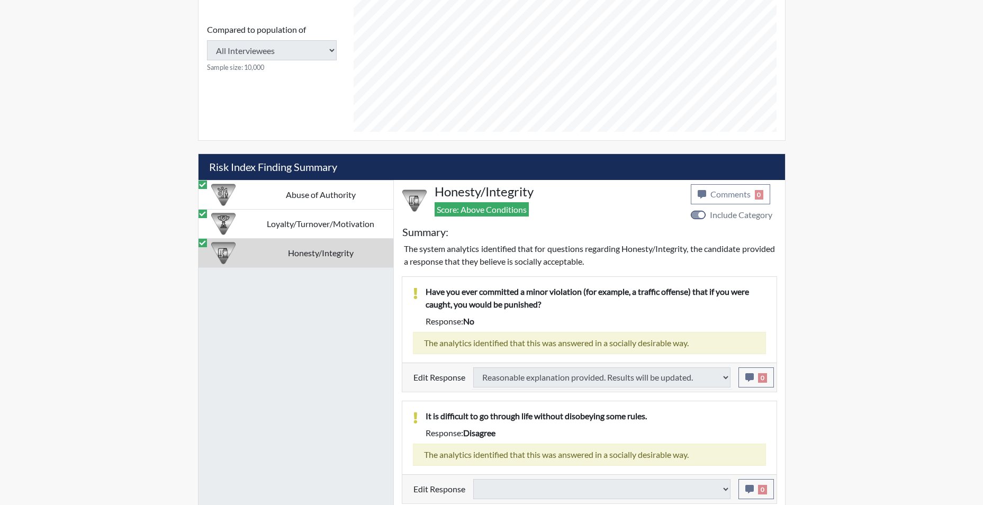
select select
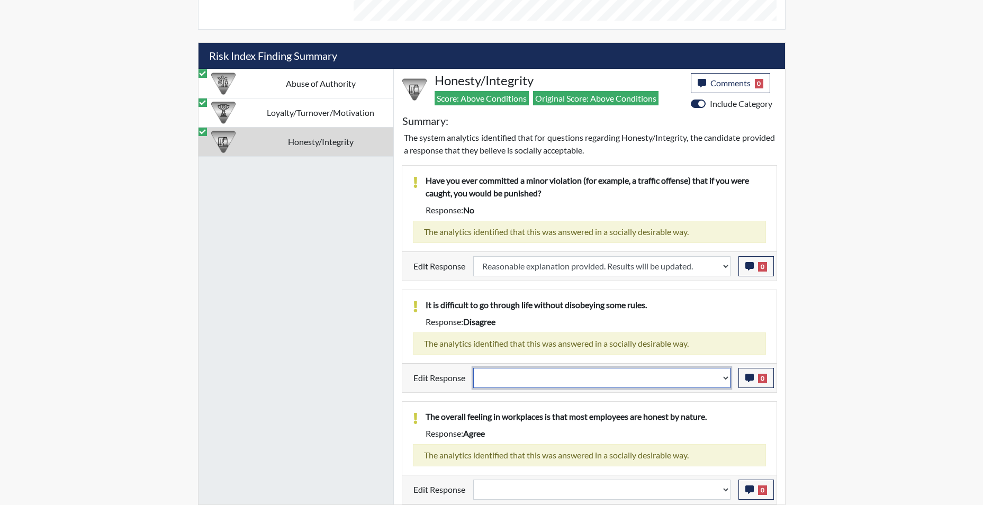
click at [721, 381] on select "Question is not relevant. Results will be updated. Reasonable explanation provi…" at bounding box center [601, 378] width 257 height 20
select select "reasonable-explanation-provided"
click at [473, 368] on select "Question is not relevant. Results will be updated. Reasonable explanation provi…" at bounding box center [601, 378] width 257 height 20
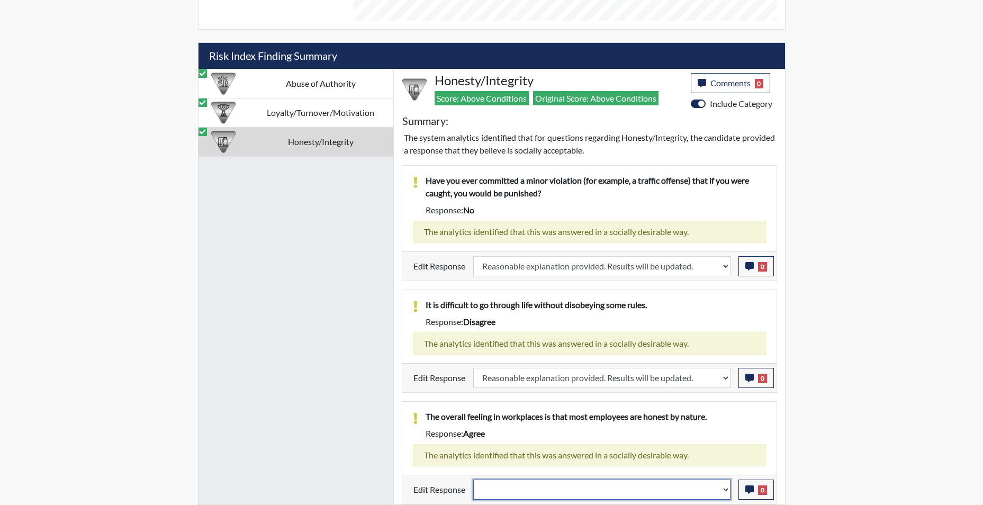
click at [726, 495] on select "Question is not relevant. Results will be updated. Reasonable explanation provi…" at bounding box center [601, 490] width 257 height 20
select select "reasonable-explanation-provided"
click at [473, 480] on select "Question is not relevant. Results will be updated. Reasonable explanation provi…" at bounding box center [601, 490] width 257 height 20
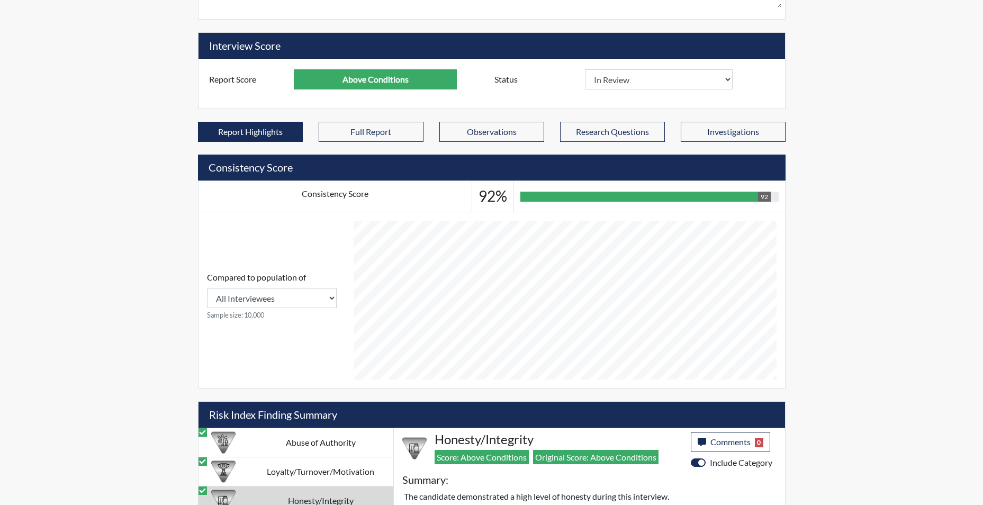
scroll to position [0, 0]
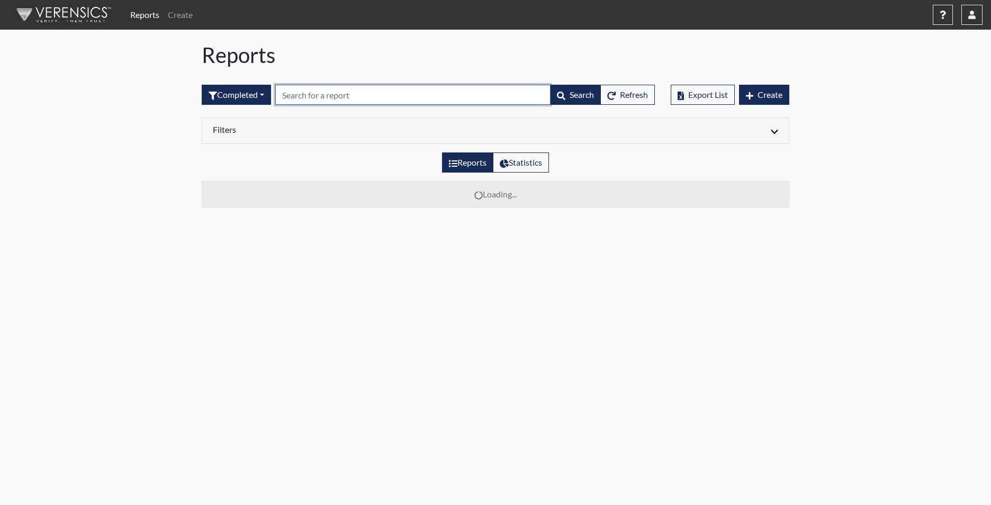
click at [330, 93] on input "text" at bounding box center [412, 95] width 275 height 20
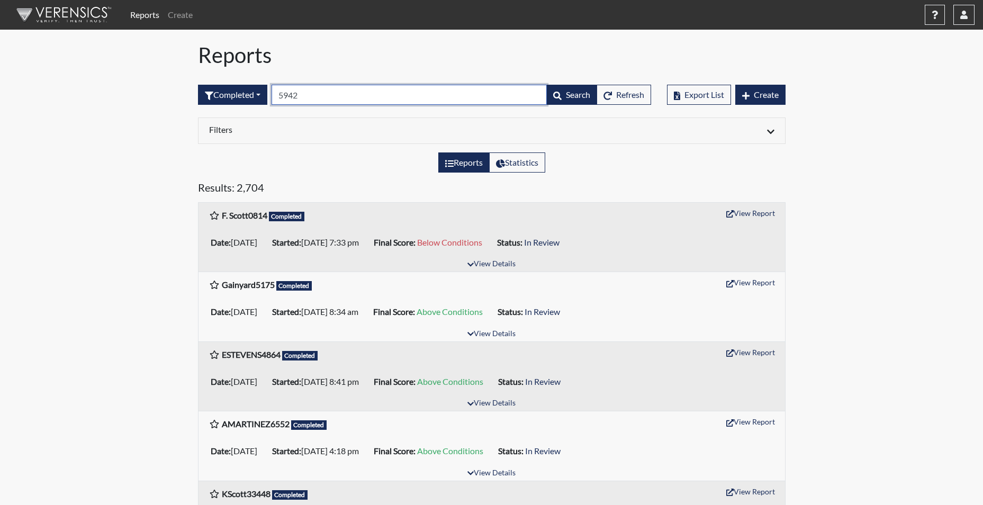
type input "5942"
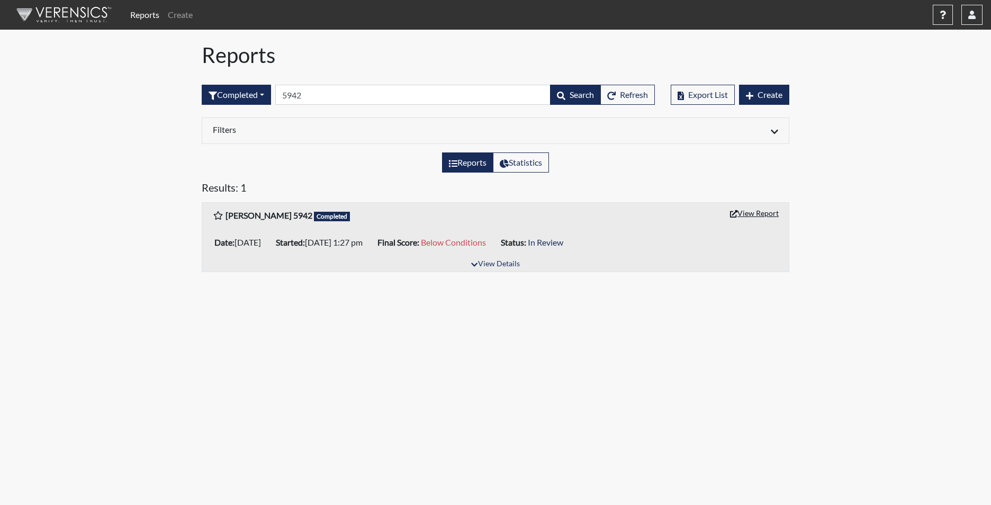
click at [750, 210] on button "View Report" at bounding box center [755, 213] width 58 height 16
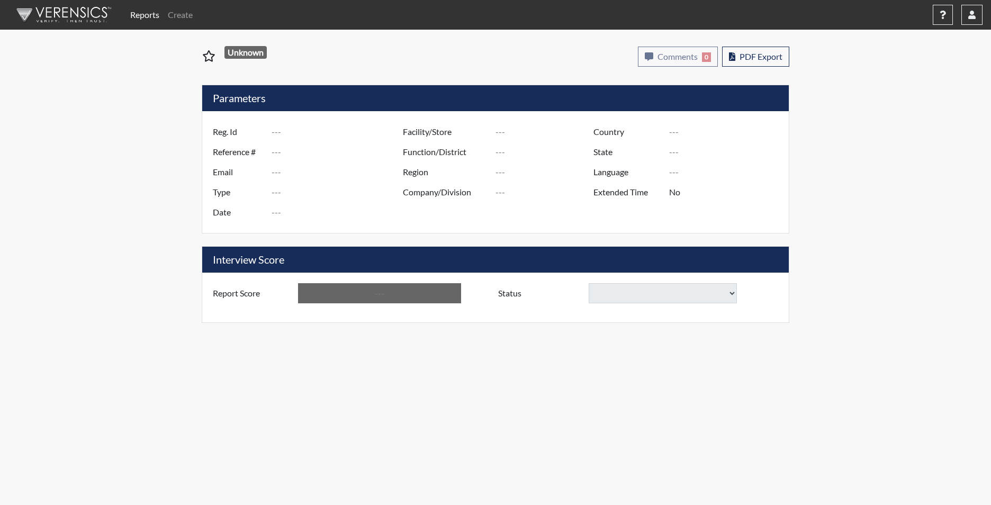
type input "[PERSON_NAME] 5942"
type input "48924"
type input "[EMAIL_ADDRESS][DOMAIN_NAME]"
type input "Corrections Pre-Employment"
type input "[DATE]"
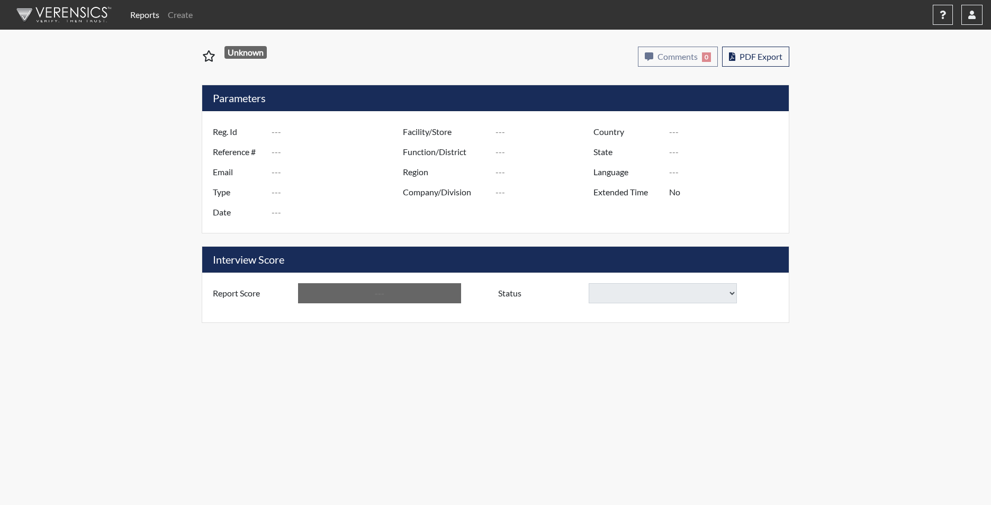
type input "Kershaw CI"
type input "[GEOGRAPHIC_DATA]"
type input "[US_STATE]"
type input "English"
type input "Yes"
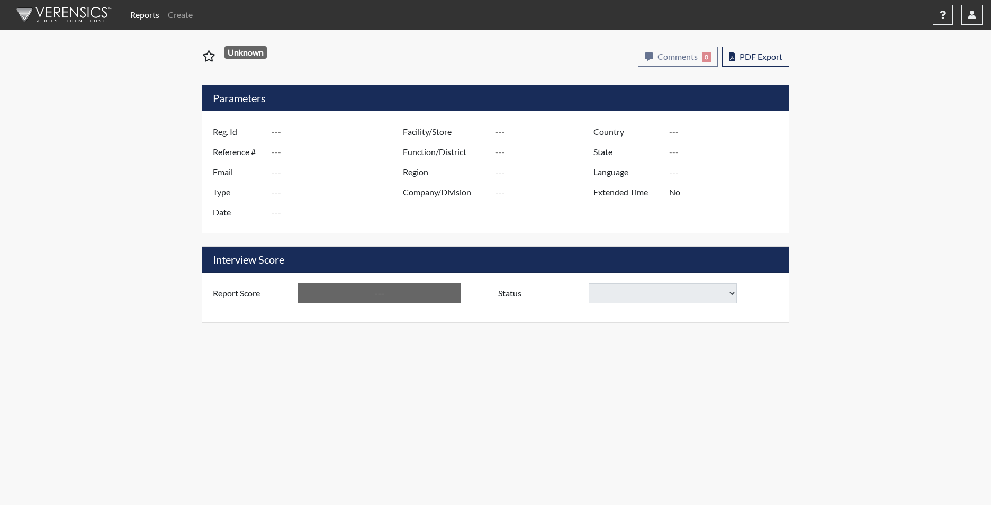
type input "Below Conditions"
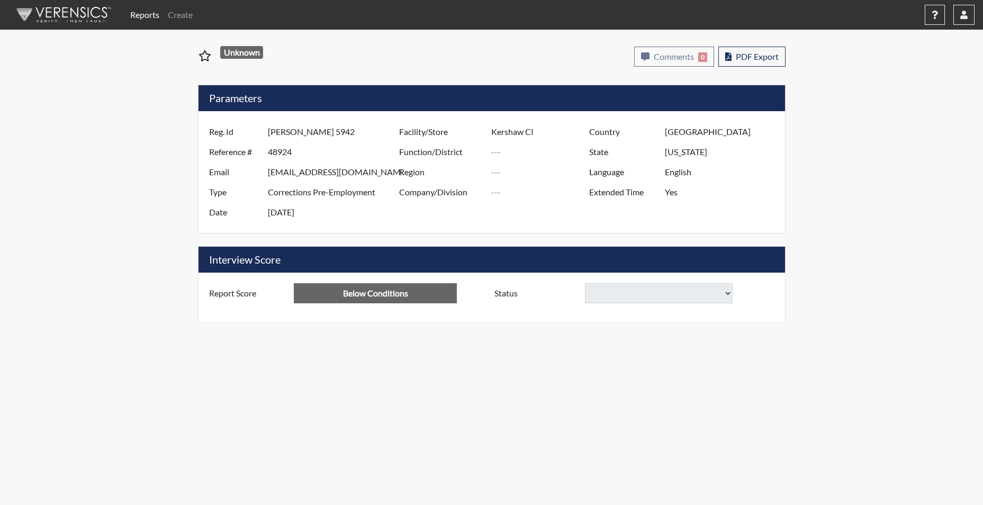
select select
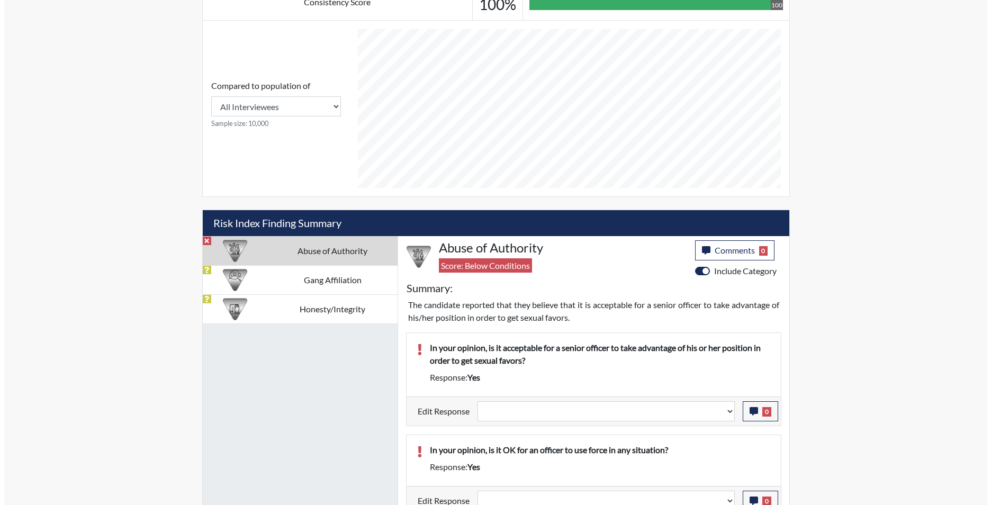
scroll to position [488, 0]
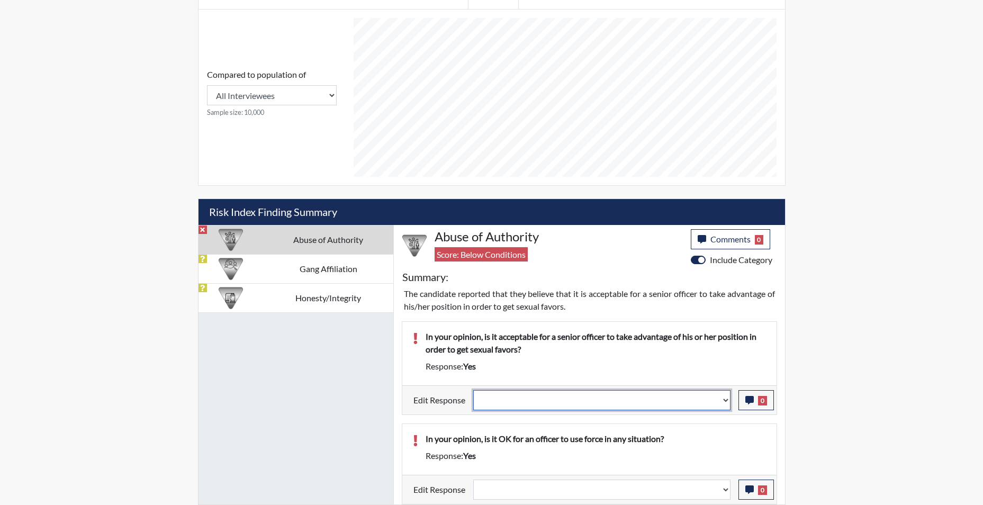
click at [726, 403] on select "Question is not relevant. Results will be updated. Reasonable explanation provi…" at bounding box center [601, 400] width 257 height 20
select select "reasonable-explanation-provided"
click at [473, 390] on select "Question is not relevant. Results will be updated. Reasonable explanation provi…" at bounding box center [601, 400] width 257 height 20
select select
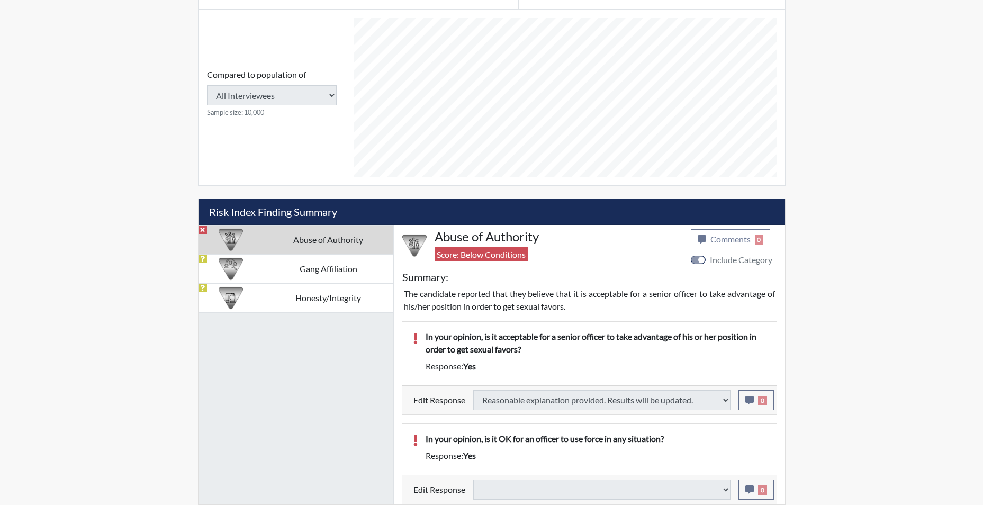
type input "Above Conditions"
select select
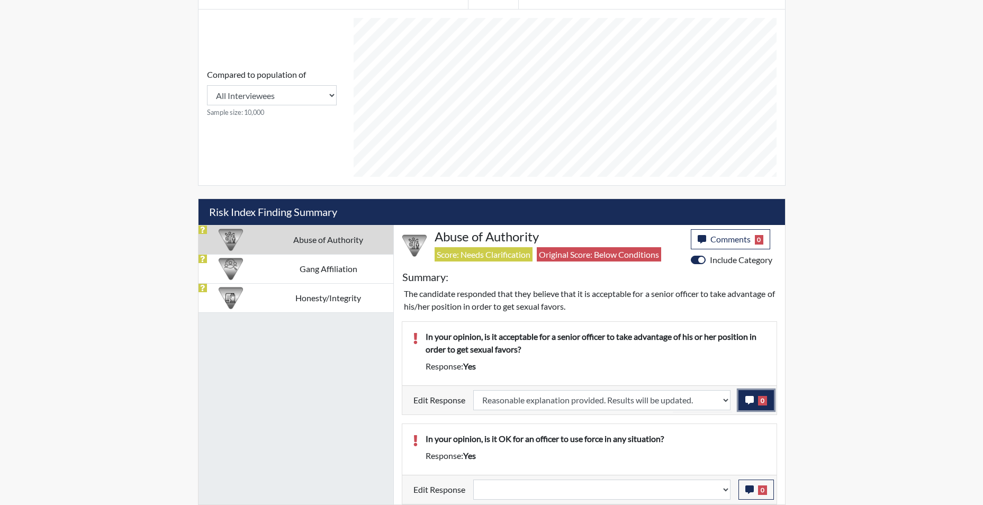
click at [747, 404] on icon "button" at bounding box center [750, 400] width 8 height 8
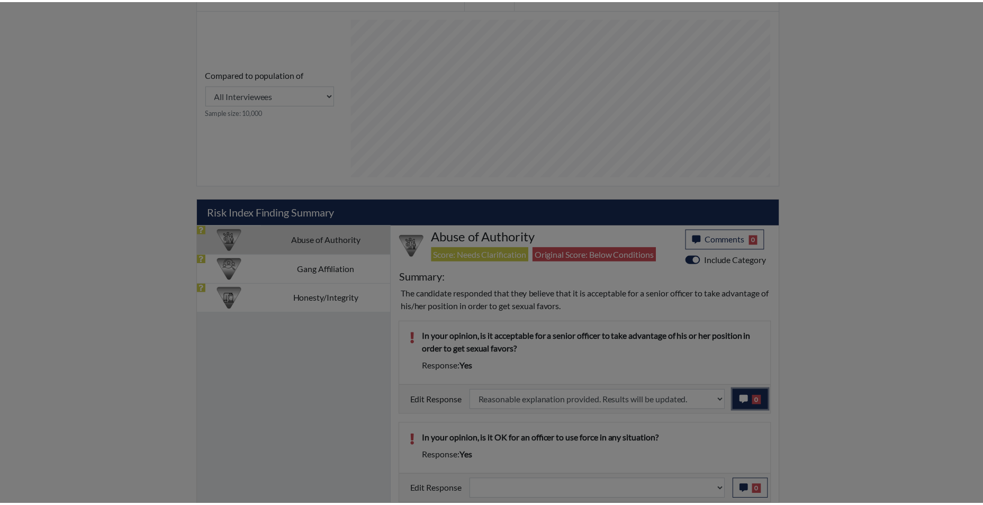
scroll to position [176, 440]
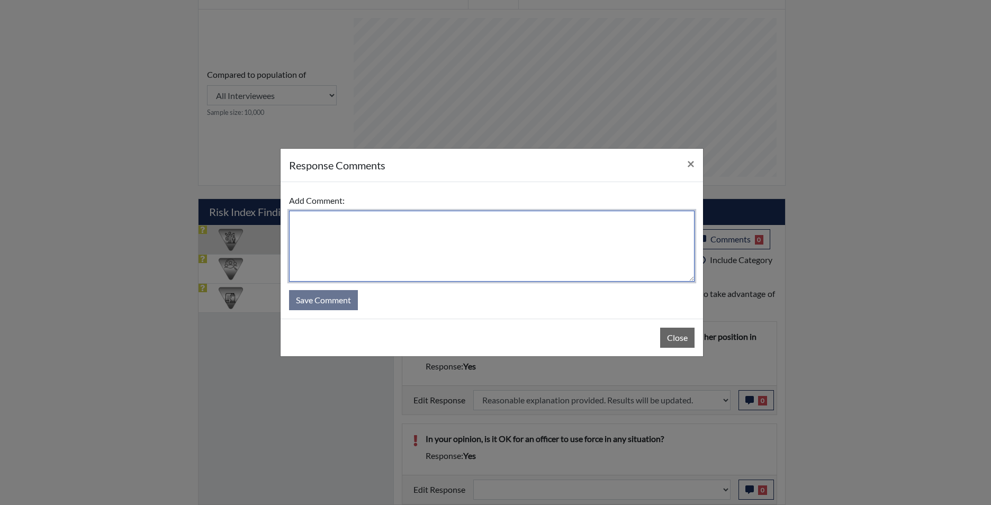
click at [502, 247] on textarea at bounding box center [492, 246] width 406 height 71
type textarea "app states no"
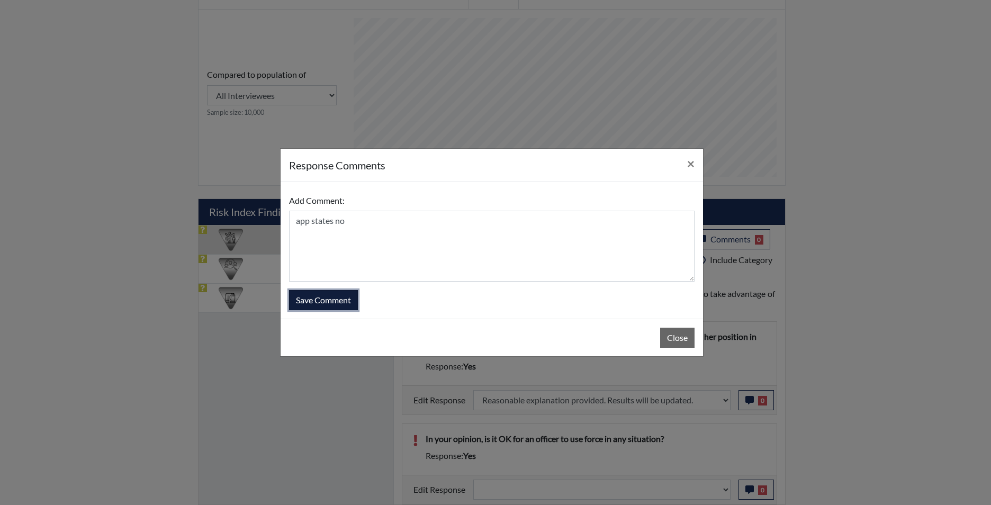
click at [326, 301] on button "Save Comment" at bounding box center [323, 300] width 69 height 20
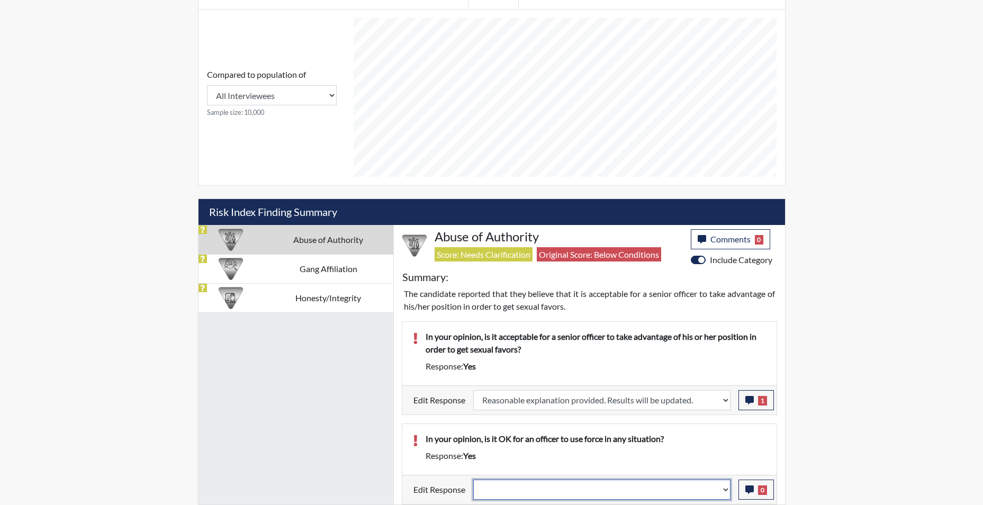
click at [729, 495] on select "Question is not relevant. Results will be updated. Reasonable explanation provi…" at bounding box center [601, 490] width 257 height 20
select select "reasonable-explanation-provided"
click at [473, 480] on select "Question is not relevant. Results will be updated. Reasonable explanation provi…" at bounding box center [601, 490] width 257 height 20
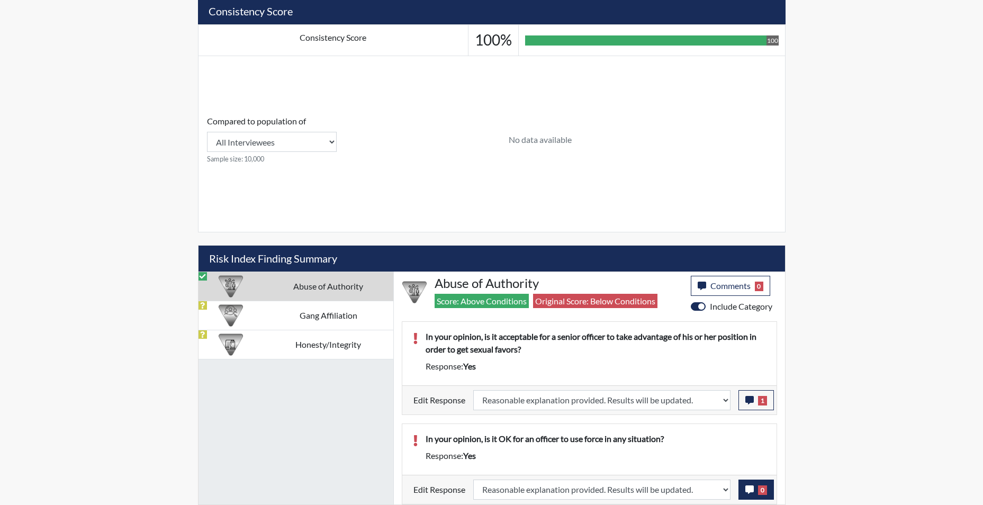
scroll to position [441, 0]
click at [746, 493] on icon "button" at bounding box center [750, 490] width 8 height 8
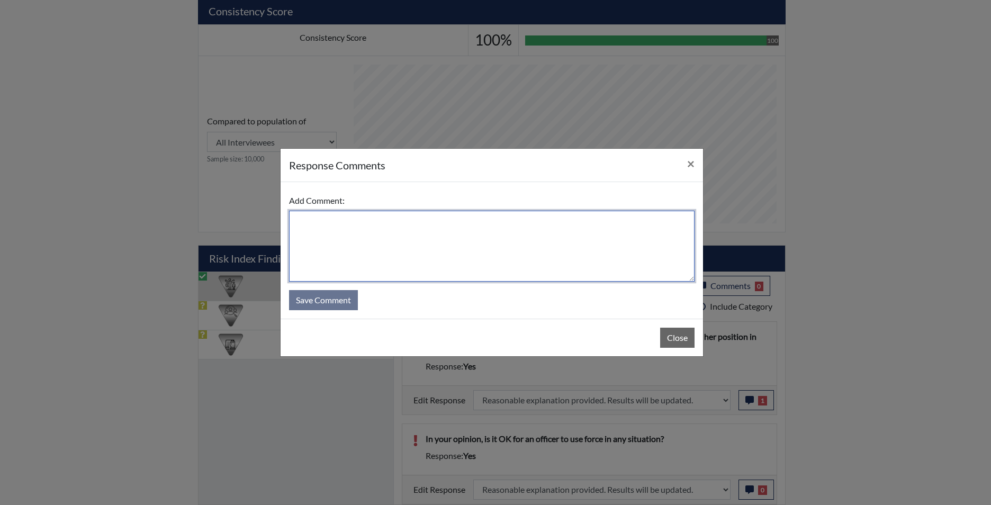
click at [522, 255] on textarea at bounding box center [492, 246] width 406 height 71
type textarea "app states no"
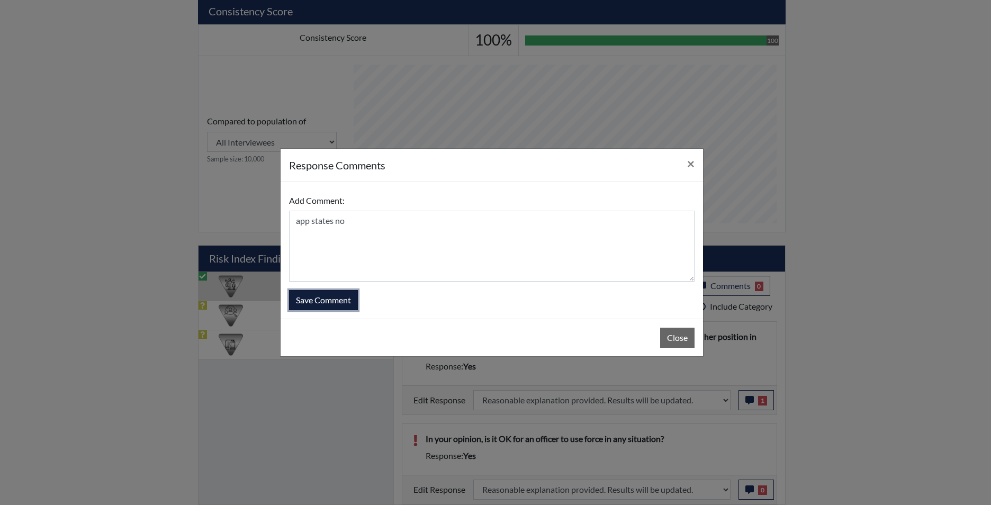
click at [323, 291] on button "Save Comment" at bounding box center [323, 300] width 69 height 20
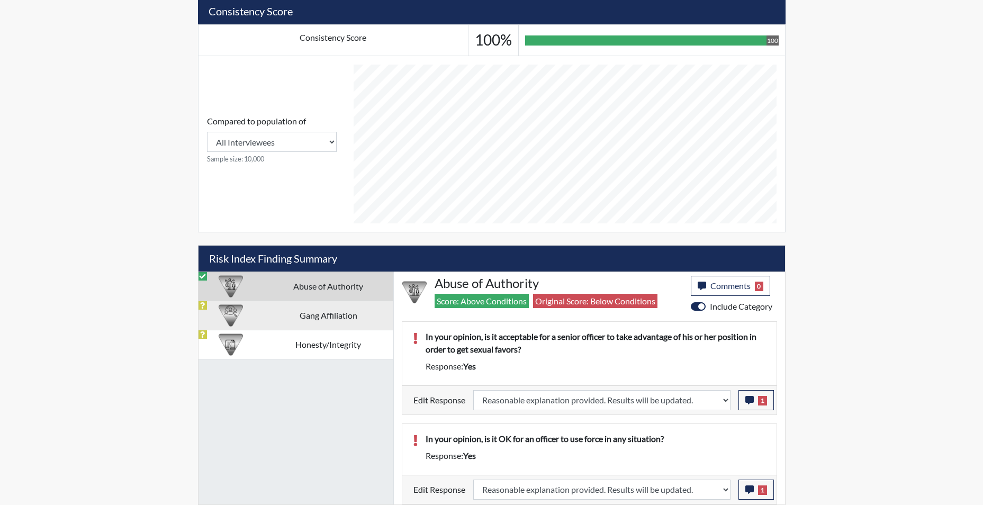
click at [316, 312] on td "Gang Affiliation" at bounding box center [328, 315] width 130 height 29
select select
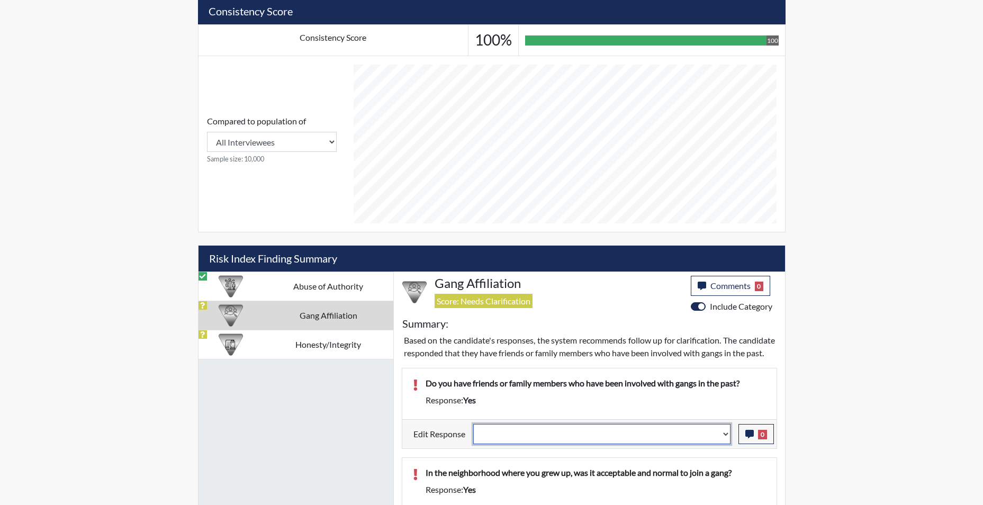
click at [724, 444] on select "Question is not relevant. Results will be updated. Reasonable explanation provi…" at bounding box center [601, 434] width 257 height 20
select select "reasonable-explanation-provided"
click at [473, 436] on select "Question is not relevant. Results will be updated. Reasonable explanation provi…" at bounding box center [601, 434] width 257 height 20
select select
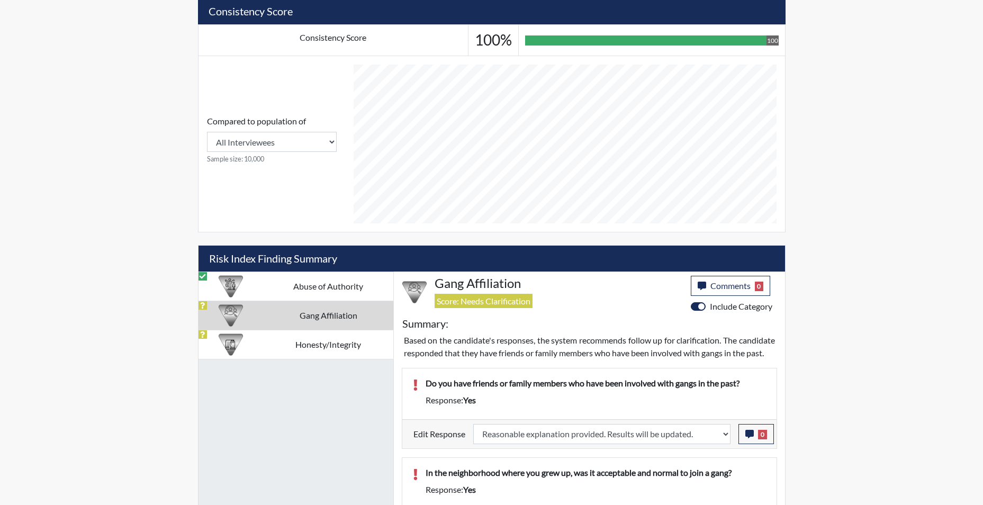
select select
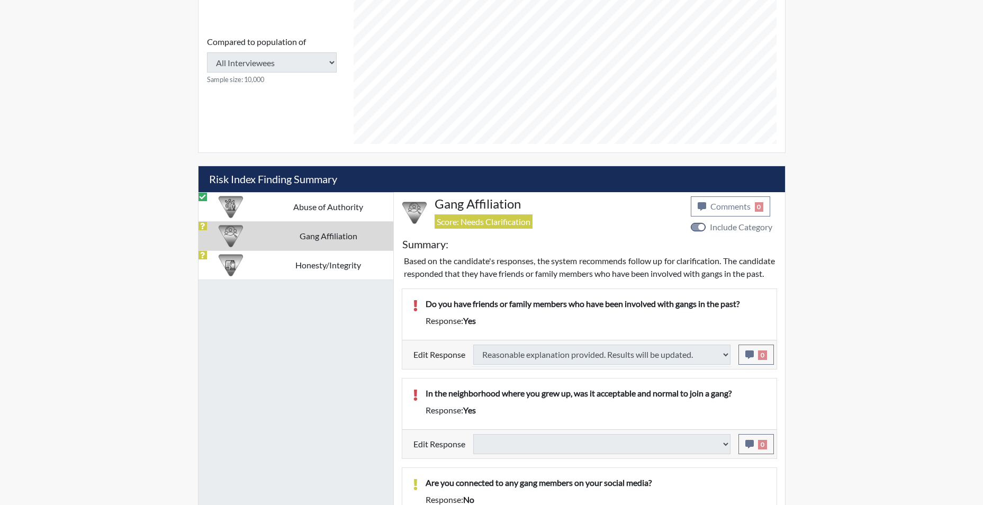
select select
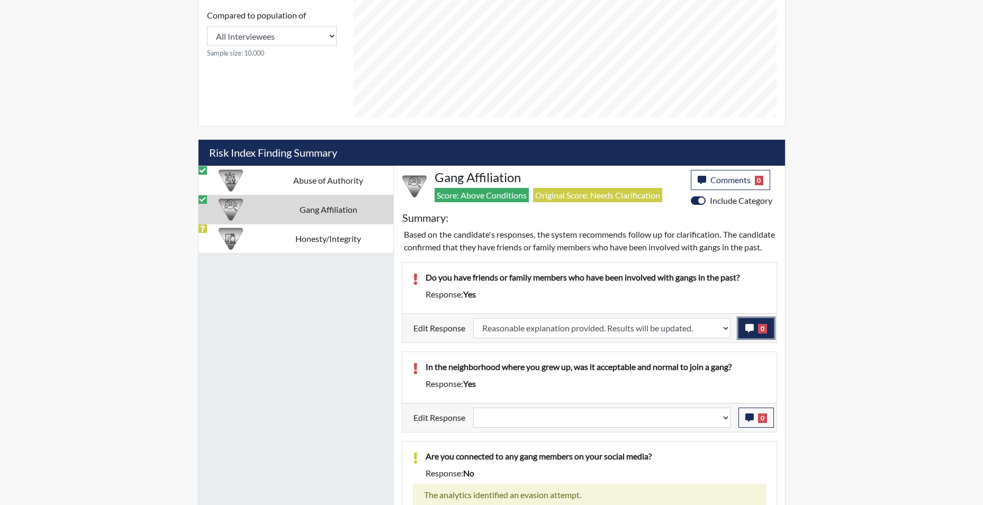
click at [747, 333] on icon "button" at bounding box center [750, 328] width 8 height 8
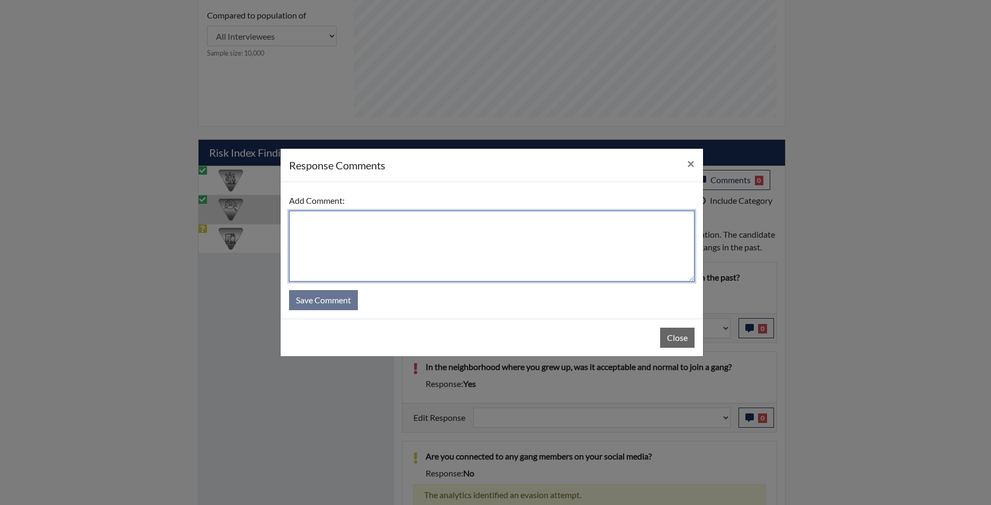
click at [469, 249] on textarea at bounding box center [492, 246] width 406 height 71
type textarea "app states uncles years ago and his grandfather but they are not anymore"
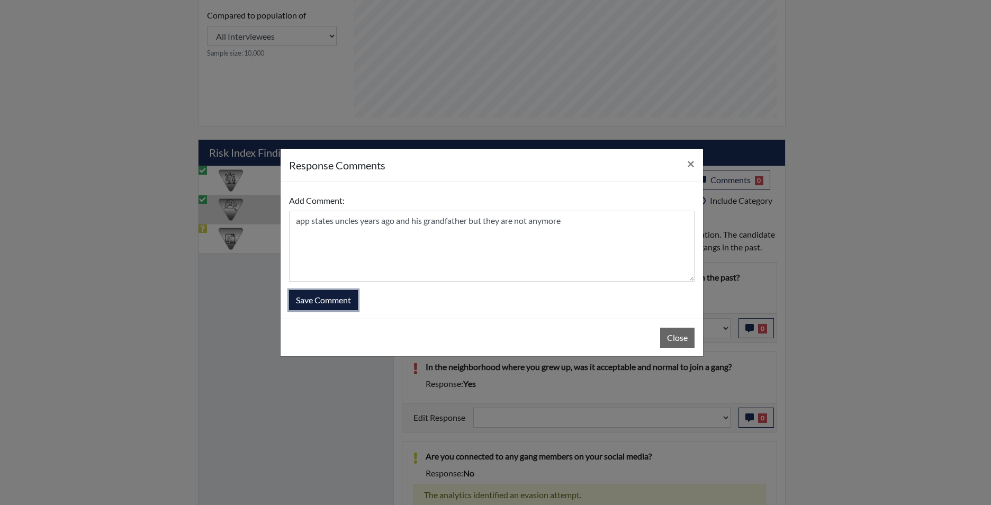
click at [327, 301] on button "Save Comment" at bounding box center [323, 300] width 69 height 20
select select
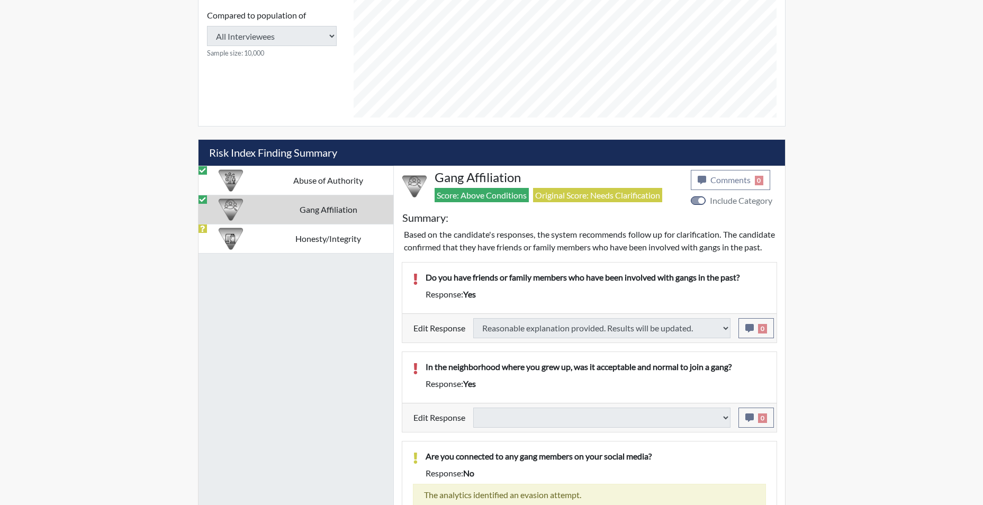
select select
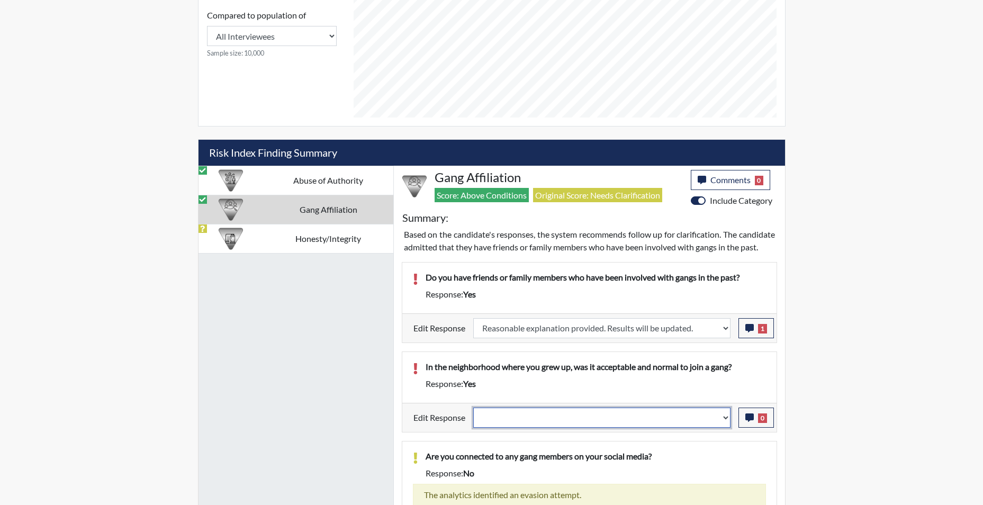
click at [728, 428] on select "Question is not relevant. Results will be updated. Reasonable explanation provi…" at bounding box center [601, 418] width 257 height 20
select select "reasonable-explanation-provided"
click at [473, 420] on select "Question is not relevant. Results will be updated. Reasonable explanation provi…" at bounding box center [601, 418] width 257 height 20
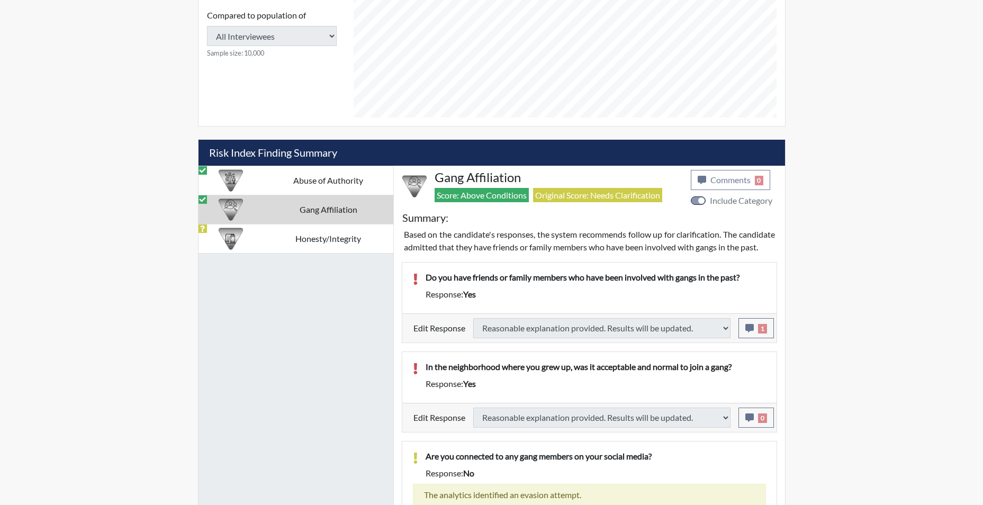
select select
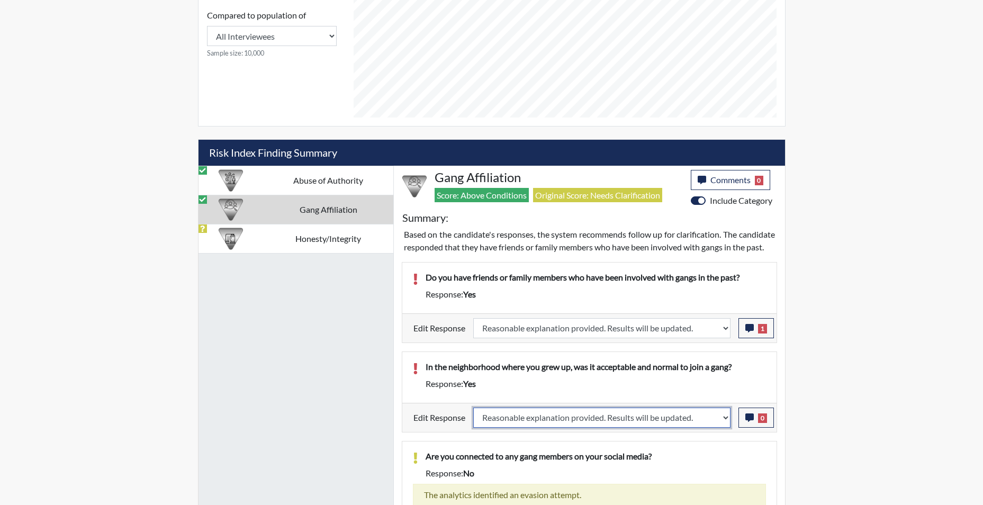
click at [723, 428] on select "Question is not relevant. Results will be updated. Reasonable explanation provi…" at bounding box center [601, 418] width 257 height 20
click at [749, 422] on icon "button" at bounding box center [750, 418] width 8 height 8
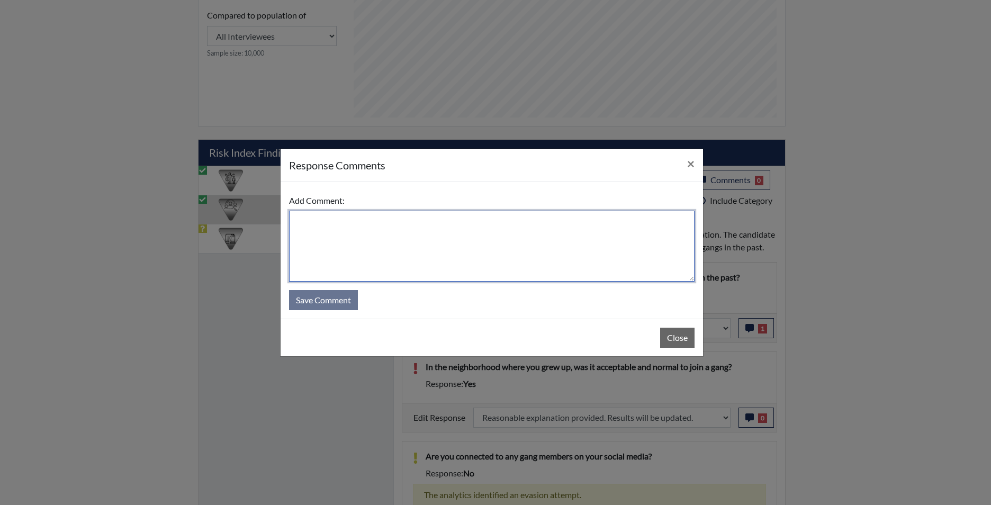
click at [479, 264] on textarea at bounding box center [492, 246] width 406 height 71
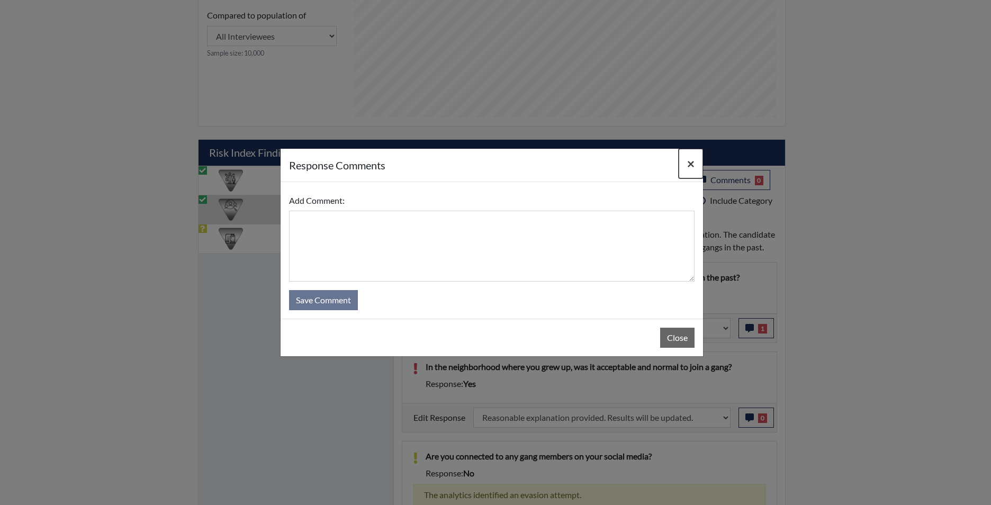
click at [685, 159] on button "×" at bounding box center [691, 164] width 24 height 30
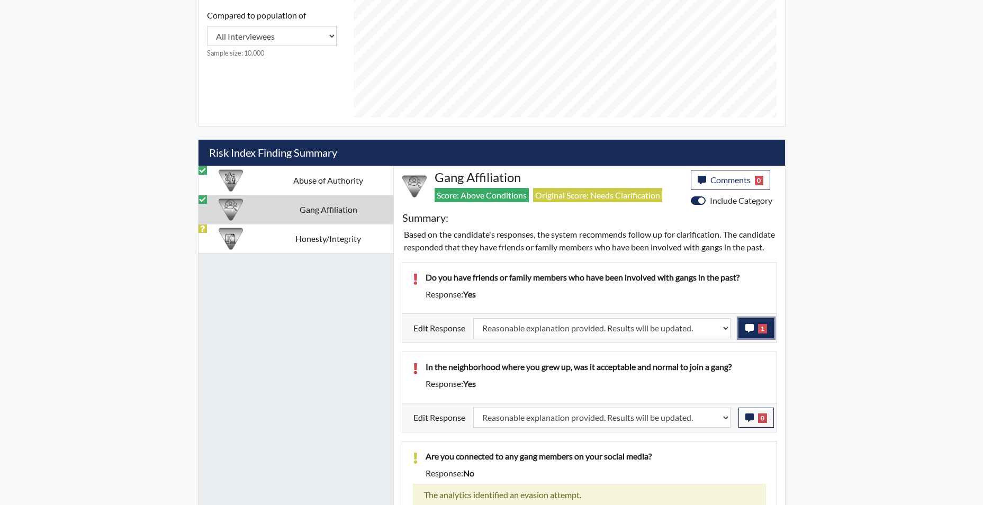
click at [755, 338] on button "1" at bounding box center [756, 328] width 35 height 20
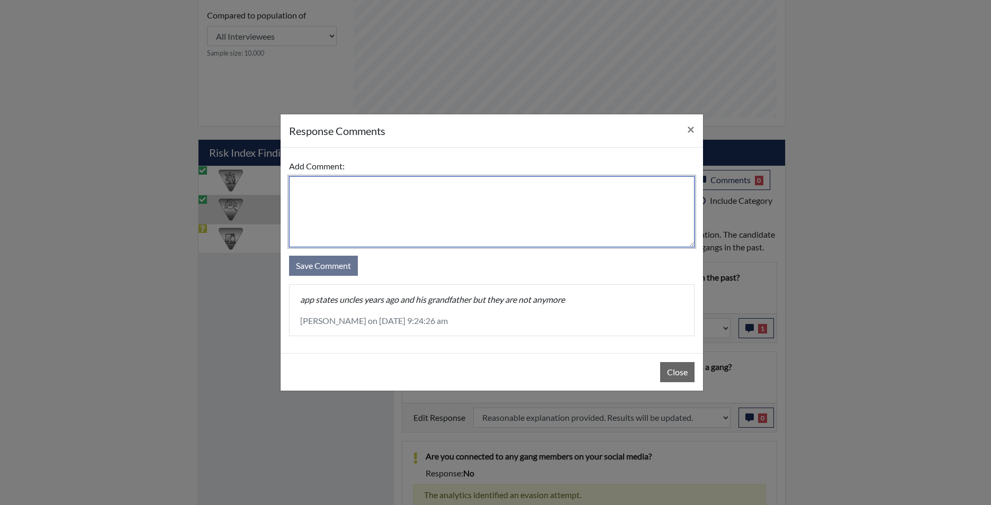
click at [411, 210] on textarea at bounding box center [492, 211] width 406 height 71
type textarea "father moved them out of the neighborhood"
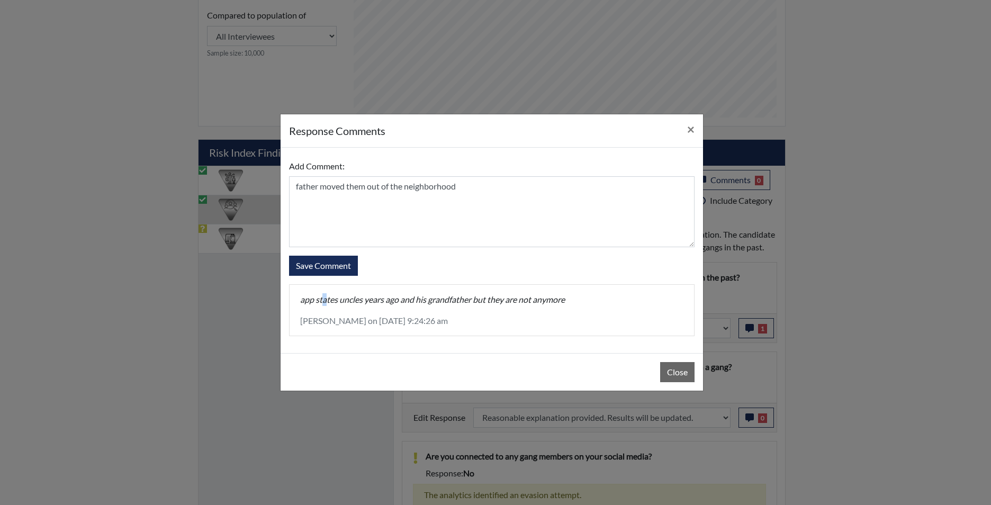
click at [325, 278] on div "Add Comment: father moved them out of the neighborhood Save Comment app states …" at bounding box center [492, 250] width 423 height 205
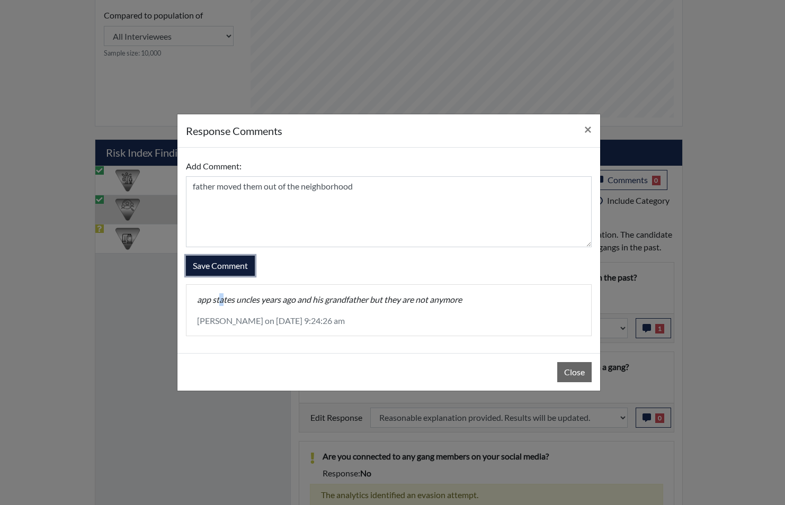
click at [237, 267] on button "Save Comment" at bounding box center [220, 266] width 69 height 20
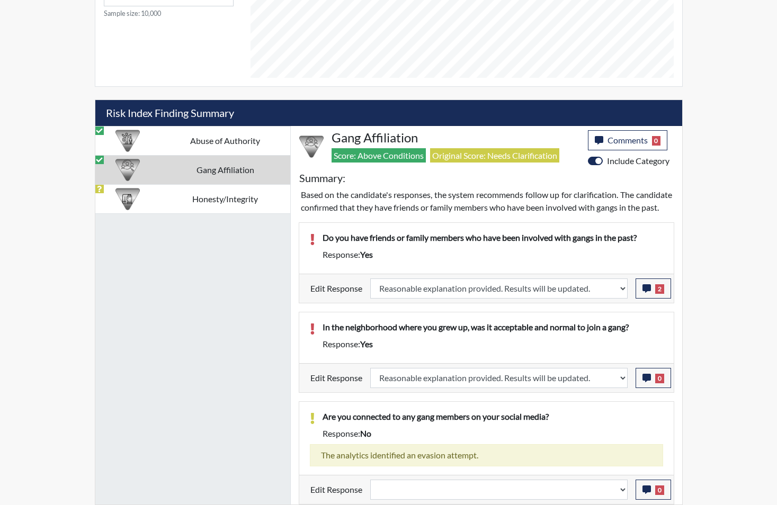
scroll to position [599, 0]
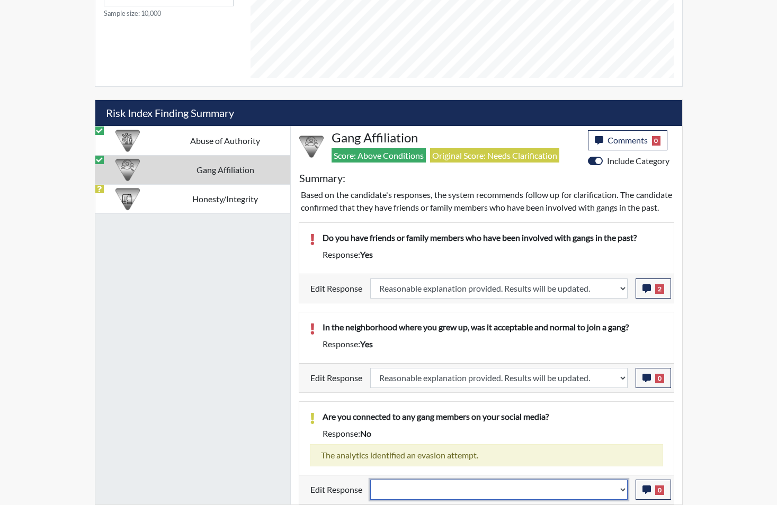
click at [623, 497] on select "Question is not relevant. Results will be updated. Reasonable explanation provi…" at bounding box center [498, 490] width 257 height 20
select select "reasonable-explanation-provided"
click at [370, 480] on select "Question is not relevant. Results will be updated. Reasonable explanation provi…" at bounding box center [498, 490] width 257 height 20
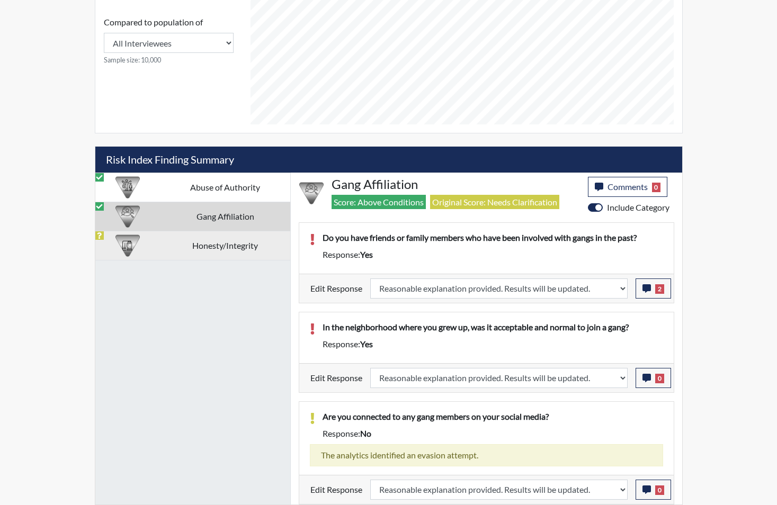
scroll to position [176, 440]
click at [233, 248] on td "Honesty/Integrity" at bounding box center [225, 245] width 130 height 29
select select
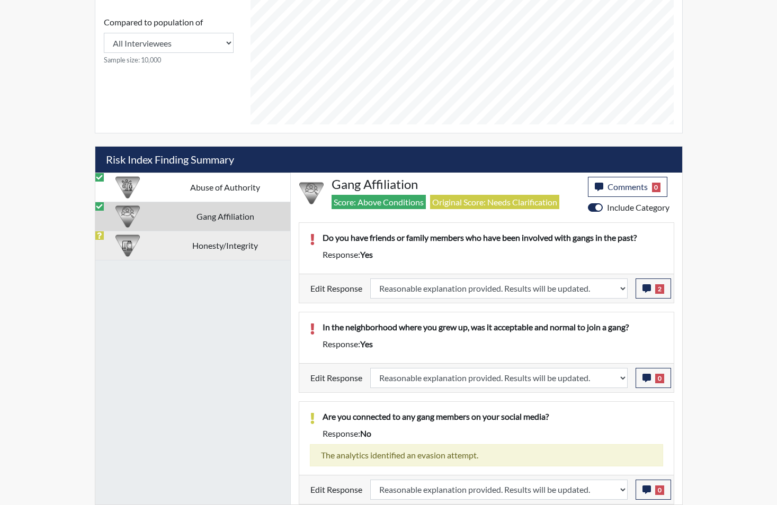
select select
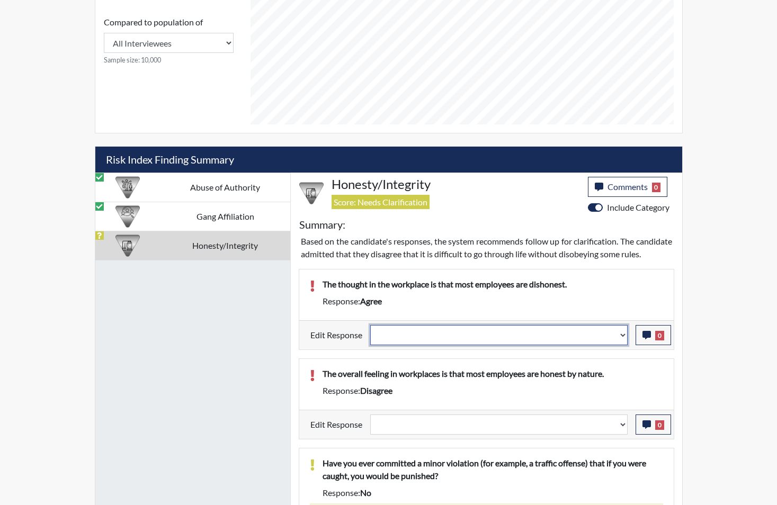
click at [620, 345] on select "Question is not relevant. Results will be updated. Reasonable explanation provi…" at bounding box center [498, 335] width 257 height 20
select select "reasonable-explanation-provided"
click at [370, 337] on select "Question is not relevant. Results will be updated. Reasonable explanation provi…" at bounding box center [498, 335] width 257 height 20
select select
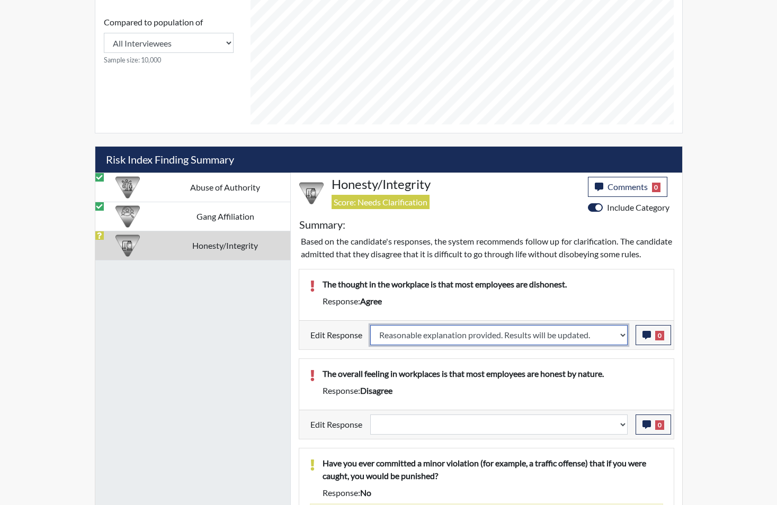
select select
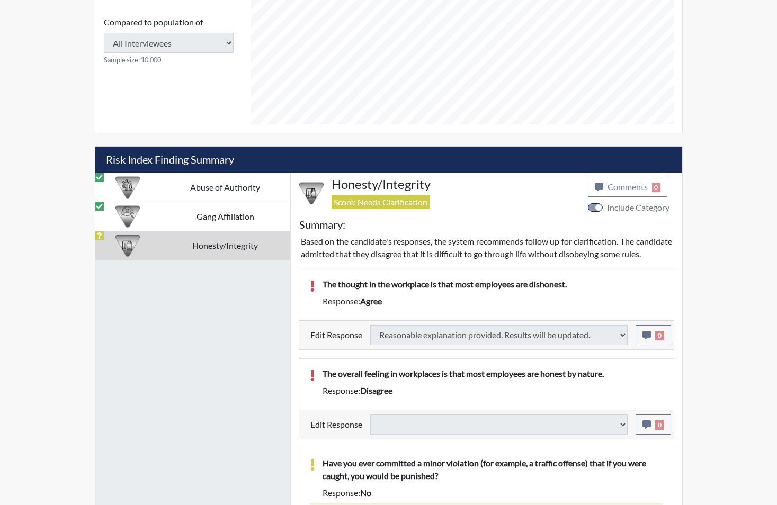
select select
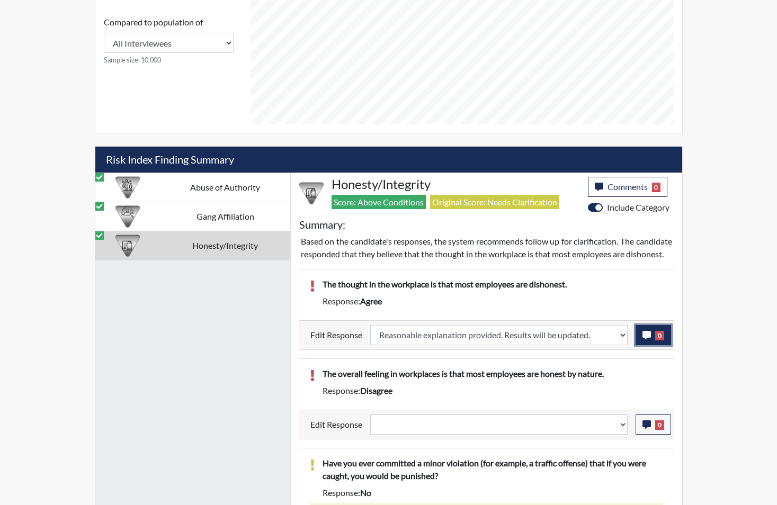
click at [644, 339] on icon "button" at bounding box center [646, 335] width 8 height 8
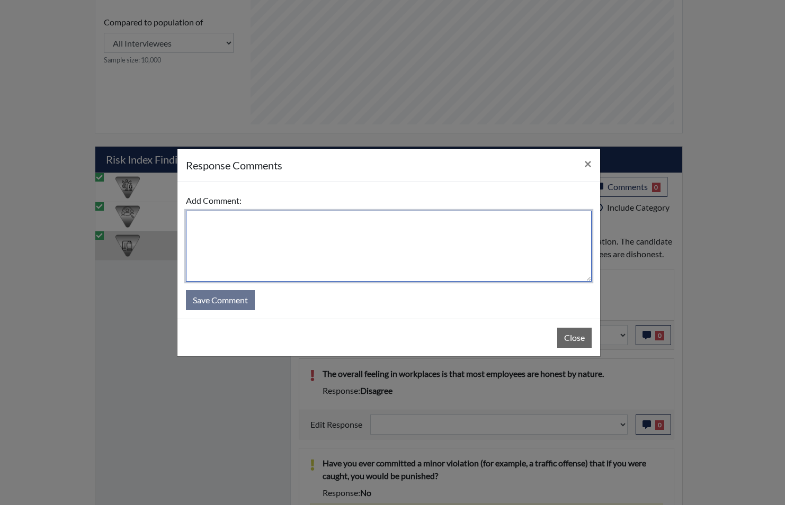
click at [468, 260] on textarea at bounding box center [389, 246] width 406 height 71
type textarea "app state no not all employees"
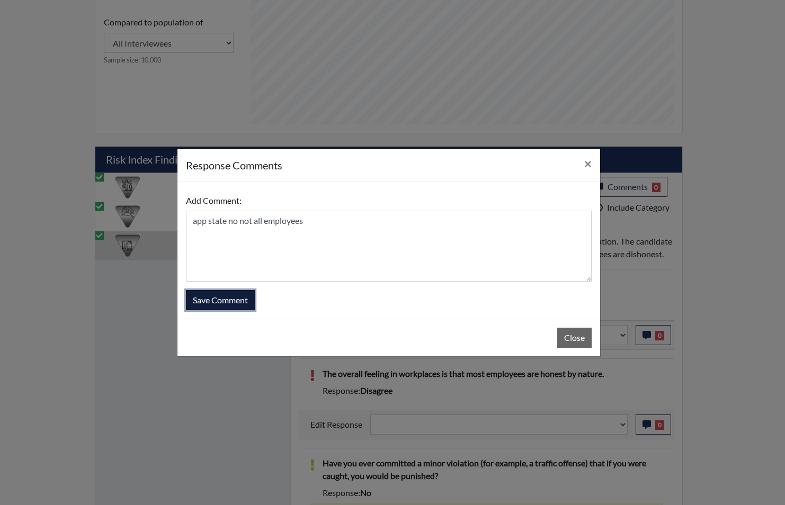
click at [231, 291] on button "Save Comment" at bounding box center [220, 300] width 69 height 20
select select
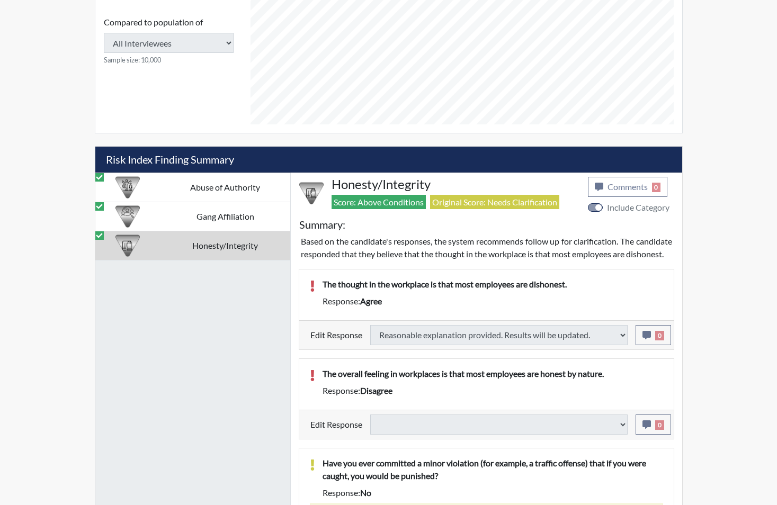
select select
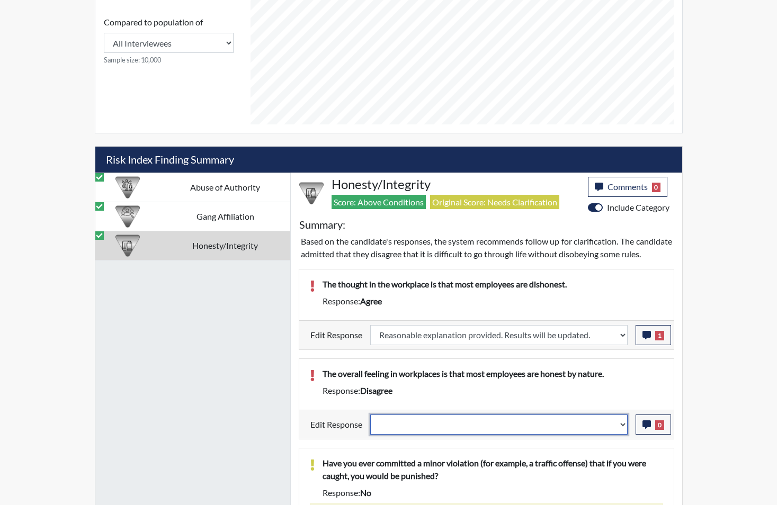
click at [622, 435] on select "Question is not relevant. Results will be updated. Reasonable explanation provi…" at bounding box center [498, 425] width 257 height 20
select select "reasonable-explanation-provided"
click at [370, 427] on select "Question is not relevant. Results will be updated. Reasonable explanation provi…" at bounding box center [498, 425] width 257 height 20
select select
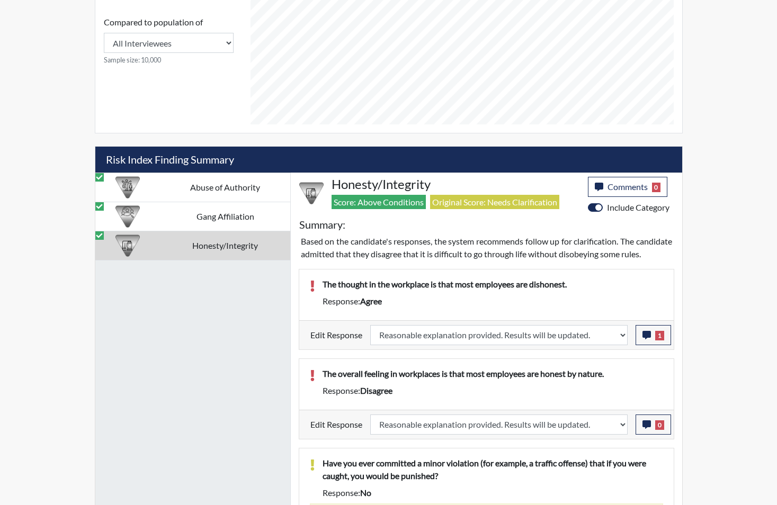
select select
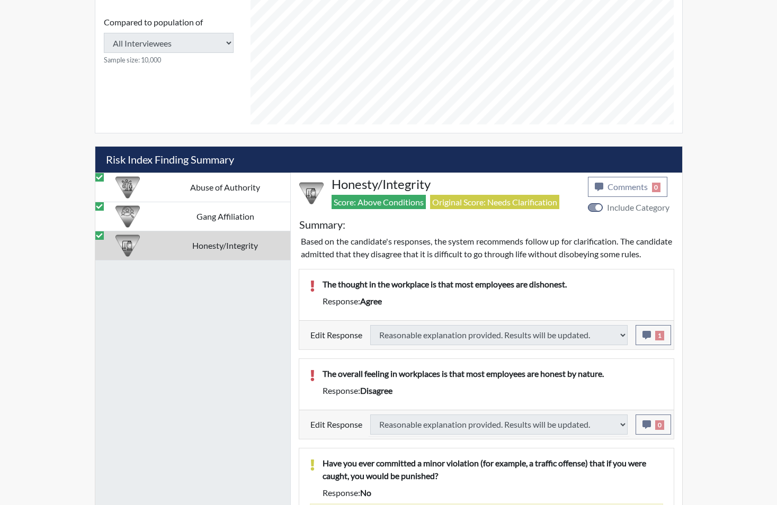
select select
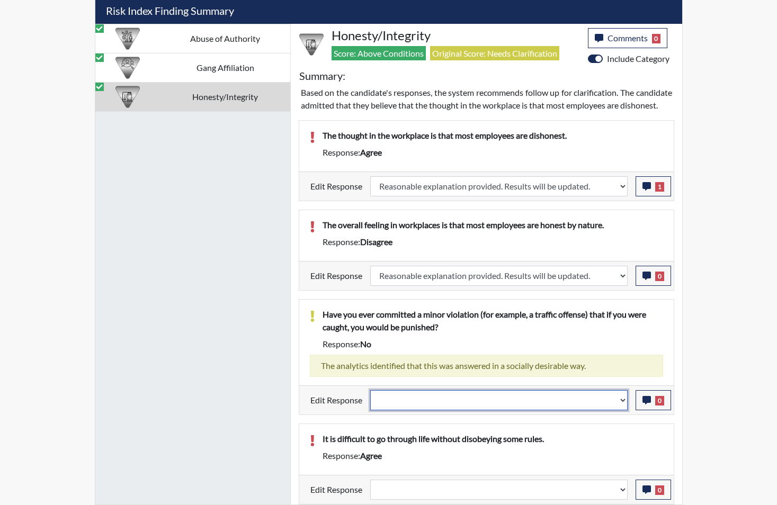
click at [625, 407] on select "Question is not relevant. Results will be updated. Reasonable explanation provi…" at bounding box center [498, 400] width 257 height 20
select select "reasonable-explanation-provided"
click at [370, 392] on select "Question is not relevant. Results will be updated. Reasonable explanation provi…" at bounding box center [498, 400] width 257 height 20
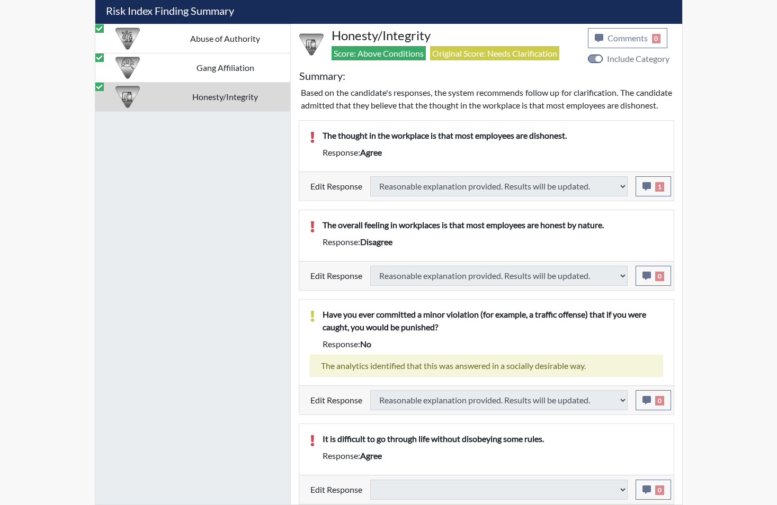
select select
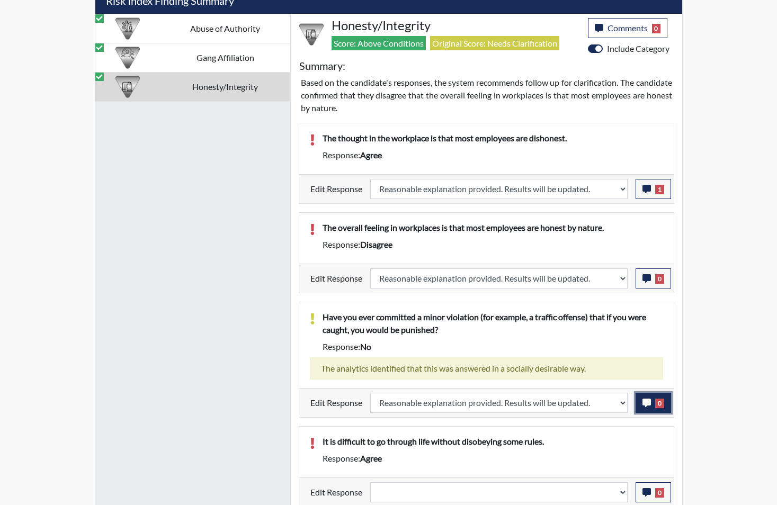
click at [641, 404] on button "0" at bounding box center [652, 403] width 35 height 20
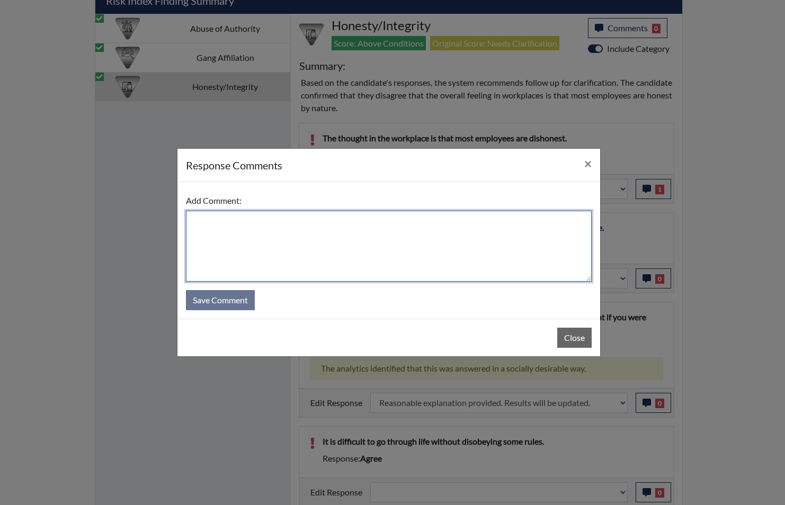
click at [428, 255] on textarea at bounding box center [389, 246] width 406 height 71
type textarea "app states a speeding ticket"
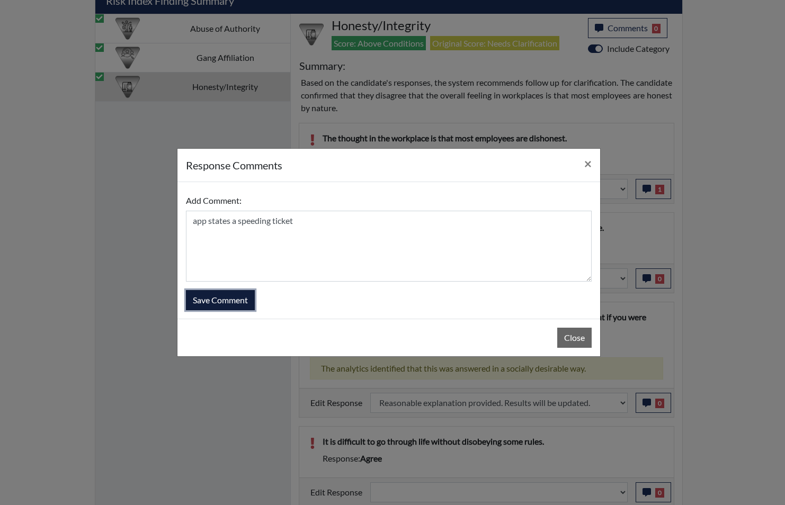
click at [233, 301] on button "Save Comment" at bounding box center [220, 300] width 69 height 20
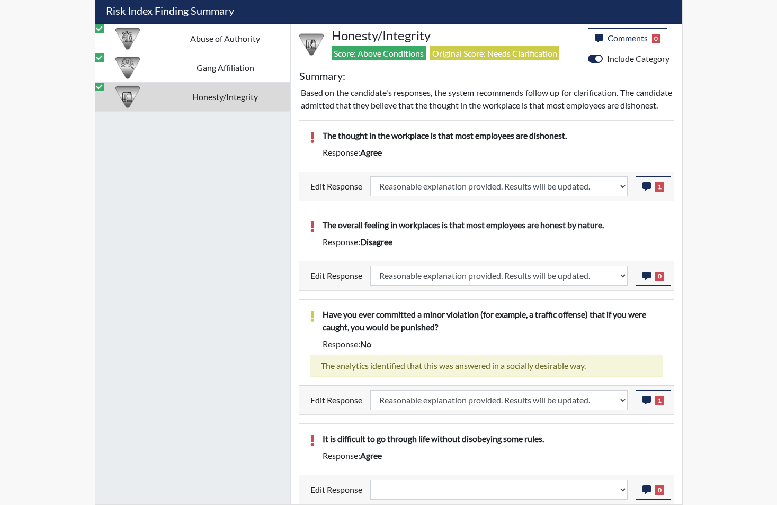
scroll to position [702, 0]
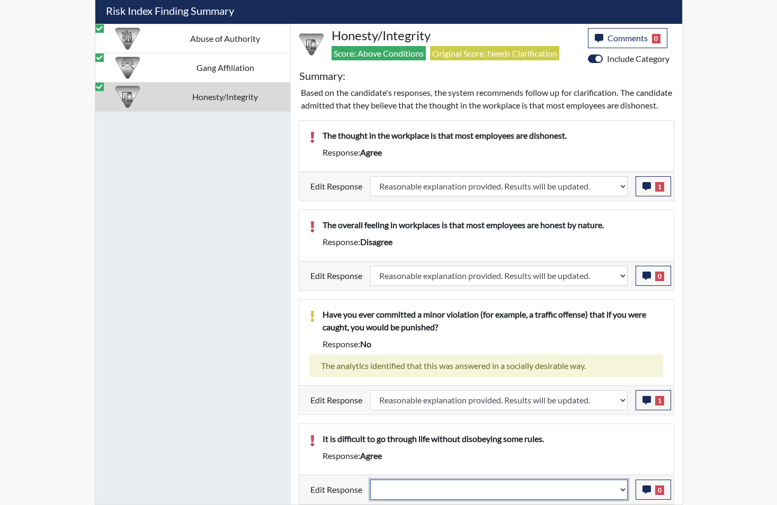
click at [623, 498] on select "Question is not relevant. Results will be updated. Reasonable explanation provi…" at bounding box center [498, 490] width 257 height 20
select select "reasonable-explanation-provided"
click at [370, 480] on select "Question is not relevant. Results will be updated. Reasonable explanation provi…" at bounding box center [498, 490] width 257 height 20
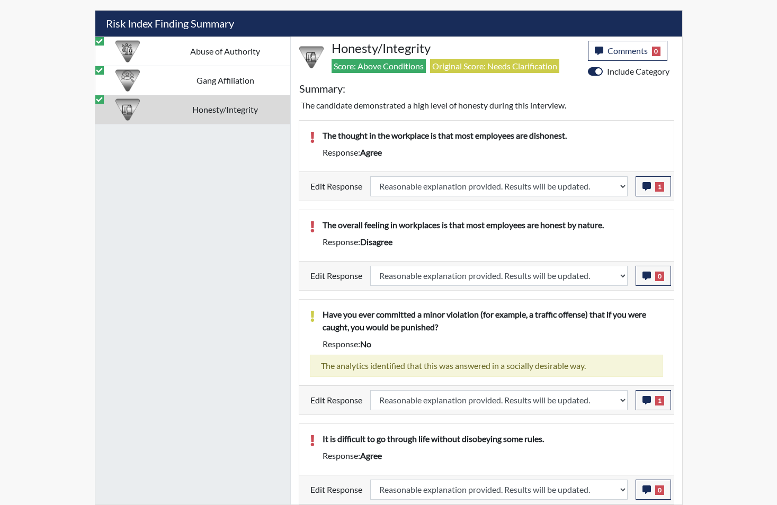
scroll to position [176, 440]
